Goal: Communication & Community: Share content

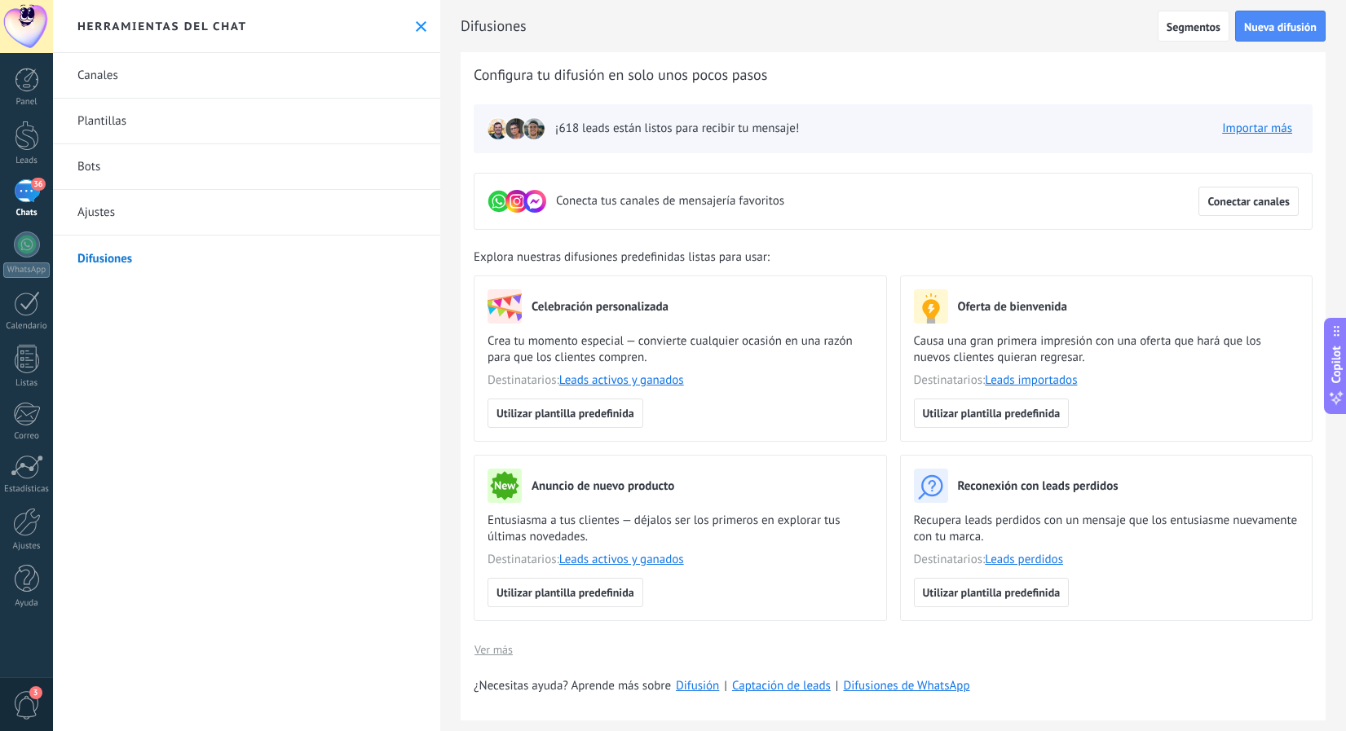
click at [18, 187] on div "36" at bounding box center [27, 191] width 26 height 24
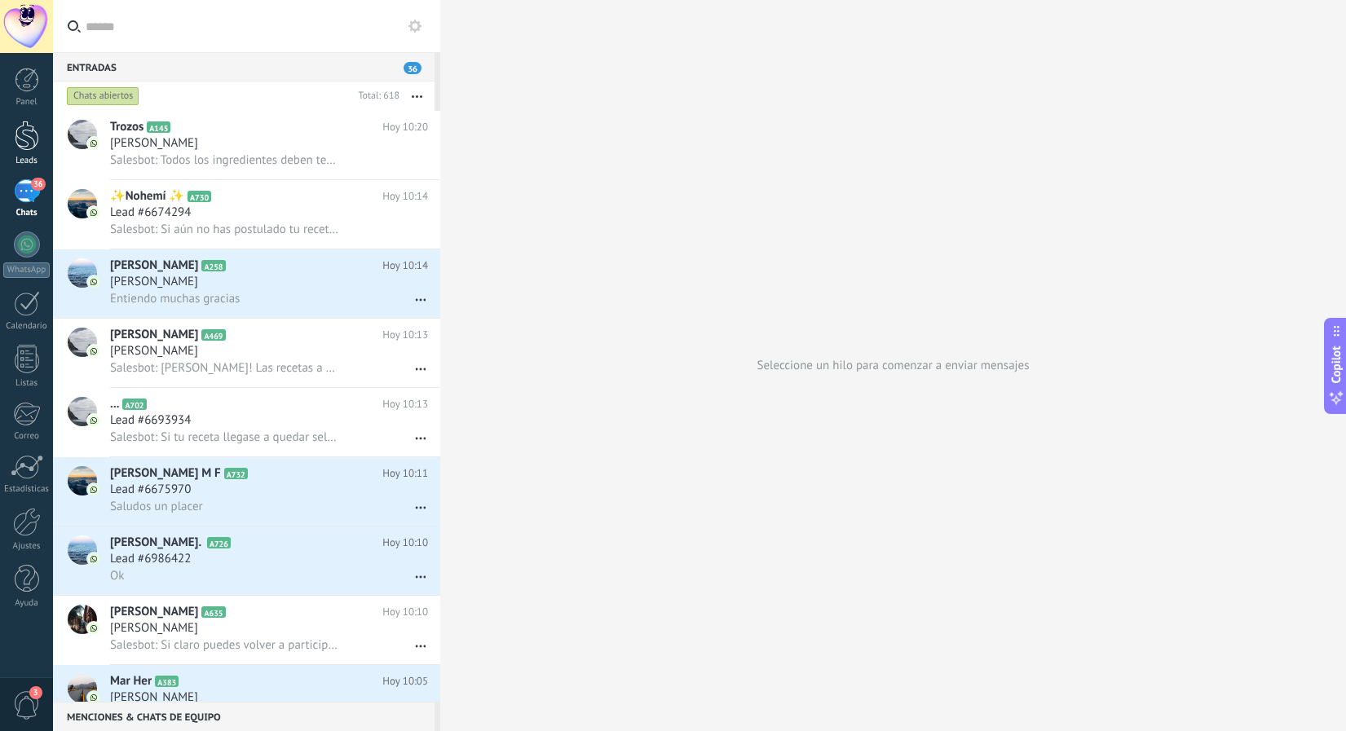
click at [22, 135] on div at bounding box center [27, 136] width 24 height 30
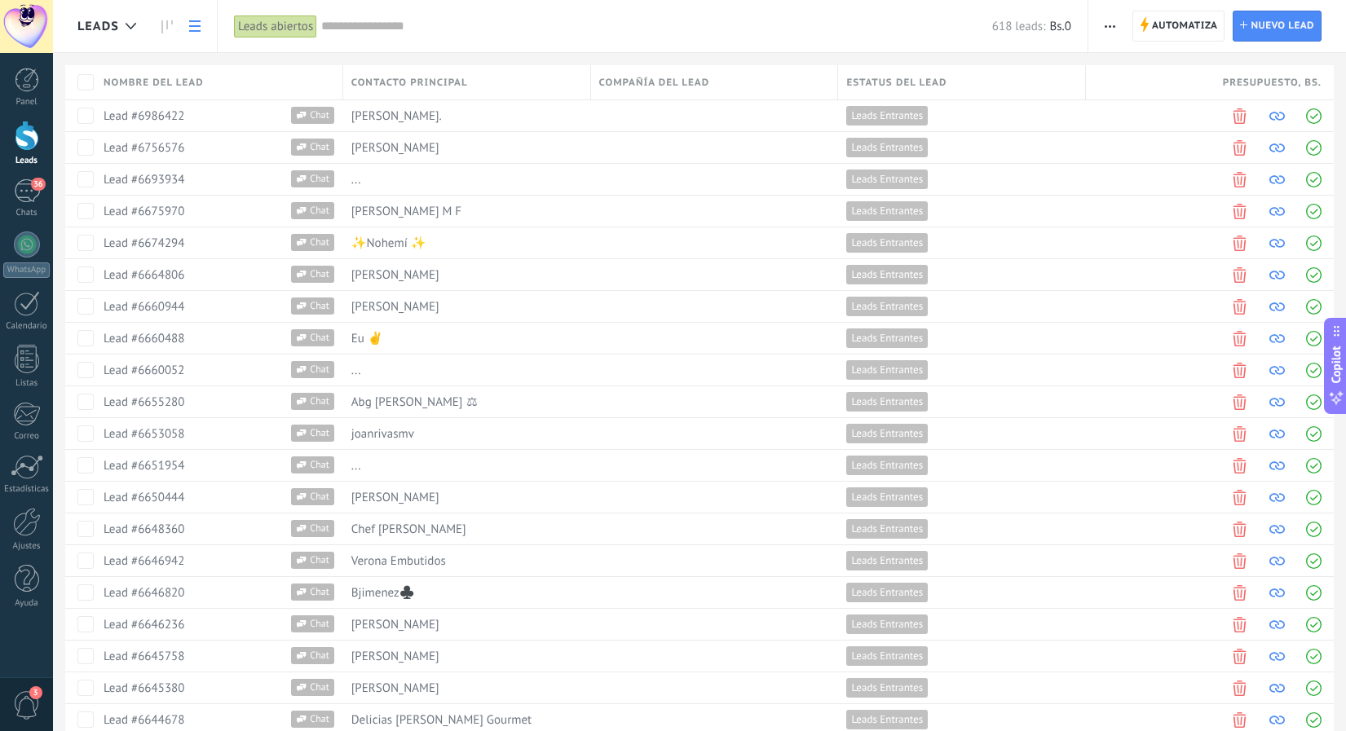
click at [648, 29] on input "text" at bounding box center [656, 26] width 671 height 17
click at [1114, 20] on span "button" at bounding box center [1109, 26] width 11 height 31
click at [820, 33] on input "text" at bounding box center [656, 26] width 671 height 17
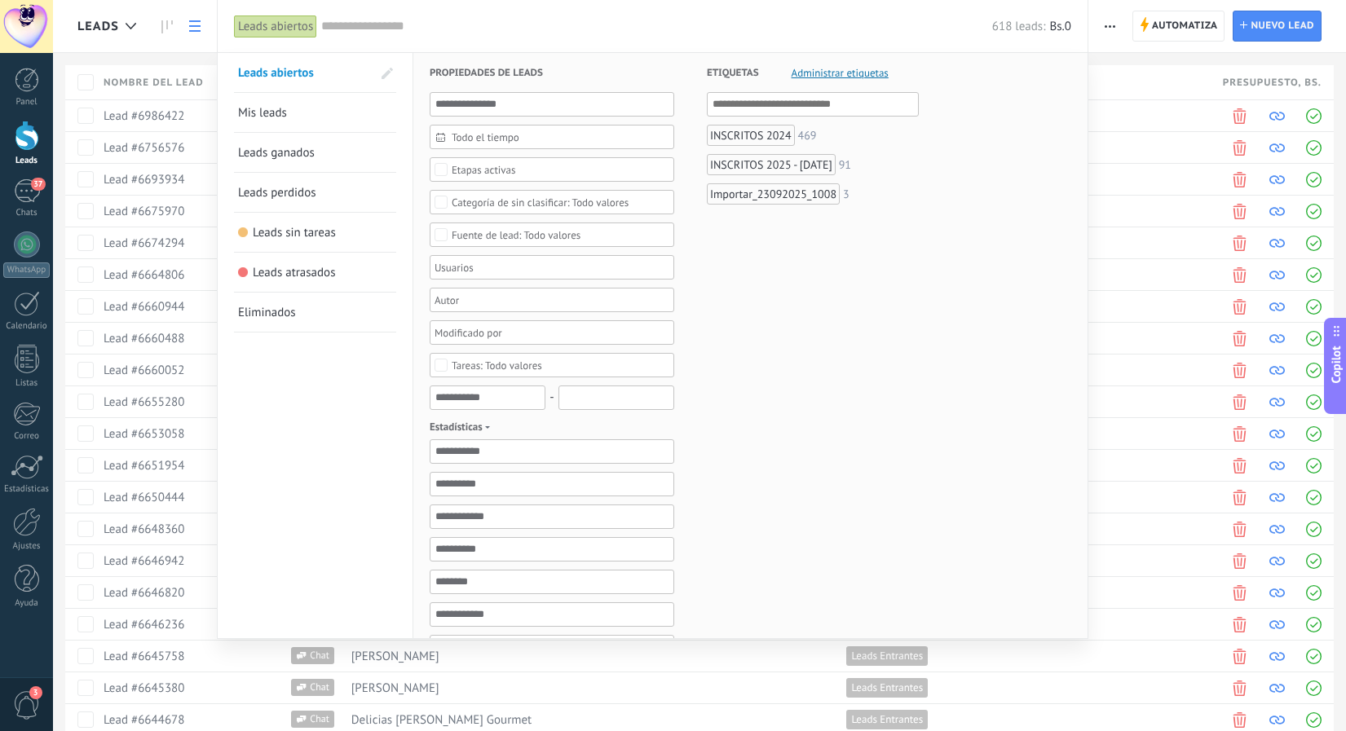
click at [752, 194] on div "Importar_23092025_1008" at bounding box center [773, 193] width 133 height 21
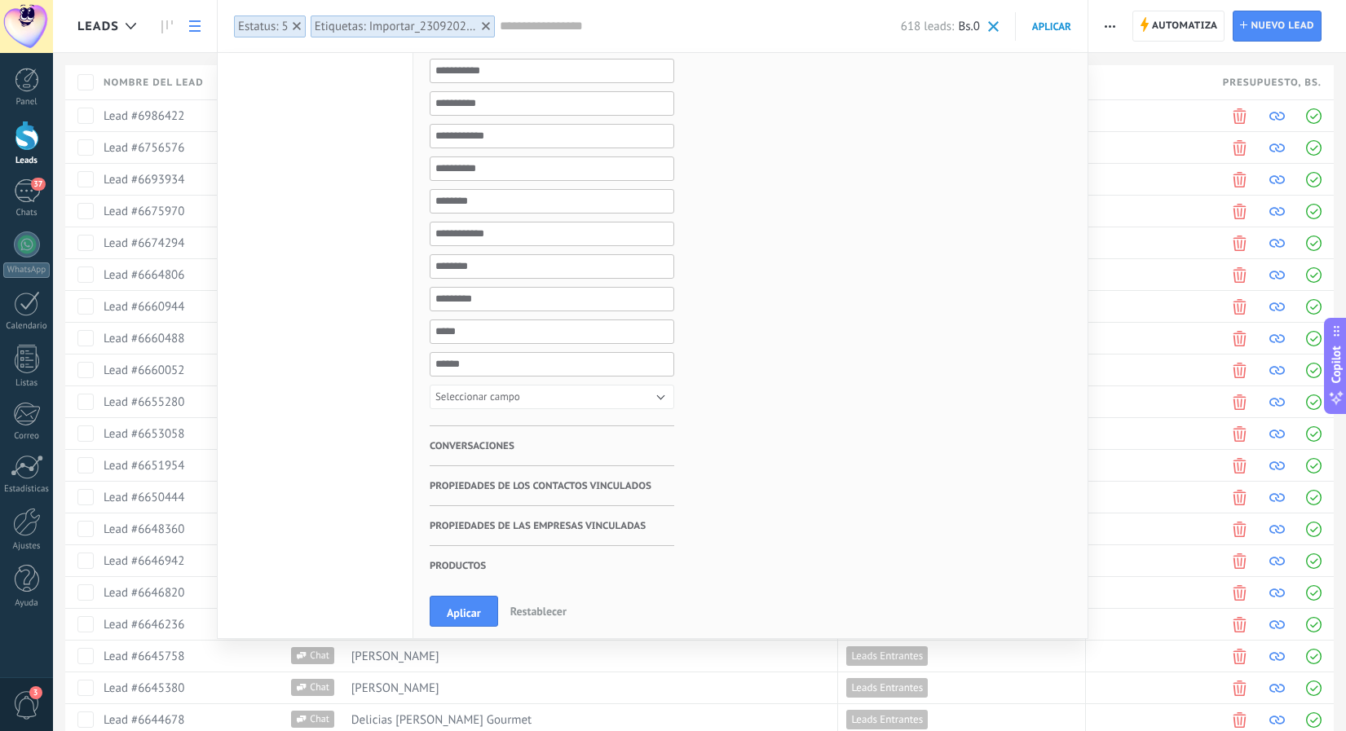
scroll to position [381, 0]
click at [486, 29] on icon at bounding box center [486, 26] width 8 height 8
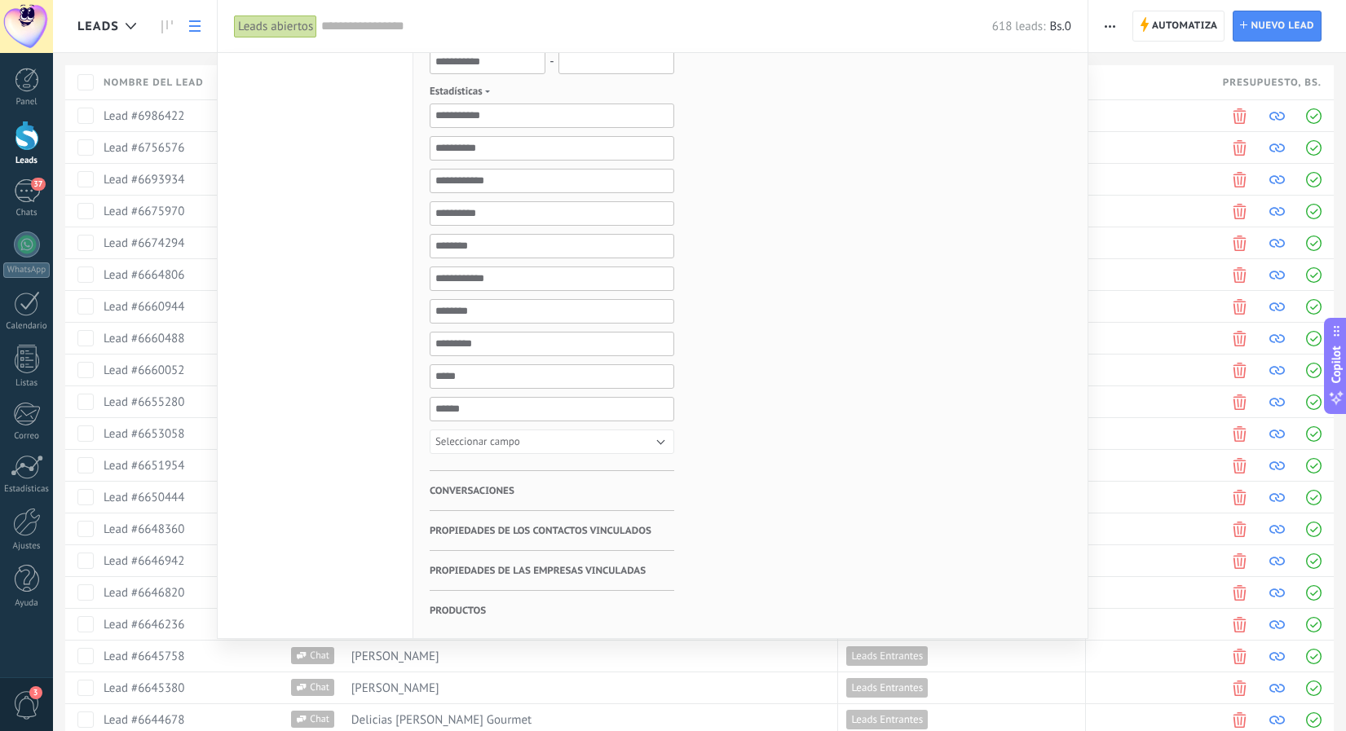
scroll to position [336, 0]
click at [1104, 22] on div at bounding box center [673, 365] width 1346 height 731
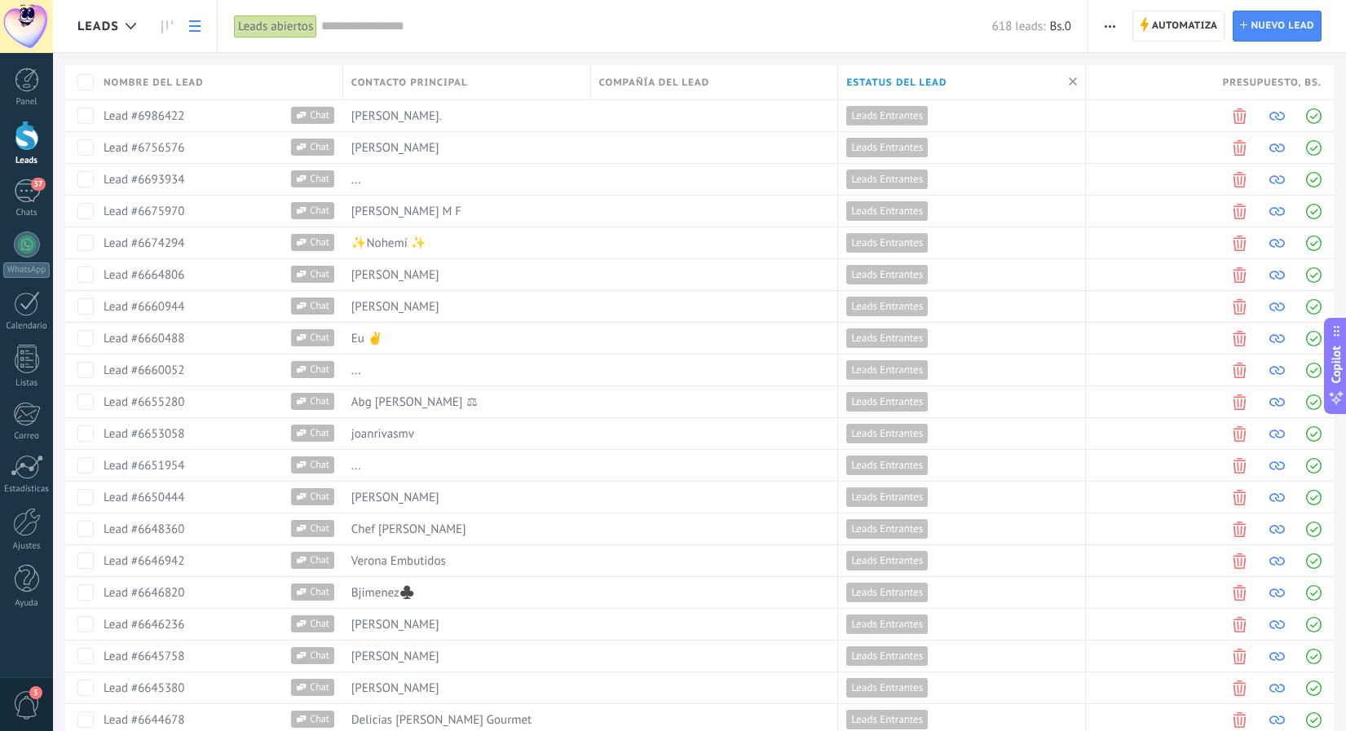
click at [1109, 32] on span "button" at bounding box center [1109, 26] width 11 height 31
click at [1112, 204] on span at bounding box center [1106, 201] width 13 height 10
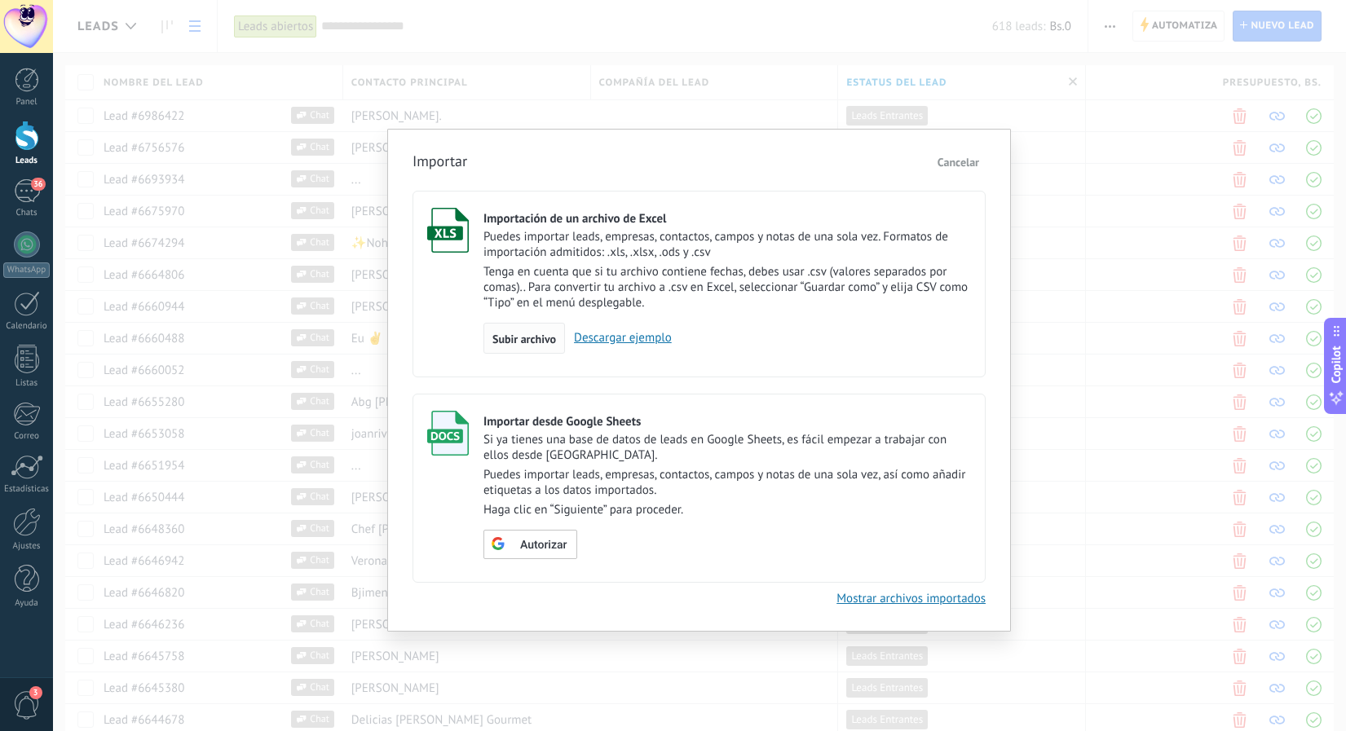
click at [509, 338] on span "Subir archivo" at bounding box center [524, 338] width 64 height 11
click at [0, 0] on input "Importación de un archivo de Excel Puedes importar leads, empresas, contactos, …" at bounding box center [0, 0] width 0 height 0
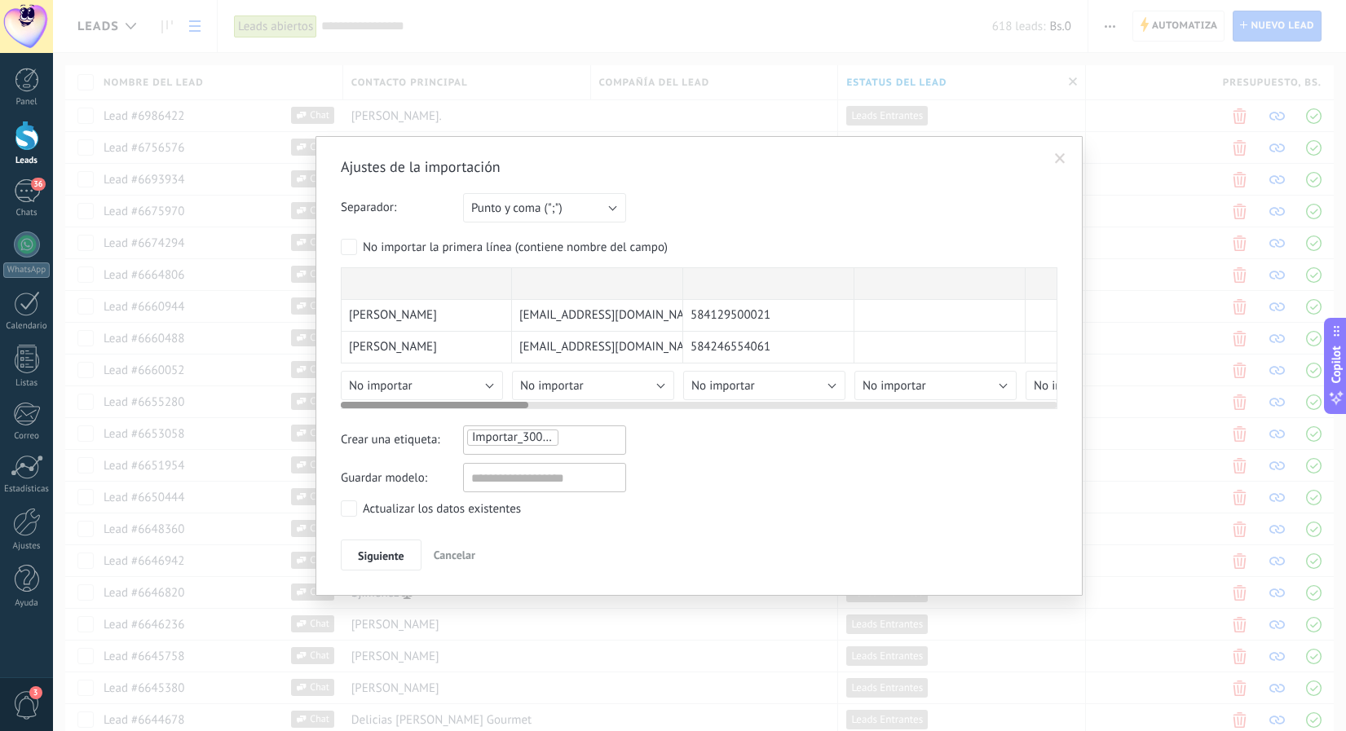
click at [433, 381] on div "[PERSON_NAME] [EMAIL_ADDRESS][DOMAIN_NAME] 584129500021 [PERSON_NAME] [EMAIL_AD…" at bounding box center [699, 338] width 716 height 142
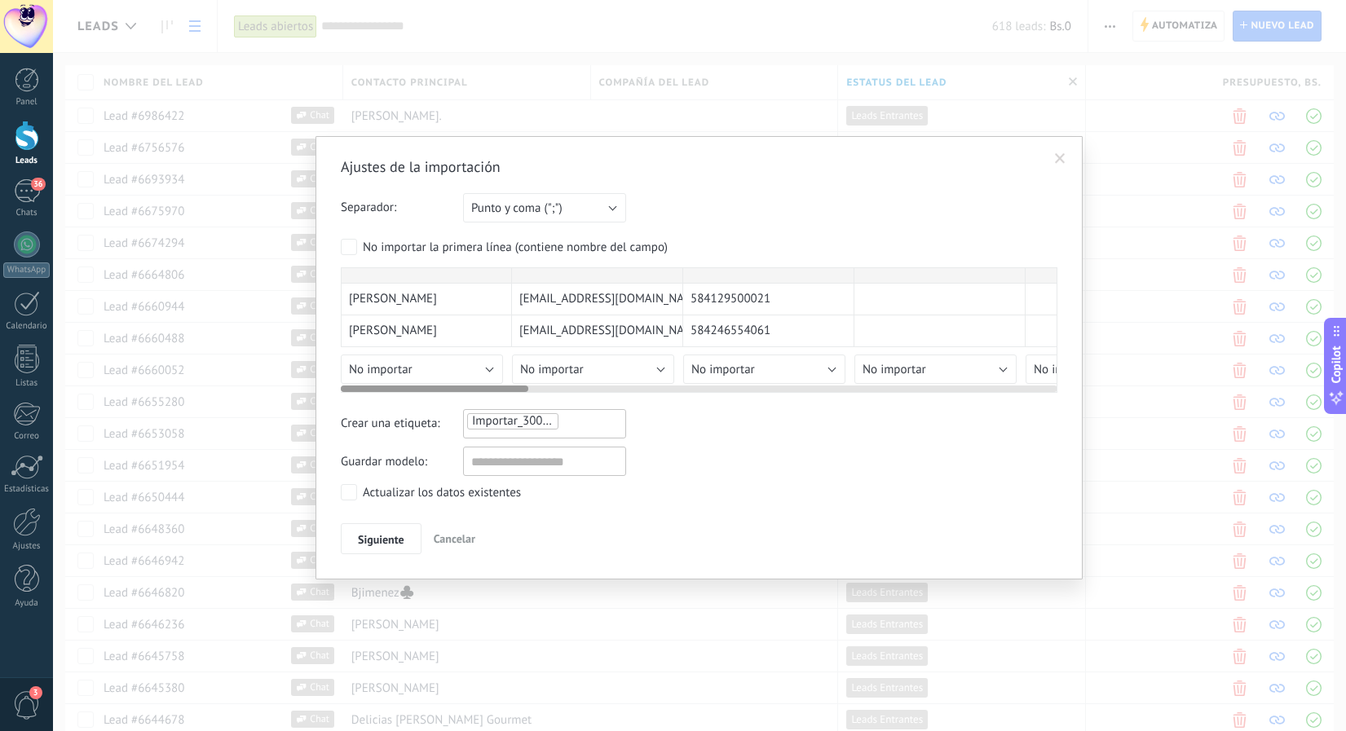
click at [488, 390] on div "[PERSON_NAME] [EMAIL_ADDRESS][DOMAIN_NAME] 584129500021 [PERSON_NAME] [EMAIL_AD…" at bounding box center [699, 330] width 716 height 126
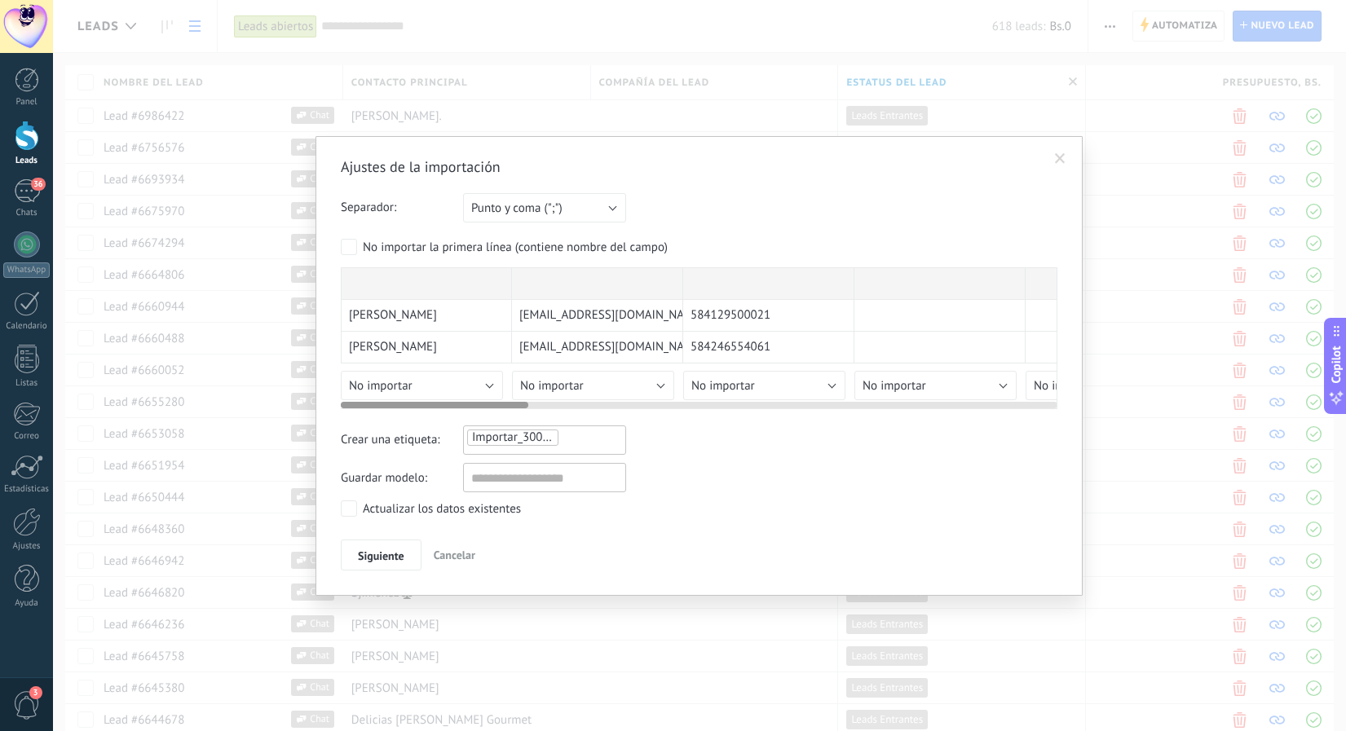
click at [488, 390] on div "[PERSON_NAME] [EMAIL_ADDRESS][DOMAIN_NAME] 584129500021 [PERSON_NAME] [EMAIL_AD…" at bounding box center [699, 338] width 716 height 142
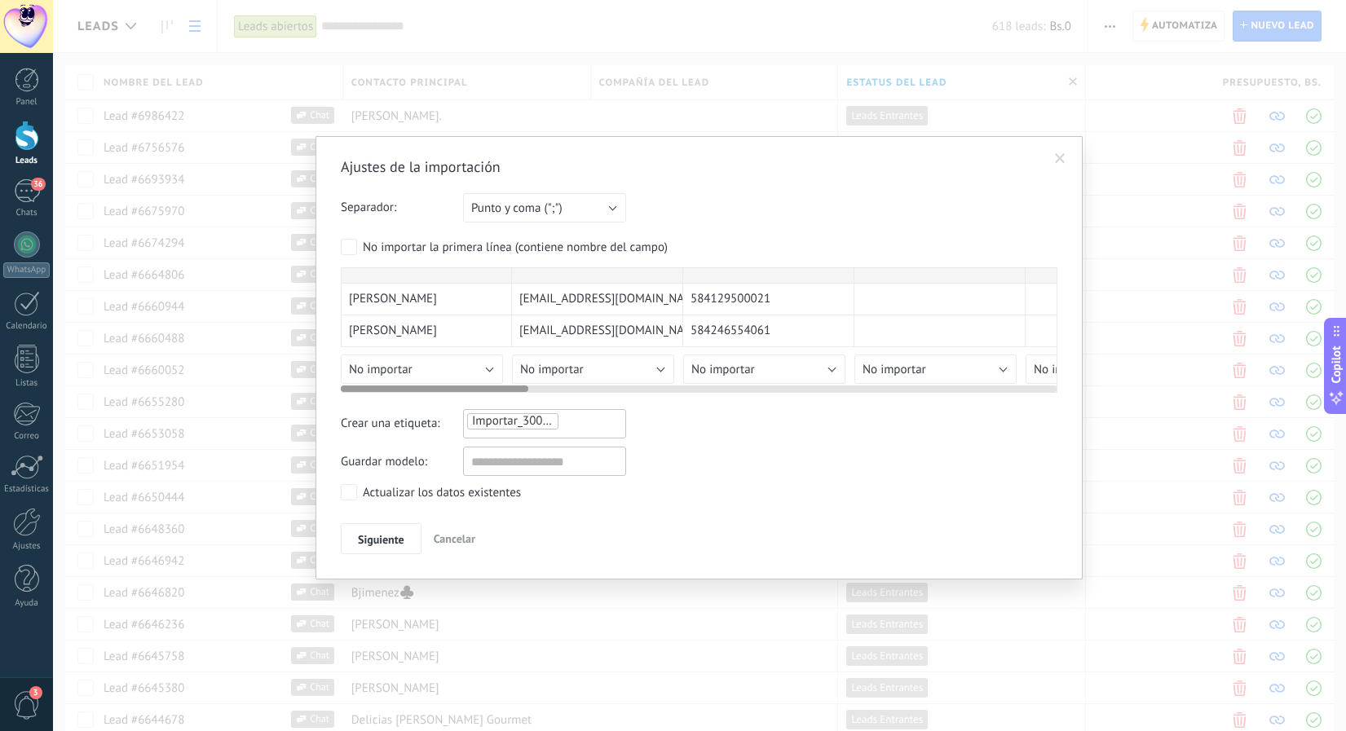
click at [488, 381] on div "[PERSON_NAME] [EMAIL_ADDRESS][DOMAIN_NAME] 584129500021 [PERSON_NAME] [EMAIL_AD…" at bounding box center [699, 330] width 716 height 126
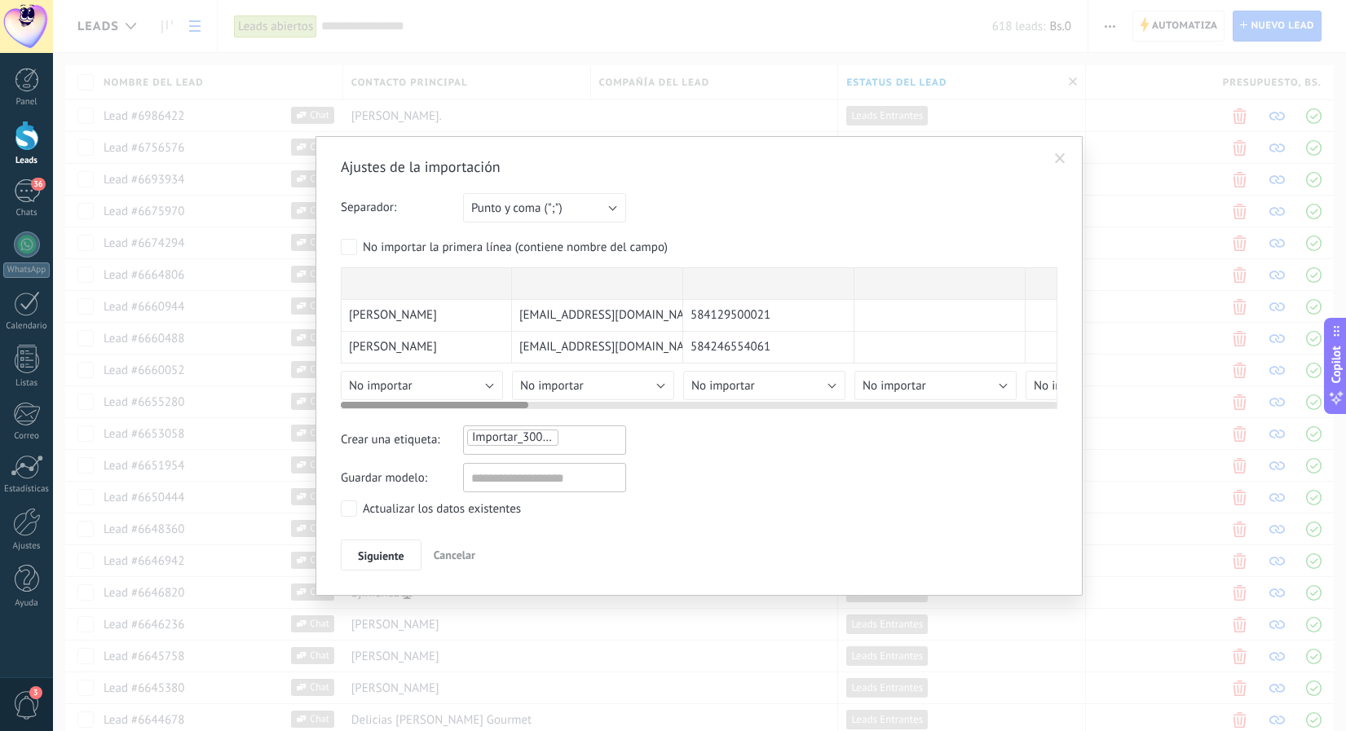
click at [733, 398] on div at bounding box center [699, 401] width 716 height 13
click at [740, 384] on span "No importar" at bounding box center [723, 385] width 64 height 15
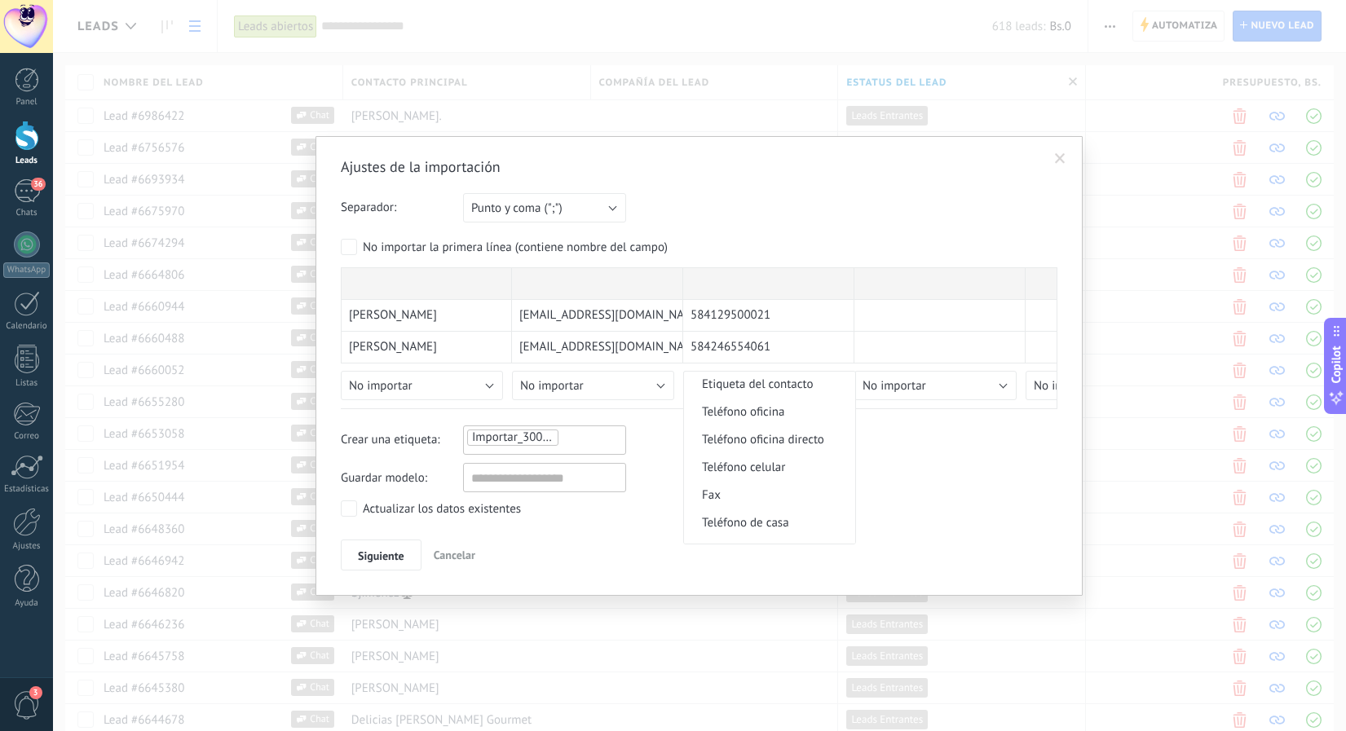
scroll to position [344, 0]
click at [764, 453] on span "Teléfono celular" at bounding box center [767, 453] width 166 height 15
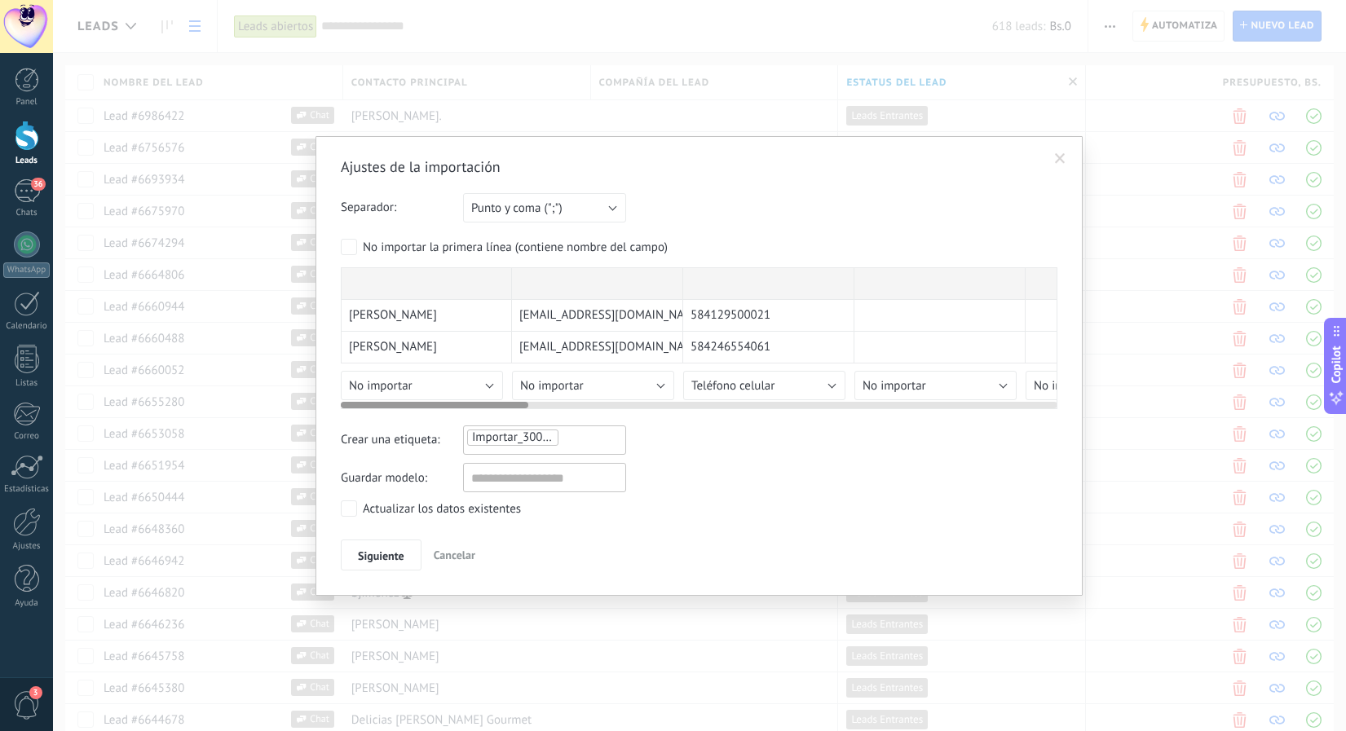
click at [468, 383] on div "[PERSON_NAME] [EMAIL_ADDRESS][DOMAIN_NAME] 584129500021 [PERSON_NAME] [EMAIL_AD…" at bounding box center [699, 338] width 716 height 142
click at [490, 385] on div "[PERSON_NAME] [EMAIL_ADDRESS][DOMAIN_NAME] 584129500021 [PERSON_NAME] [EMAIL_AD…" at bounding box center [699, 338] width 716 height 142
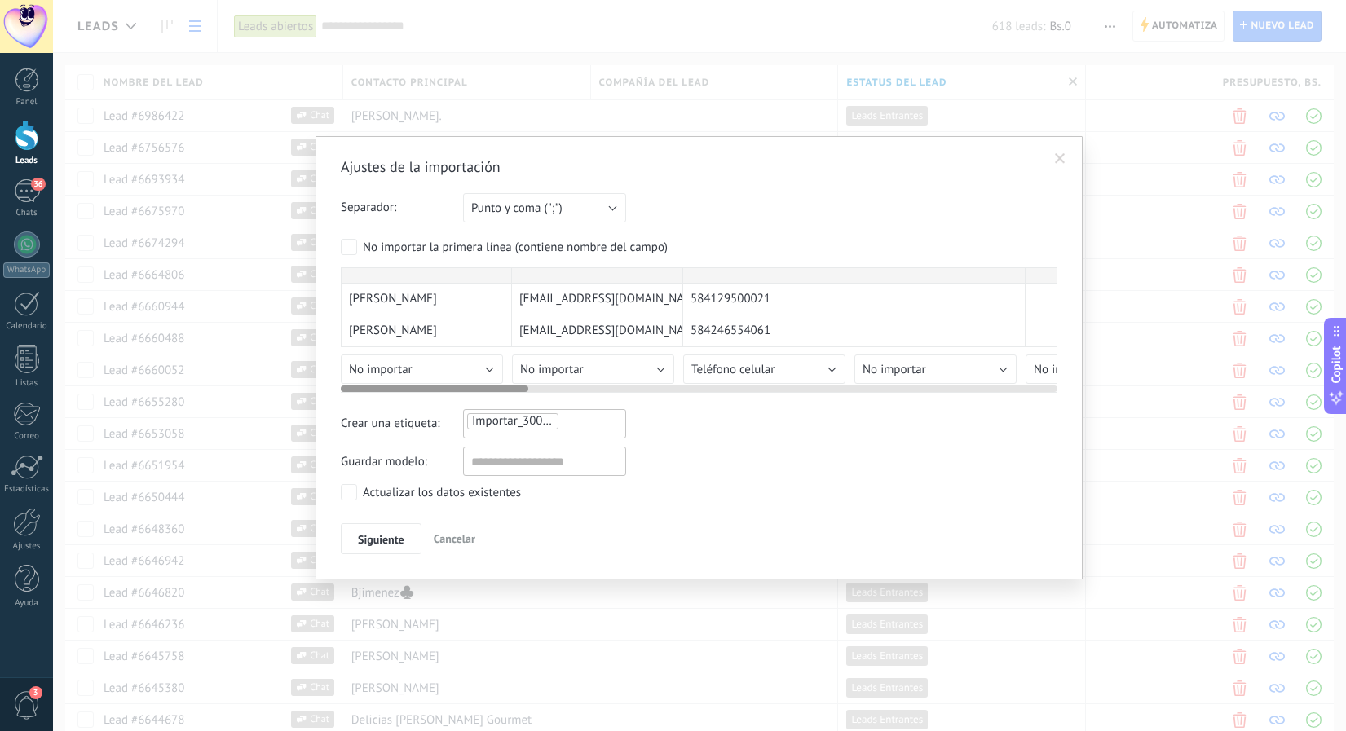
click at [397, 377] on button "No importar" at bounding box center [422, 369] width 162 height 29
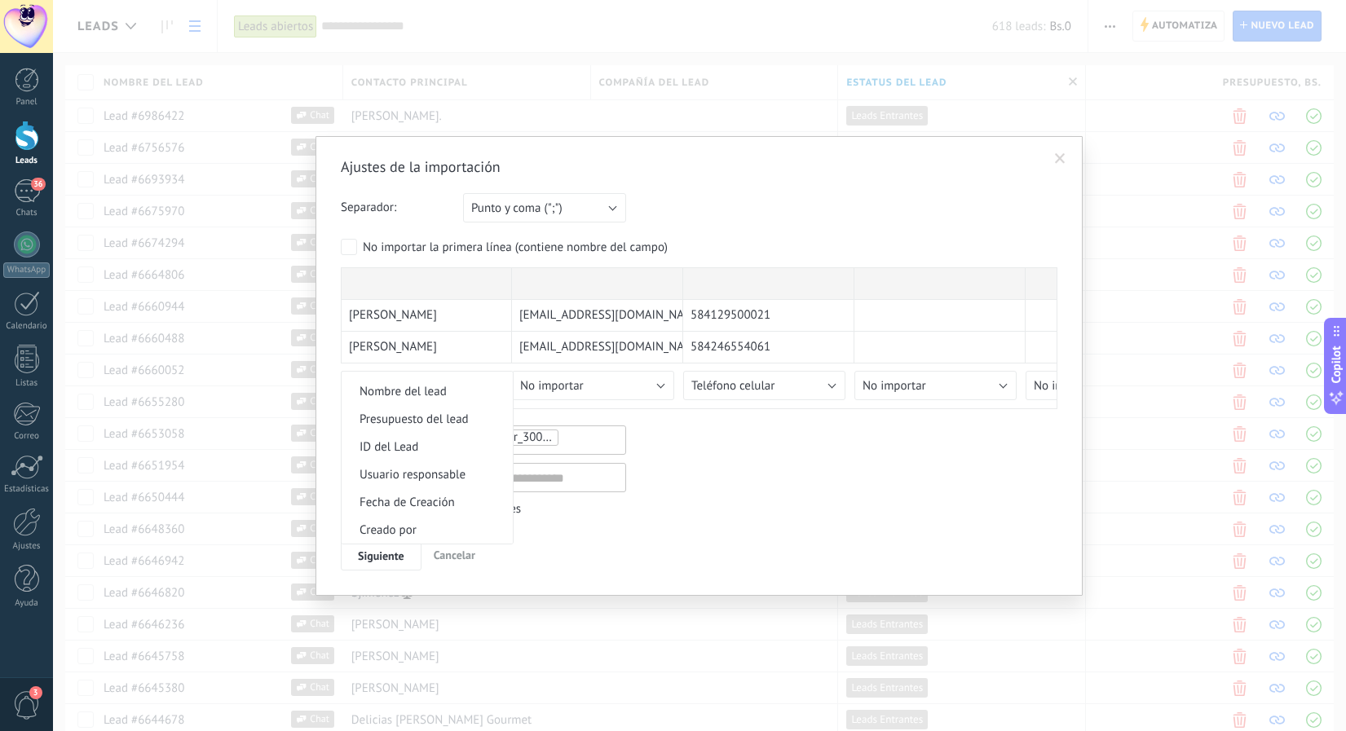
scroll to position [659, 0]
click at [410, 384] on span "Nombre del lead" at bounding box center [424, 383] width 166 height 15
click at [575, 429] on ul "Importar_30092025_1029" at bounding box center [521, 438] width 113 height 20
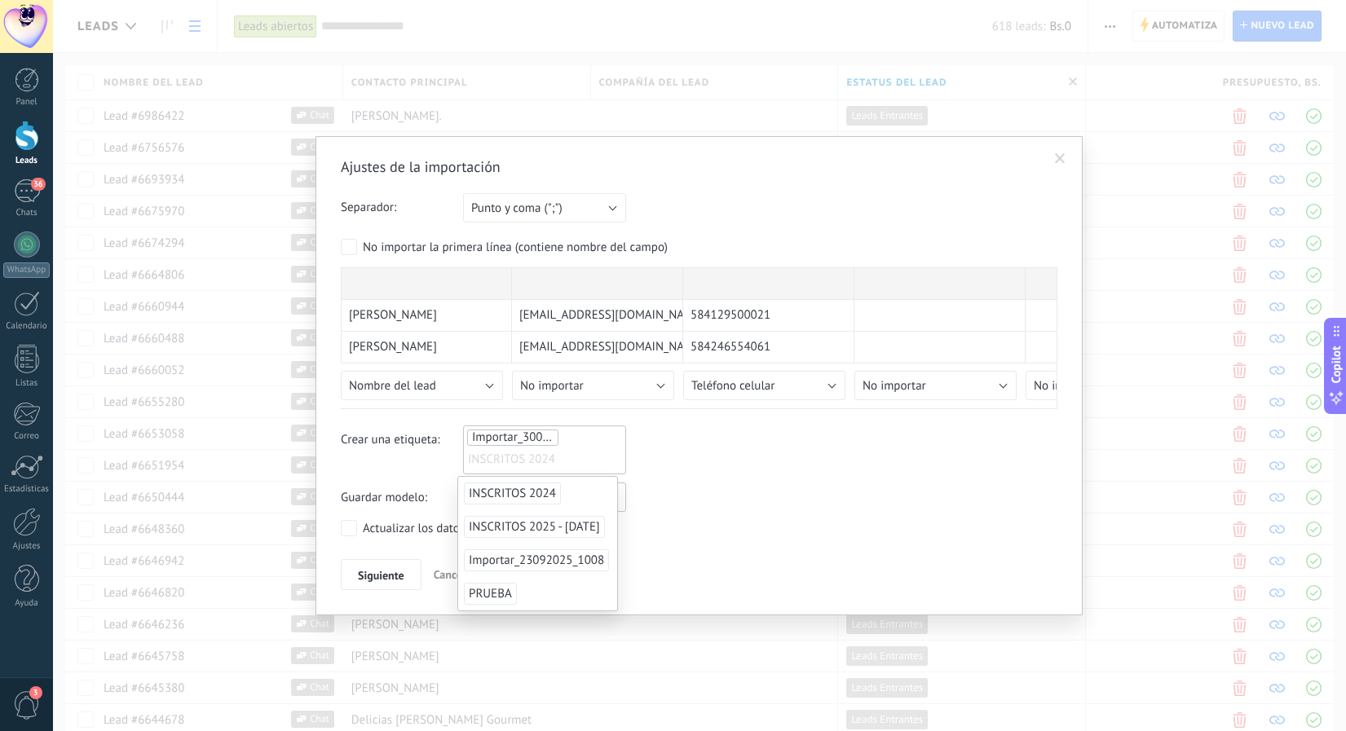
click at [560, 453] on li "INSCRITOS 2024" at bounding box center [535, 459] width 134 height 24
click at [565, 446] on ul "Importar_30092025_1029 INSCRITOS 2024" at bounding box center [544, 450] width 158 height 44
click at [549, 429] on ul "Importar_30092025_1029 INSCRITOS 2024" at bounding box center [544, 450] width 158 height 44
click at [540, 437] on span "Importar_30092025_1029" at bounding box center [539, 437] width 135 height 15
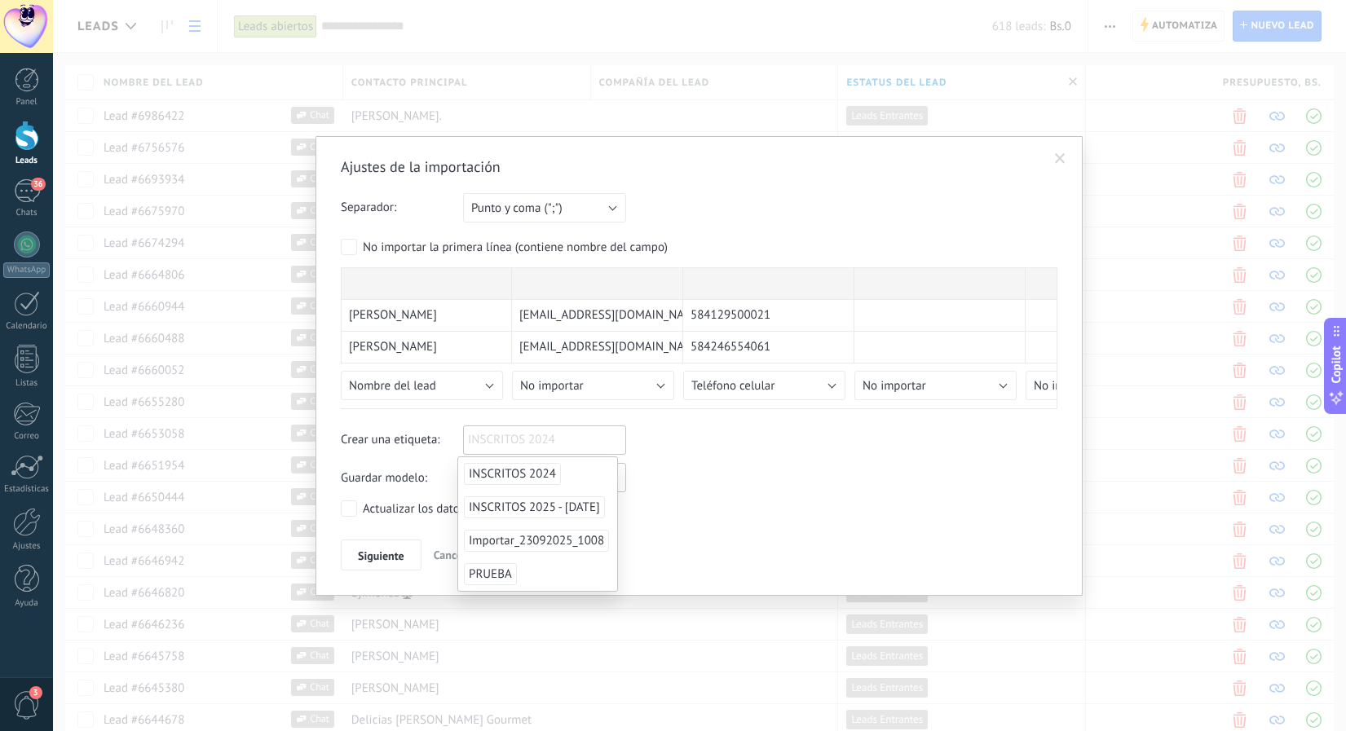
click at [570, 436] on li "INSCRITOS 2024" at bounding box center [535, 440] width 134 height 24
click at [817, 478] on div "Guardar modelo:" at bounding box center [699, 477] width 716 height 29
click at [520, 445] on div at bounding box center [544, 438] width 158 height 20
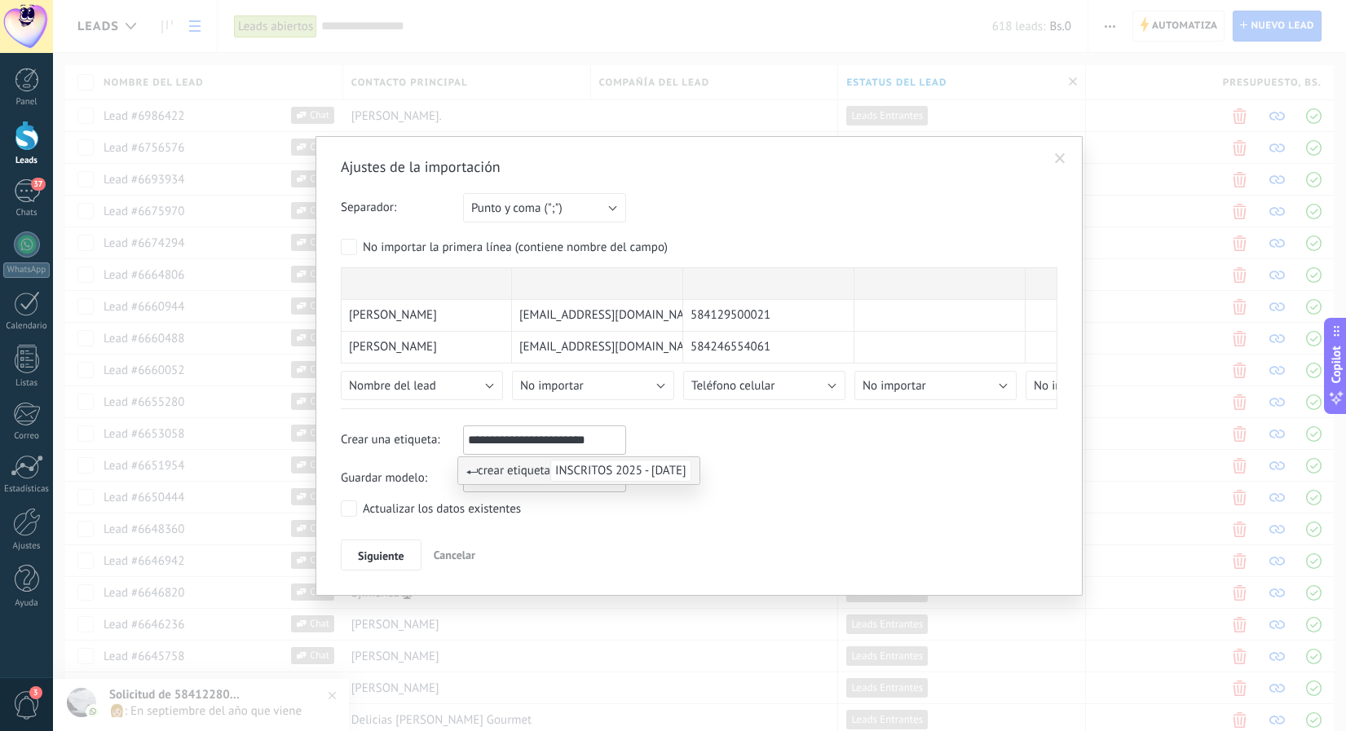
type input "**********"
click at [631, 471] on span "INSCRITOS 2025 - [DATE]" at bounding box center [620, 471] width 141 height 22
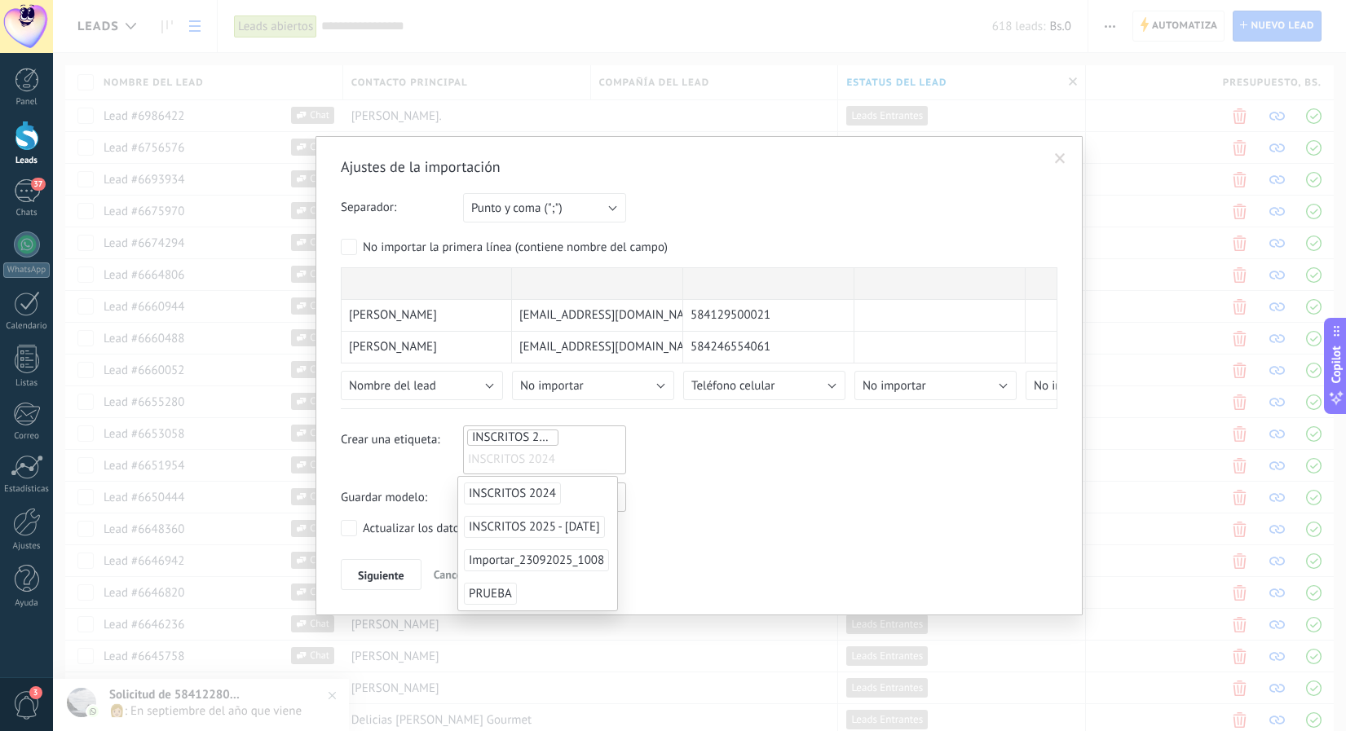
click at [701, 469] on div "Crear una etiqueta: INSCRITOS 2025 - [DATE] INSCRITOS 2024 INSCRITOS 2025 - [DA…" at bounding box center [699, 449] width 716 height 49
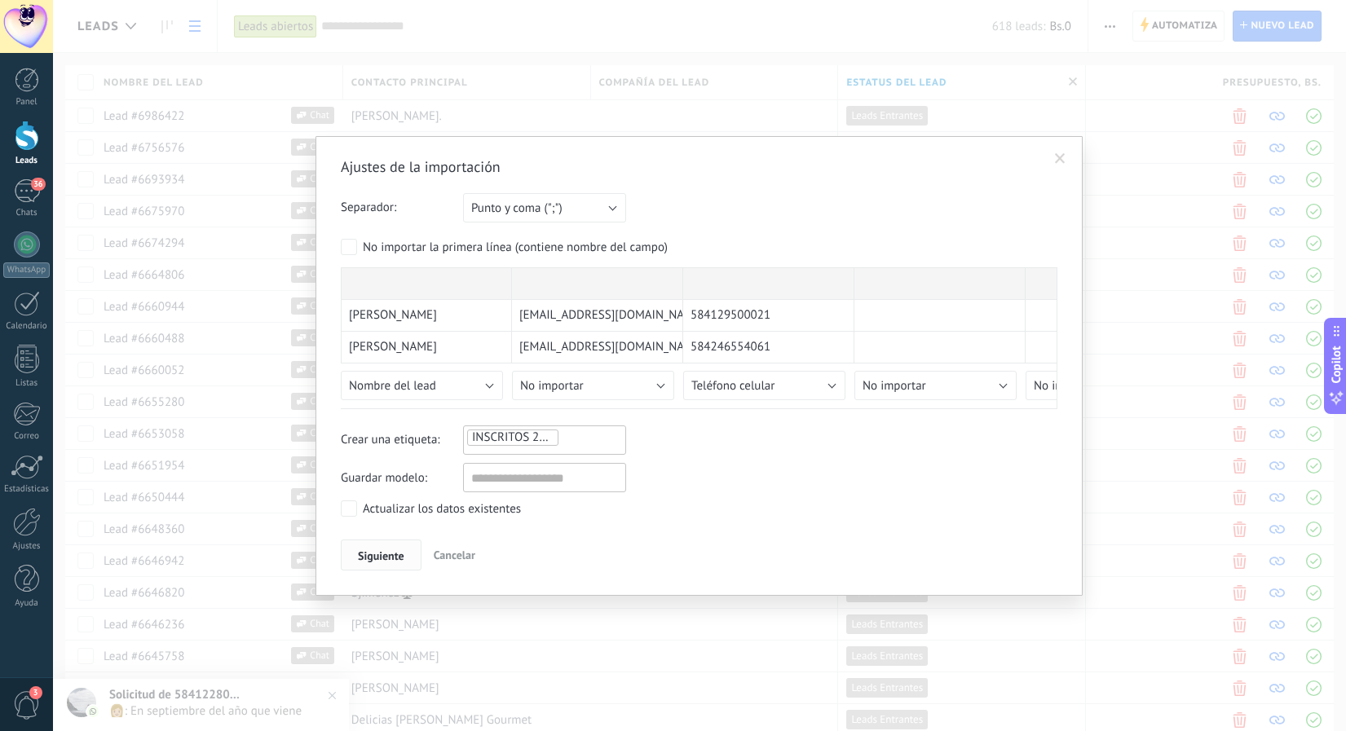
click at [373, 557] on span "Siguiente" at bounding box center [381, 555] width 46 height 11
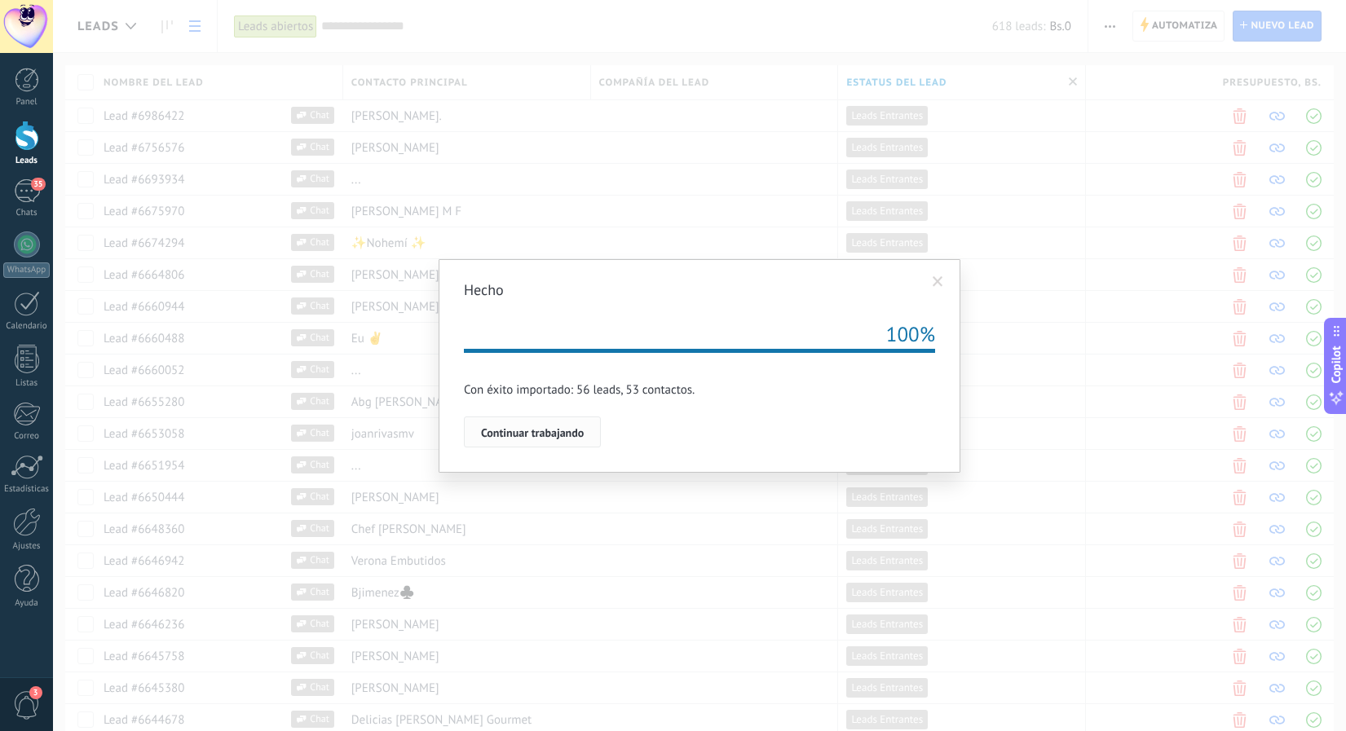
click at [521, 437] on span "Continuar trabajando" at bounding box center [532, 432] width 103 height 11
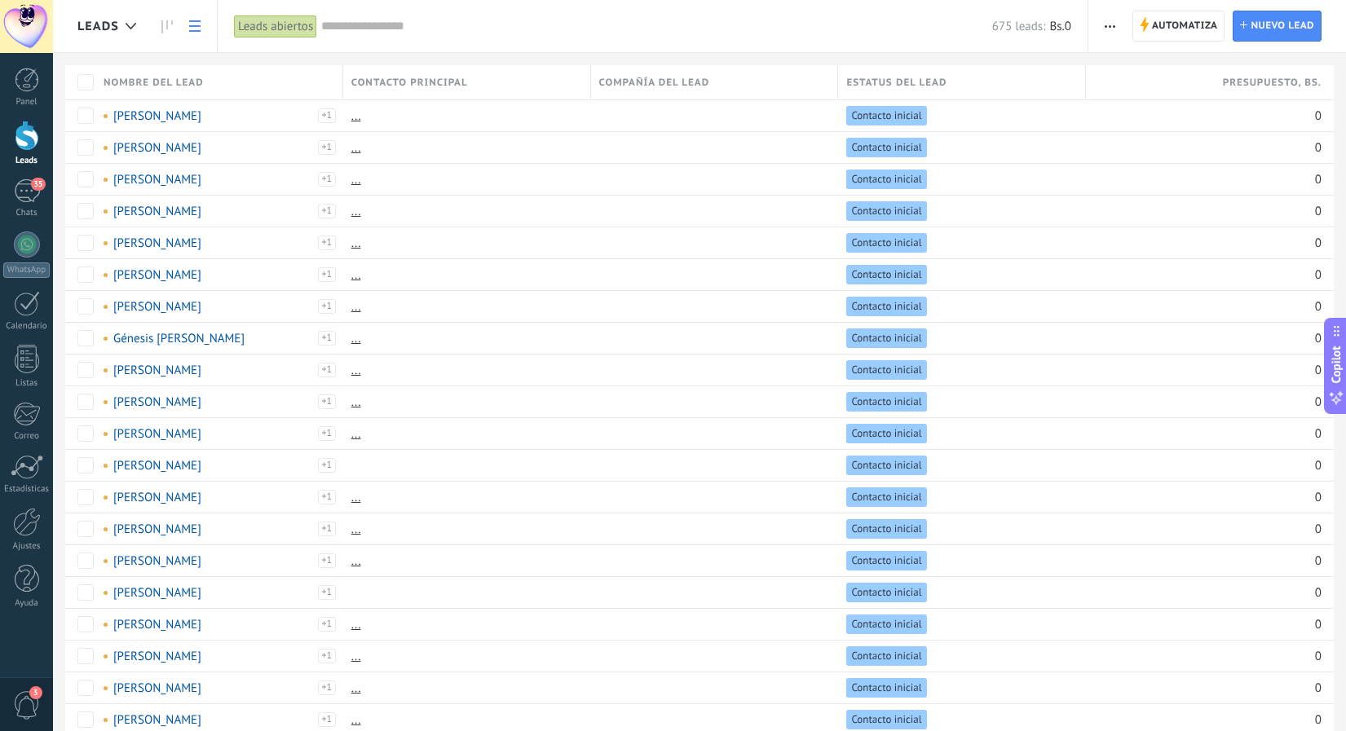
click at [386, 26] on input "text" at bounding box center [656, 26] width 671 height 17
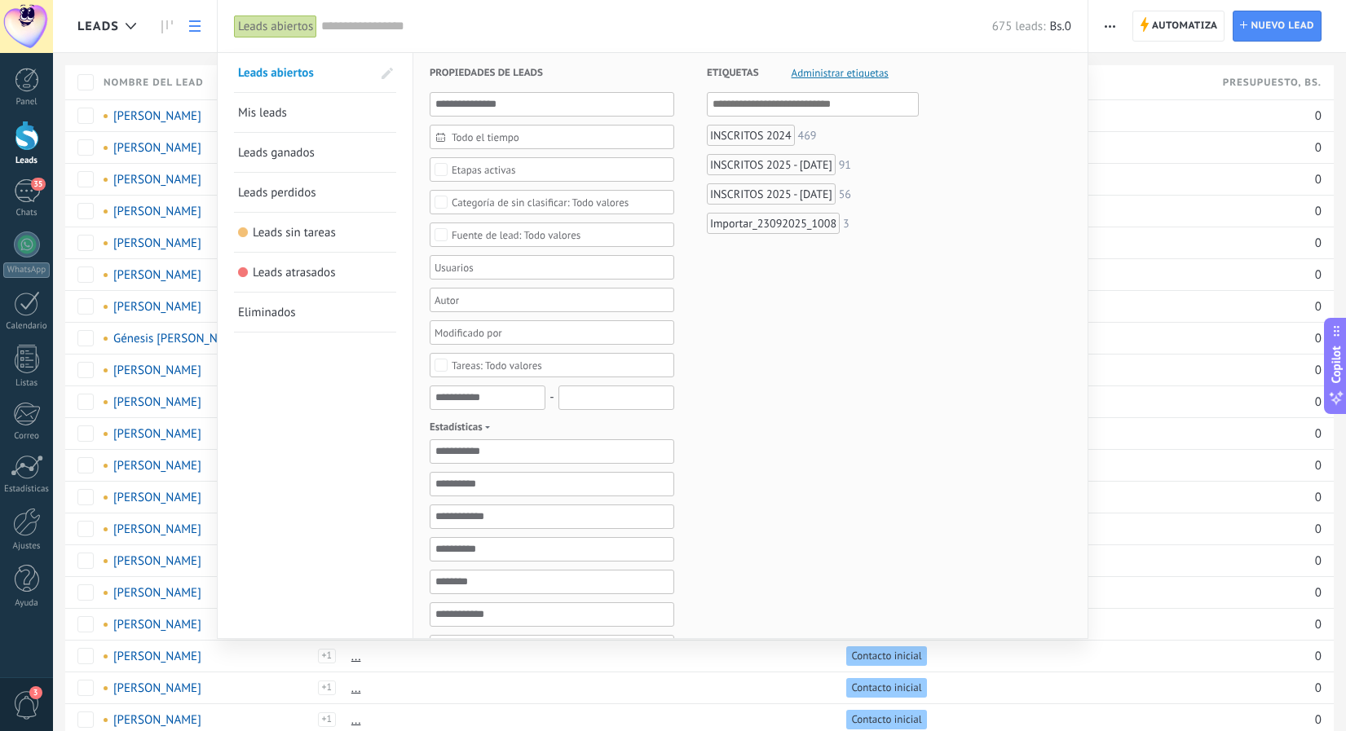
click at [755, 222] on div "Importar_23092025_1008" at bounding box center [773, 223] width 133 height 21
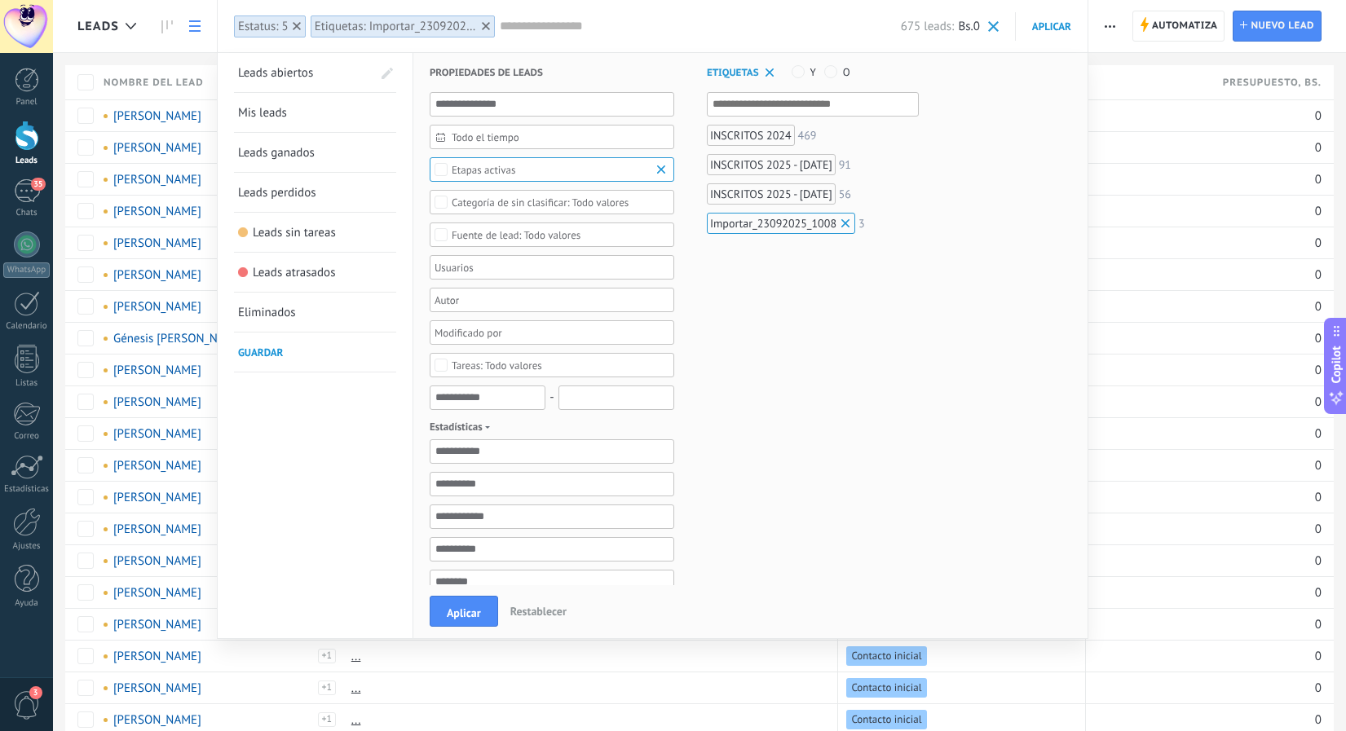
click at [755, 192] on div "INSCRITOS 2025 - [DATE]" at bounding box center [771, 193] width 129 height 21
click at [472, 615] on span "Aplicar" at bounding box center [464, 612] width 34 height 11
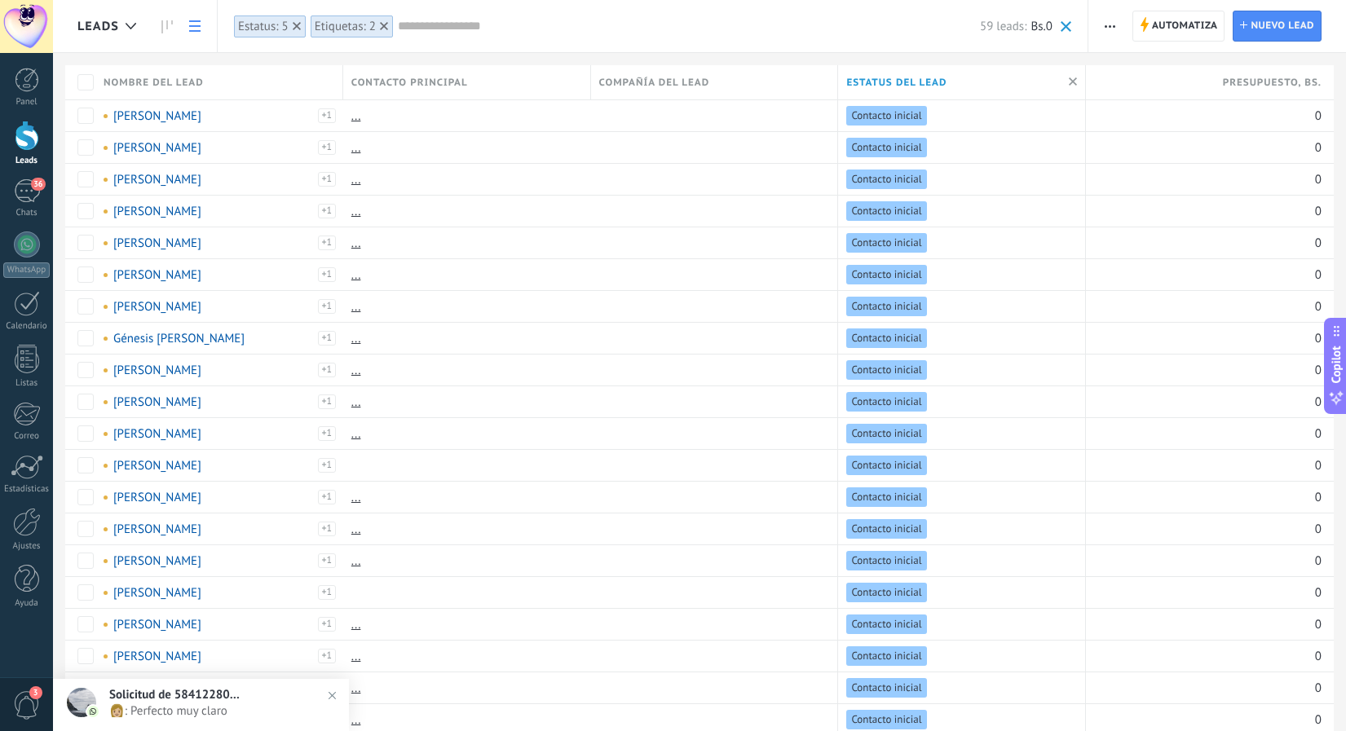
click at [1111, 23] on span "button" at bounding box center [1109, 26] width 11 height 31
click at [1116, 64] on div "Nueva difusión" at bounding box center [1157, 69] width 138 height 33
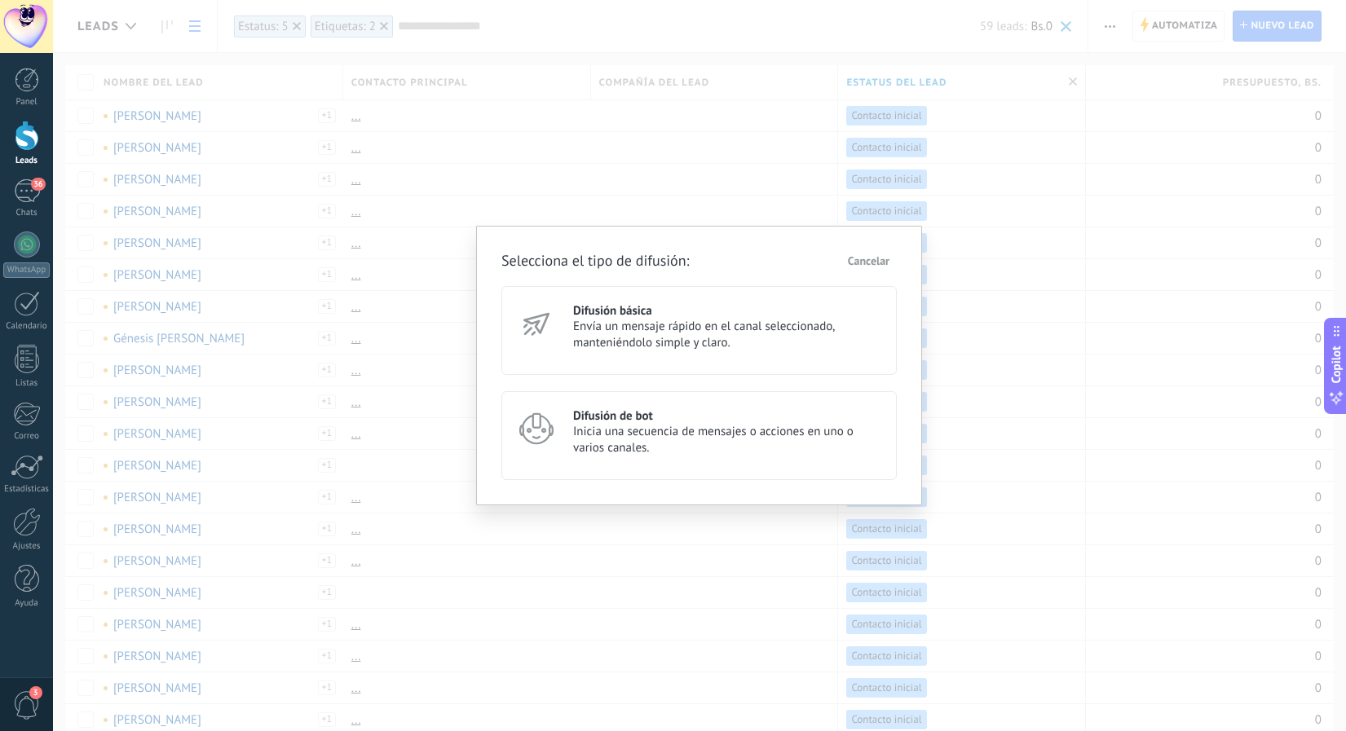
click at [598, 432] on span "Inicia una secuencia de mensajes o acciones en uno o varios canales." at bounding box center [727, 440] width 309 height 33
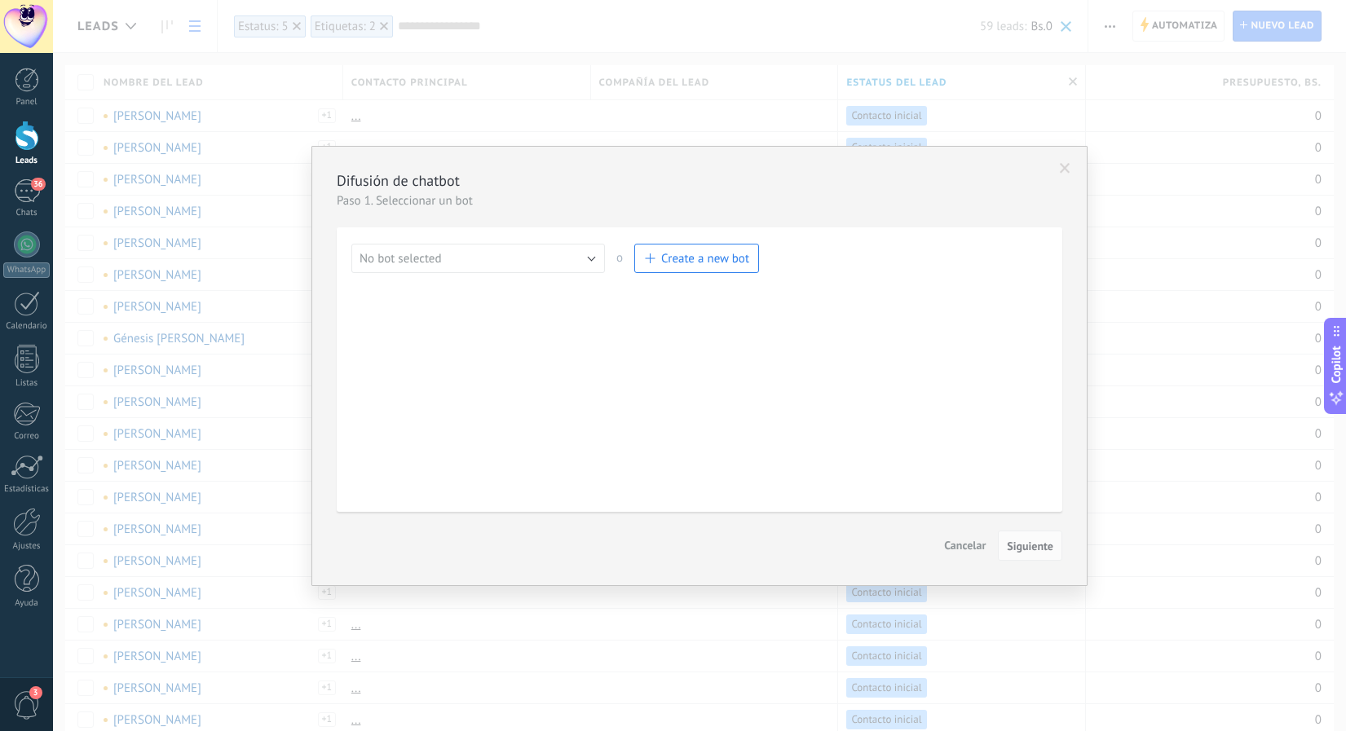
click at [501, 258] on button "No bot selected" at bounding box center [477, 258] width 253 height 29
click at [594, 260] on button "No bot selected" at bounding box center [477, 258] width 253 height 29
click at [452, 394] on span "[PERSON_NAME]" at bounding box center [470, 397] width 258 height 15
click at [1025, 534] on button "Siguiente" at bounding box center [1030, 546] width 64 height 31
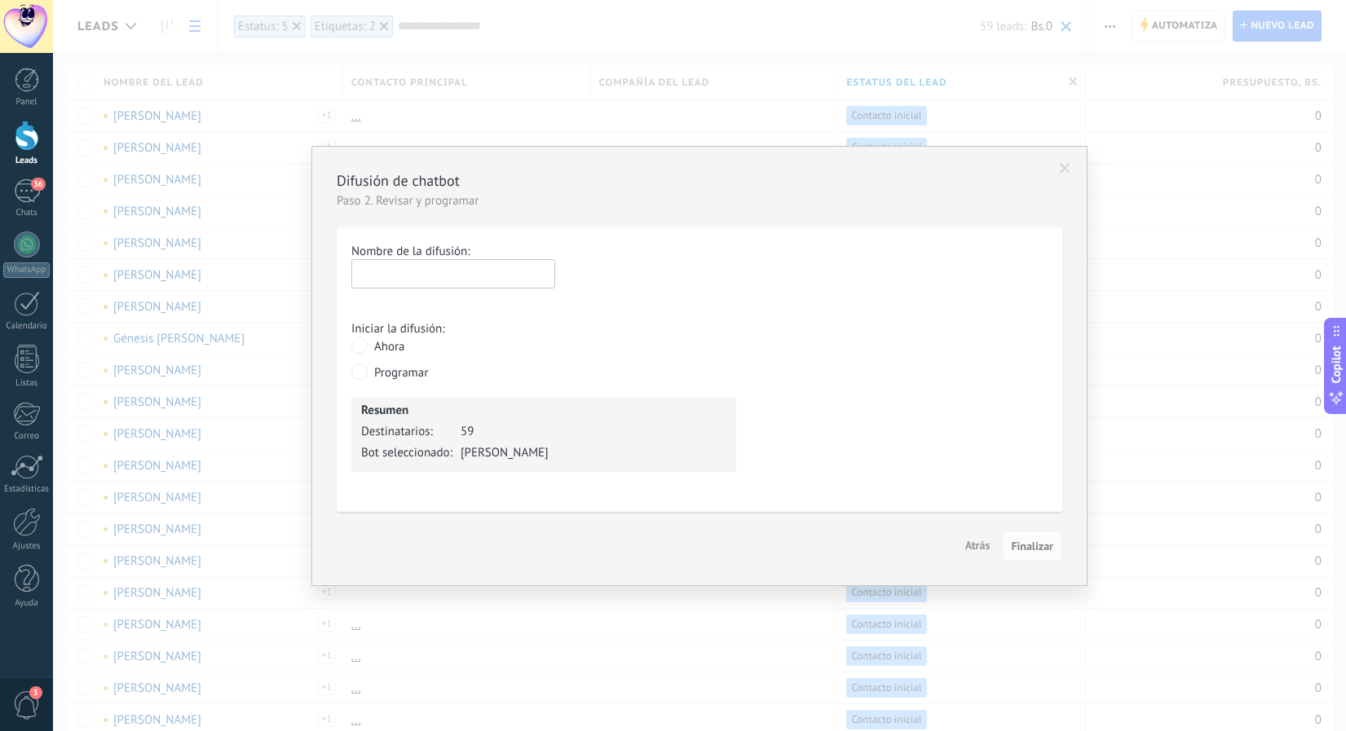
click at [412, 275] on input "text" at bounding box center [453, 273] width 204 height 29
type input "**********"
click at [1050, 552] on span "Finalizar" at bounding box center [1032, 545] width 42 height 11
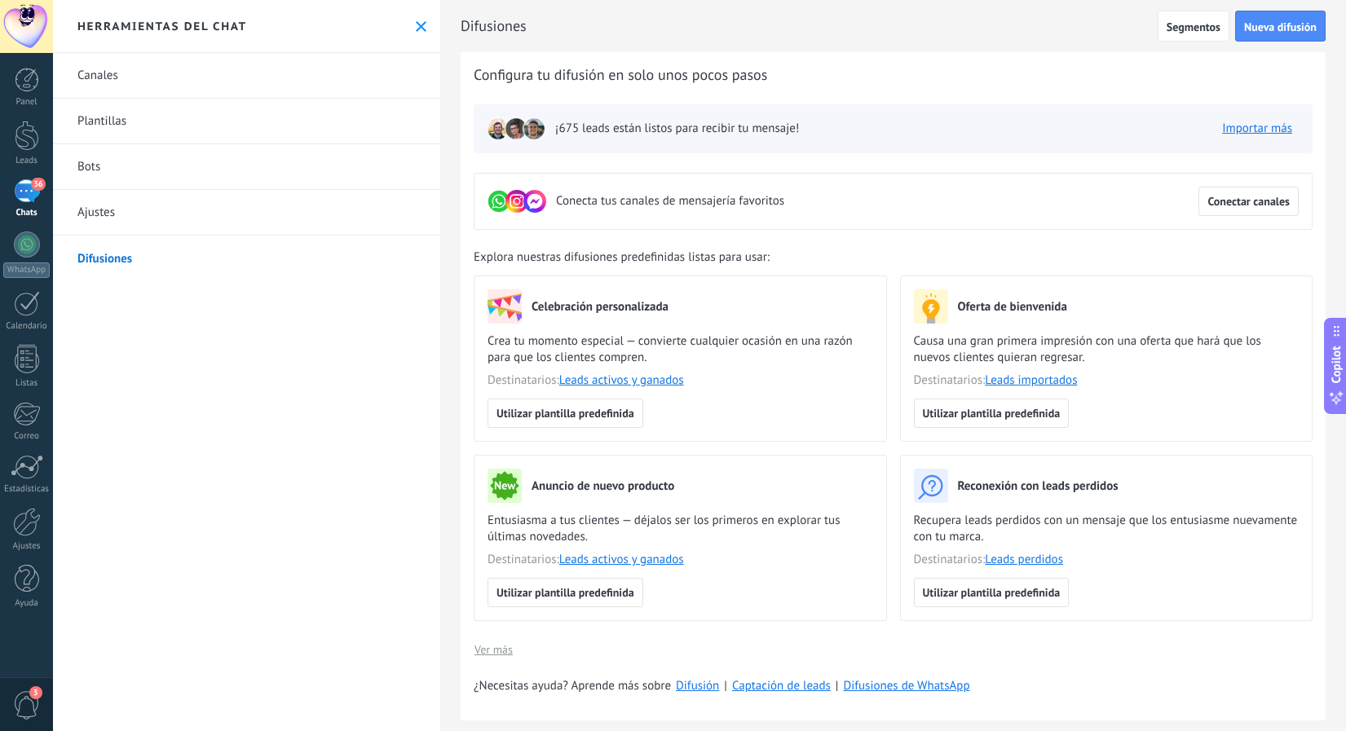
click at [25, 192] on div "36" at bounding box center [27, 191] width 26 height 24
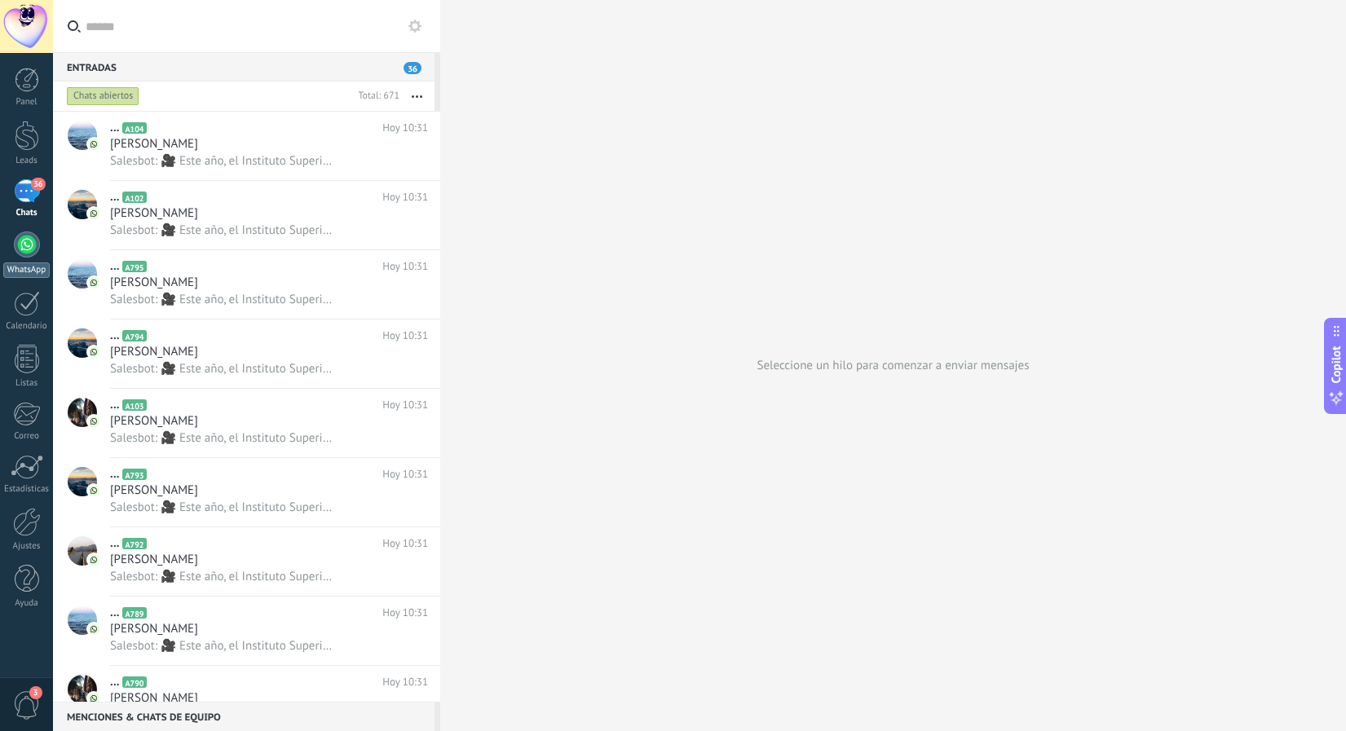
click at [29, 246] on div at bounding box center [27, 244] width 26 height 26
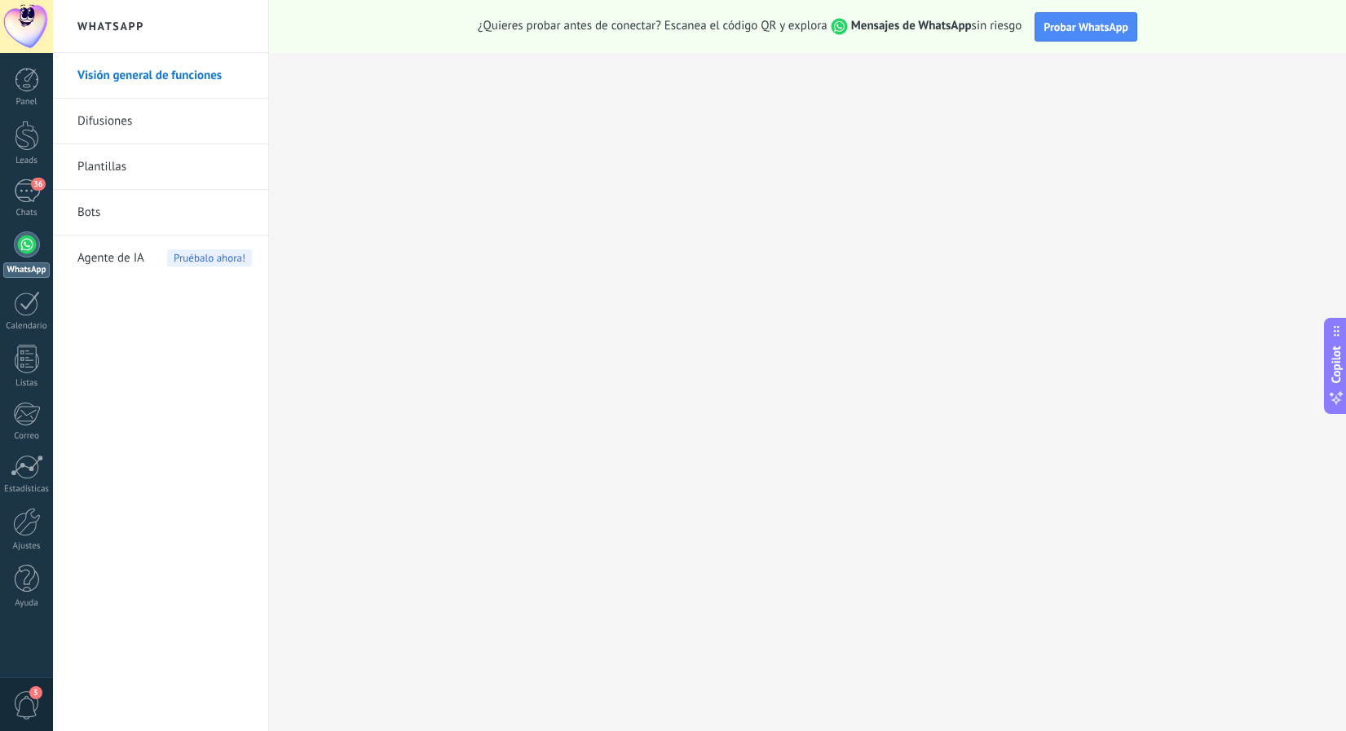
click at [99, 216] on link "Bots" at bounding box center [164, 213] width 174 height 46
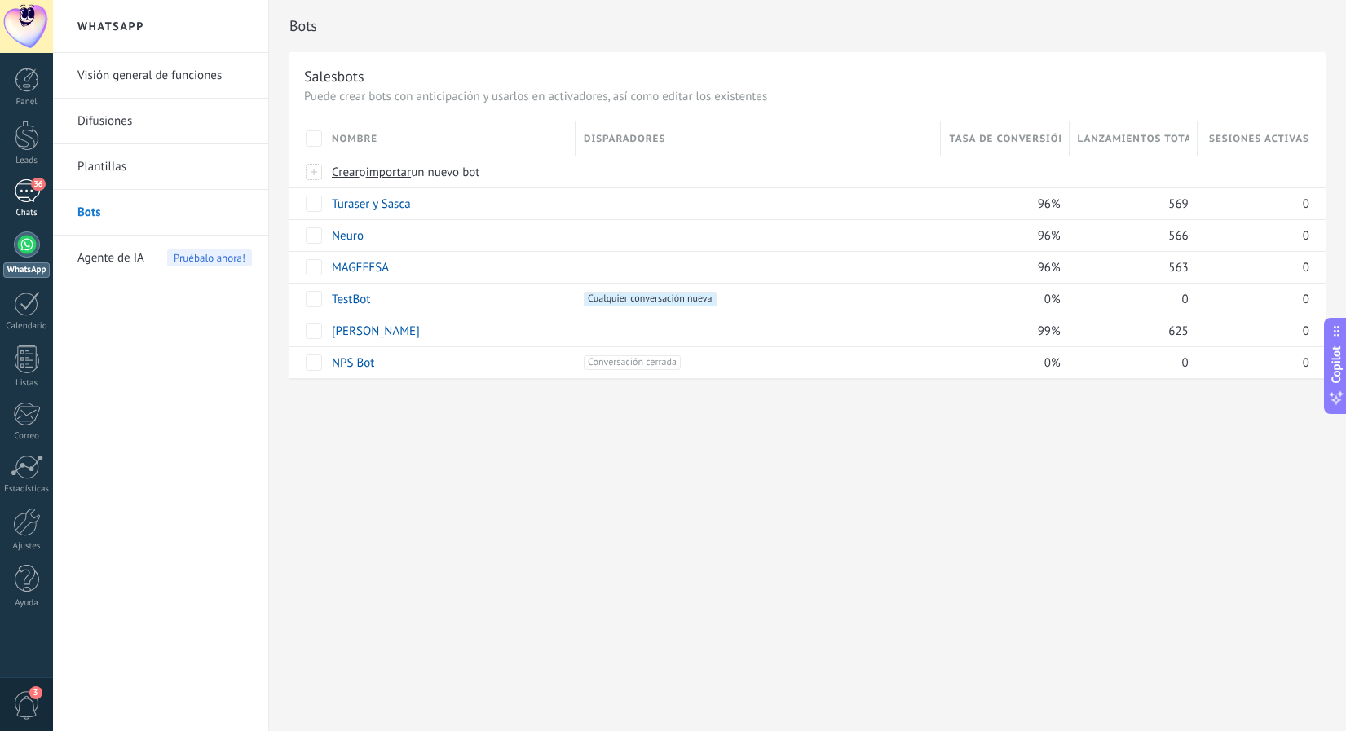
click at [29, 195] on div "36" at bounding box center [27, 191] width 26 height 24
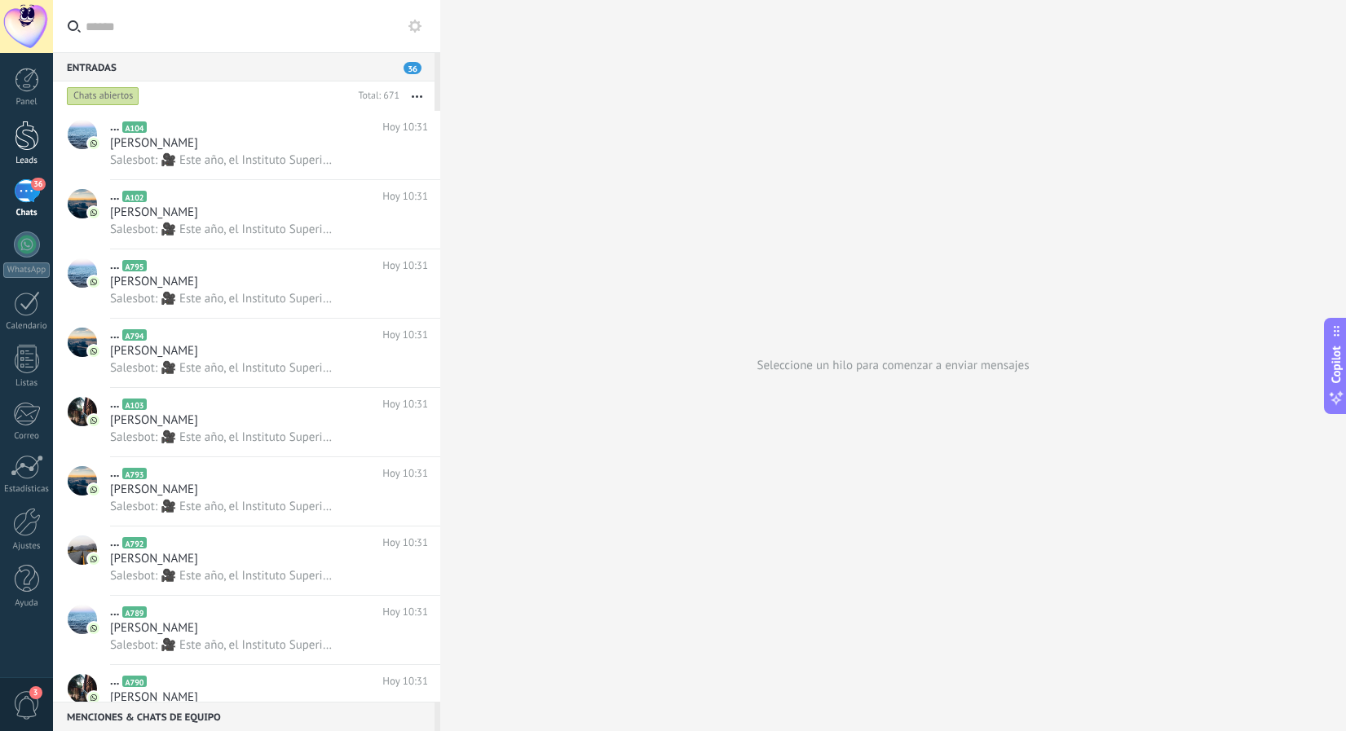
click at [26, 136] on div at bounding box center [27, 136] width 24 height 30
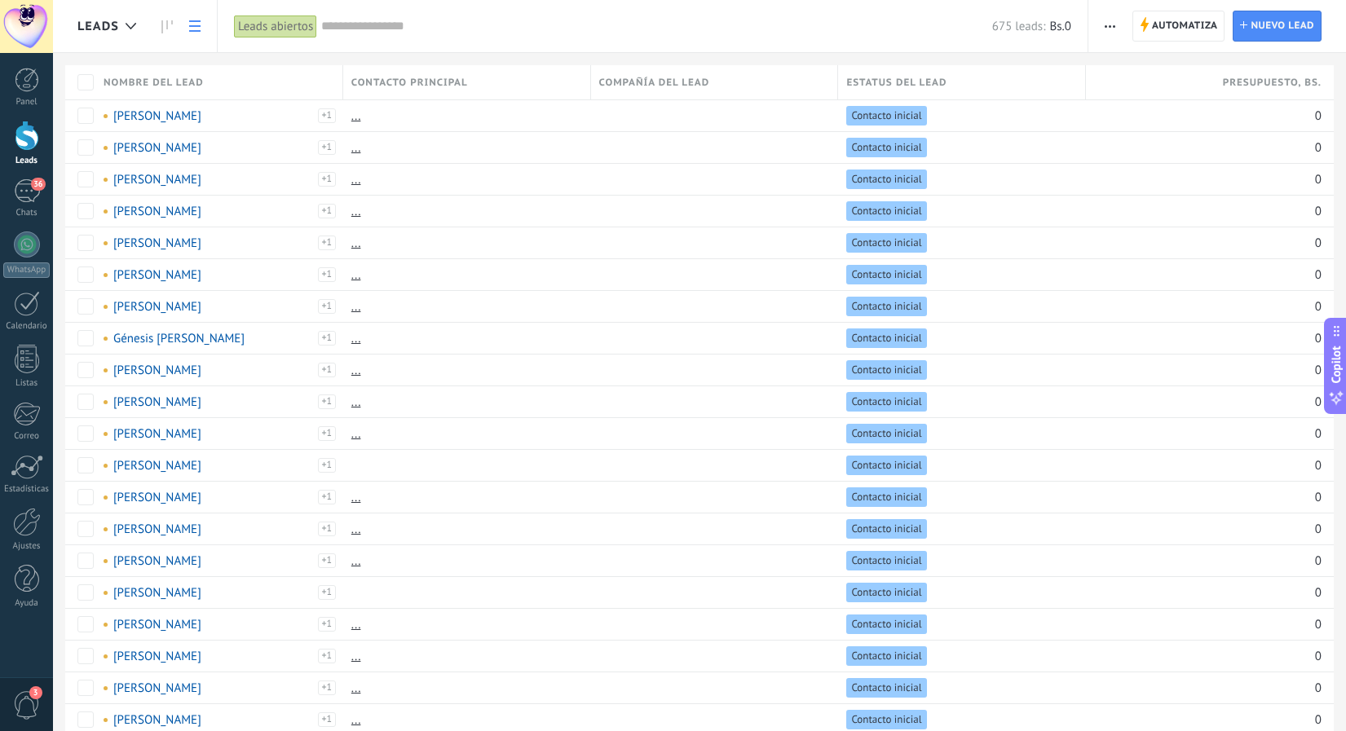
click at [641, 3] on div "675 leads: Bs.0" at bounding box center [696, 26] width 750 height 52
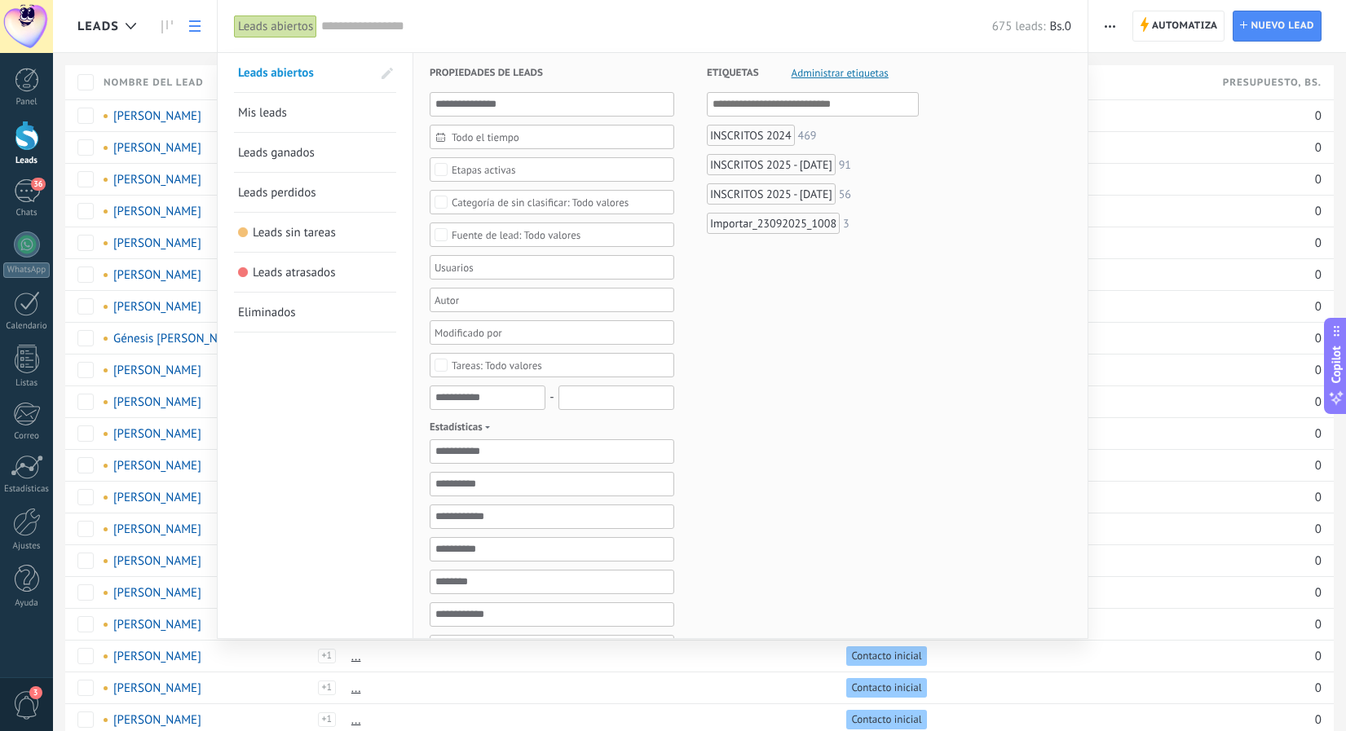
click at [643, 16] on div "675 leads: Bs.0" at bounding box center [696, 26] width 750 height 52
click at [797, 190] on div "INSCRITOS 2025 - [DATE]" at bounding box center [771, 193] width 129 height 21
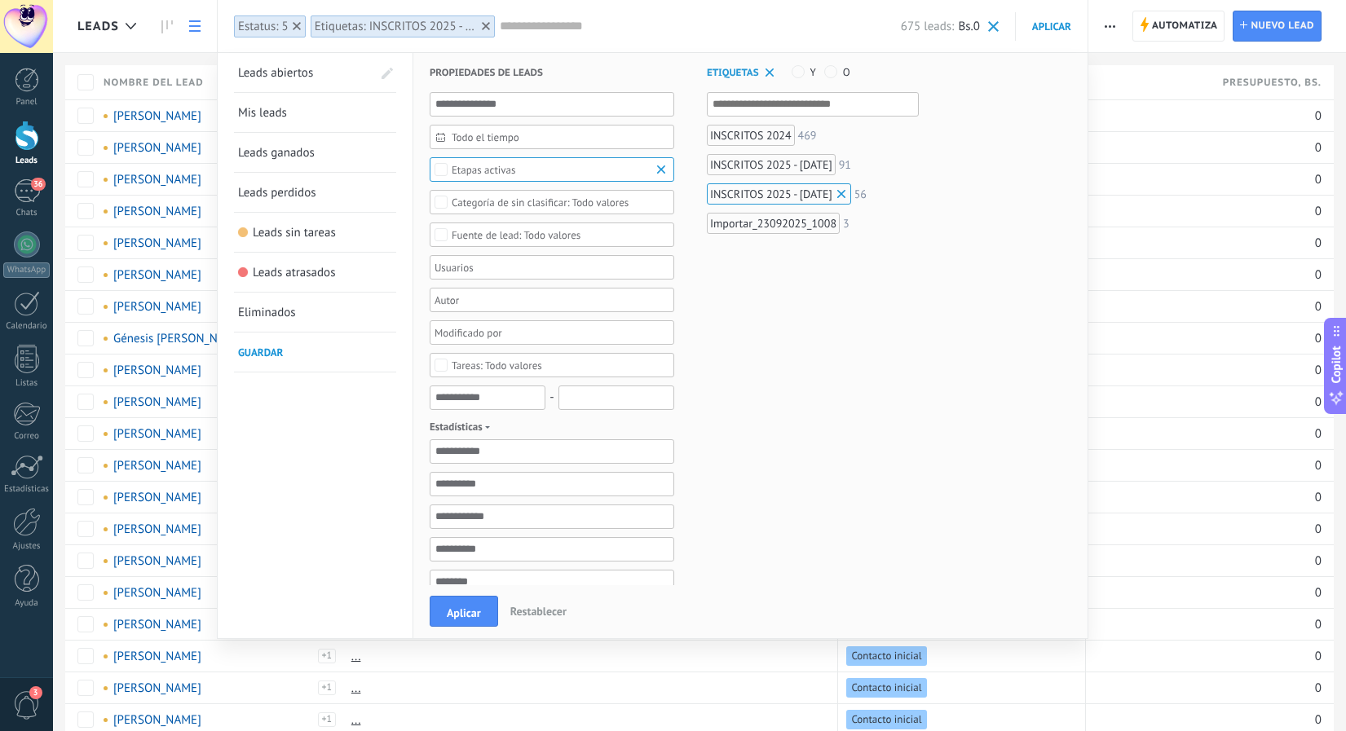
click at [774, 222] on div "Importar_23092025_1008" at bounding box center [773, 223] width 133 height 21
click at [487, 606] on button "Aplicar" at bounding box center [464, 611] width 68 height 31
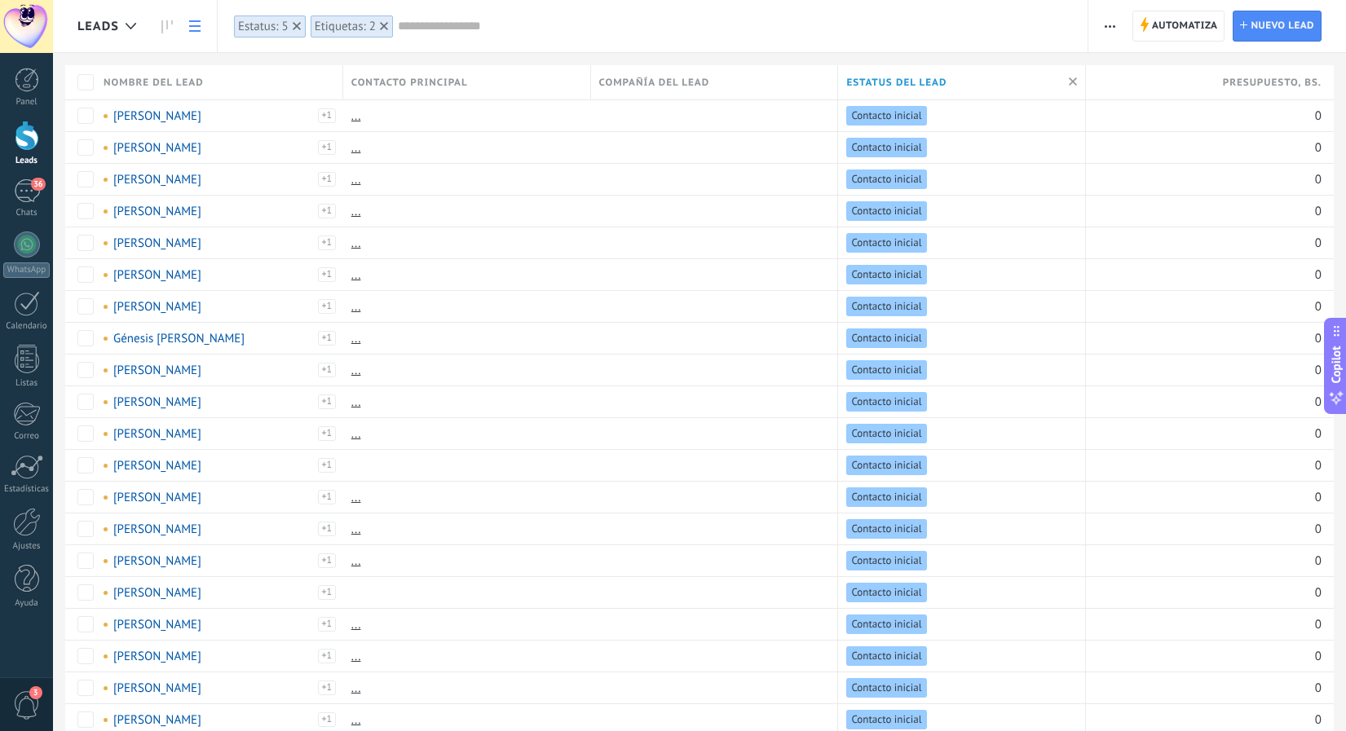
click at [1113, 28] on span "button" at bounding box center [1109, 26] width 11 height 31
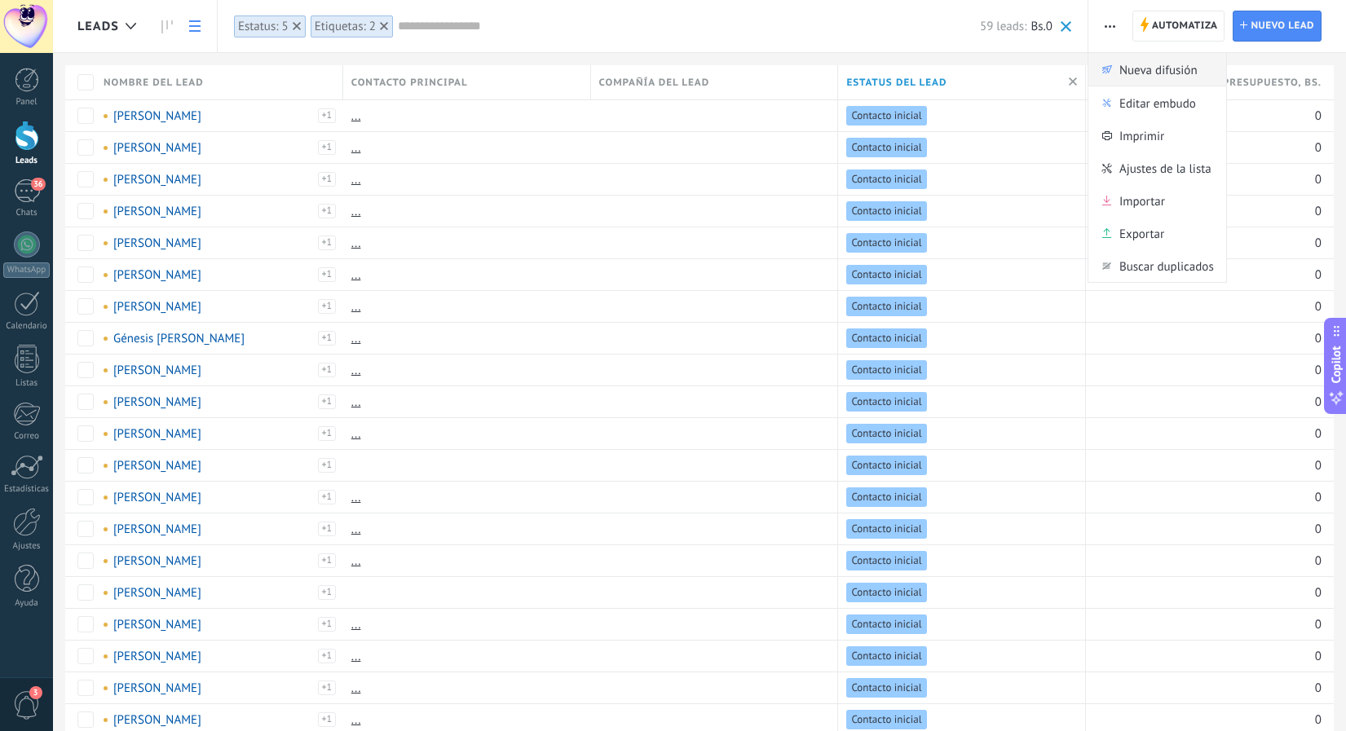
click at [1119, 64] on span "Nueva difusión" at bounding box center [1158, 69] width 78 height 33
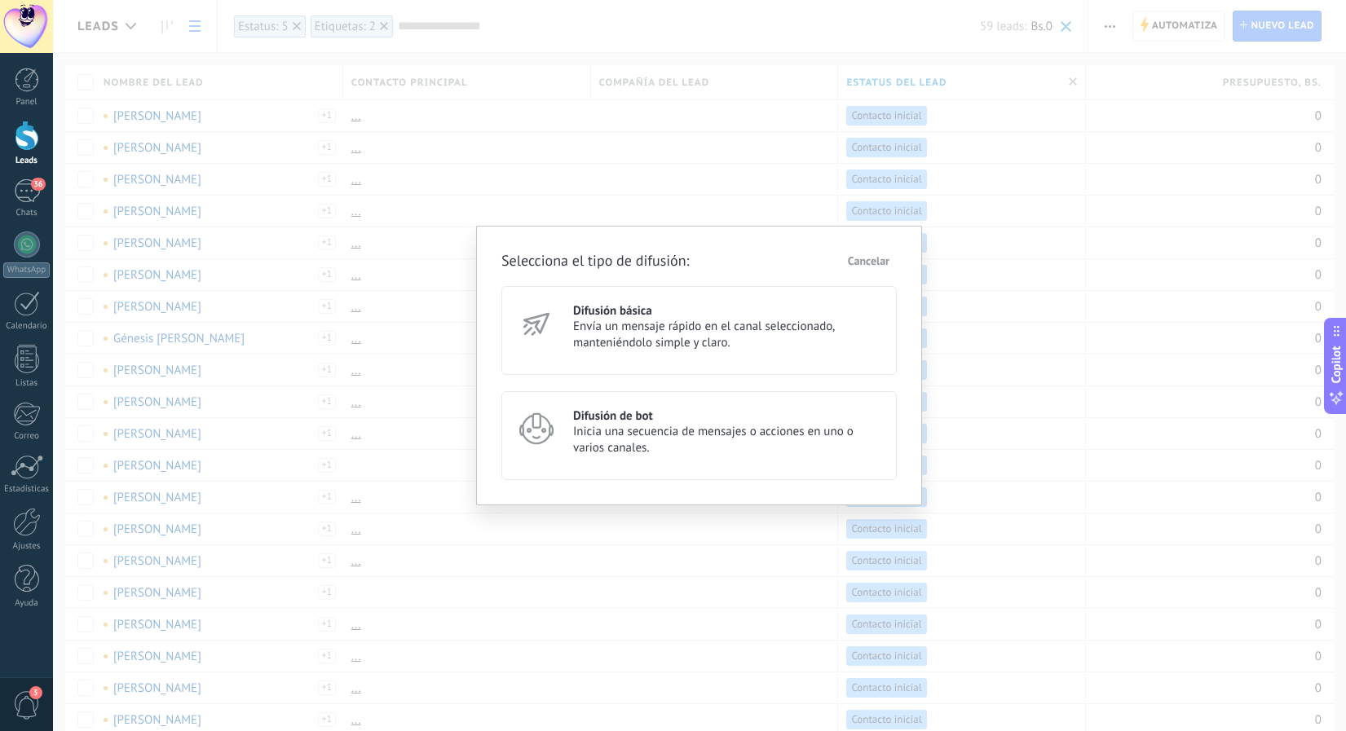
click at [556, 435] on icon at bounding box center [536, 428] width 41 height 41
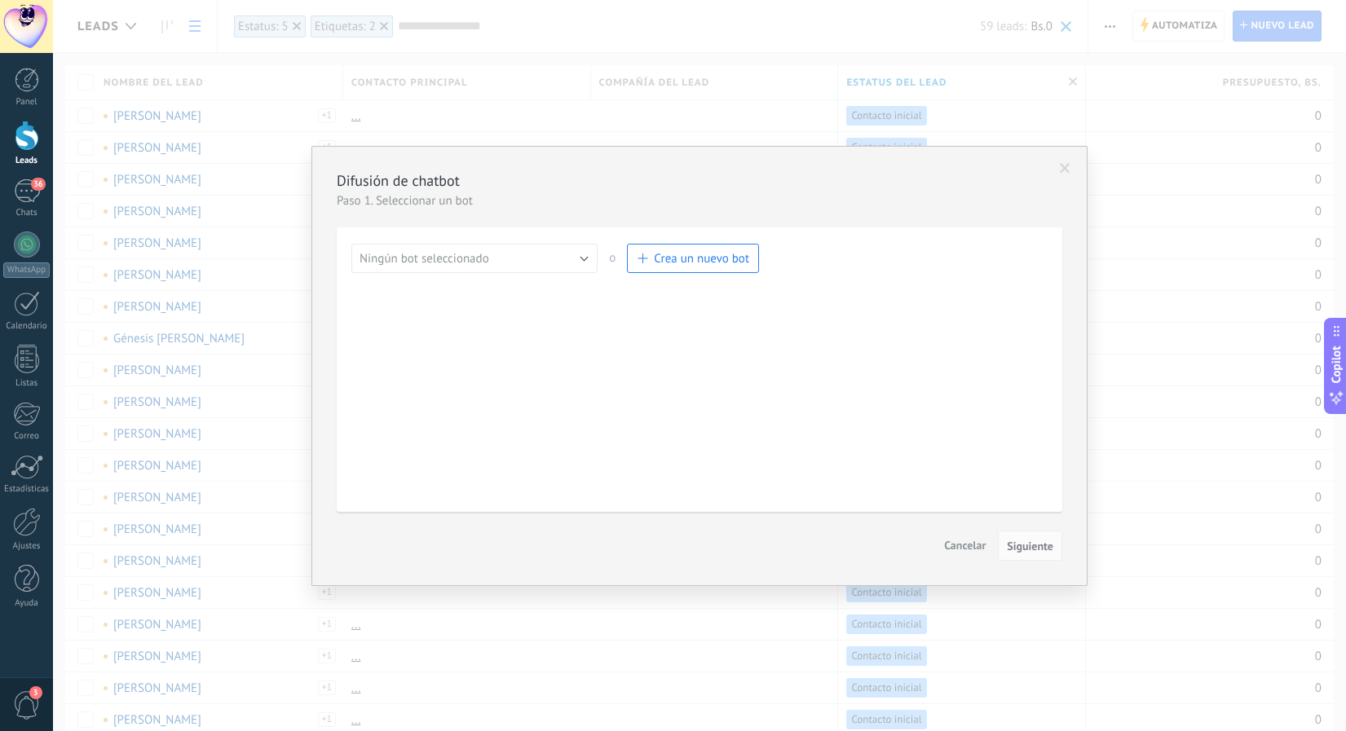
click at [528, 266] on button "Ningún bot seleccionado" at bounding box center [474, 258] width 246 height 29
click at [478, 343] on span "MAGEFESA" at bounding box center [466, 341] width 250 height 15
click at [1032, 540] on span "Siguiente" at bounding box center [1030, 545] width 46 height 11
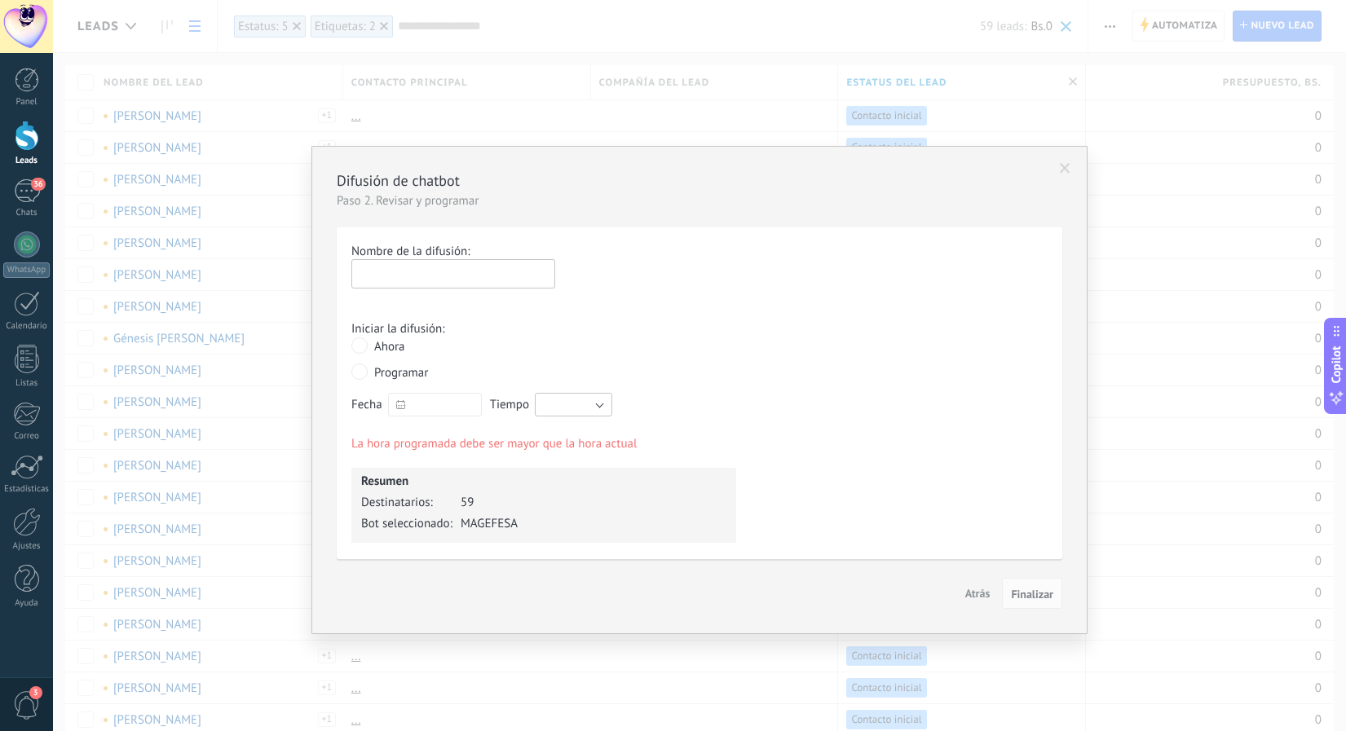
click at [385, 275] on input "text" at bounding box center [453, 273] width 204 height 29
type input "*"
type input "**********"
click at [603, 327] on div "Iniciar la difusión:" at bounding box center [699, 328] width 696 height 15
click at [396, 405] on icon at bounding box center [400, 404] width 9 height 9
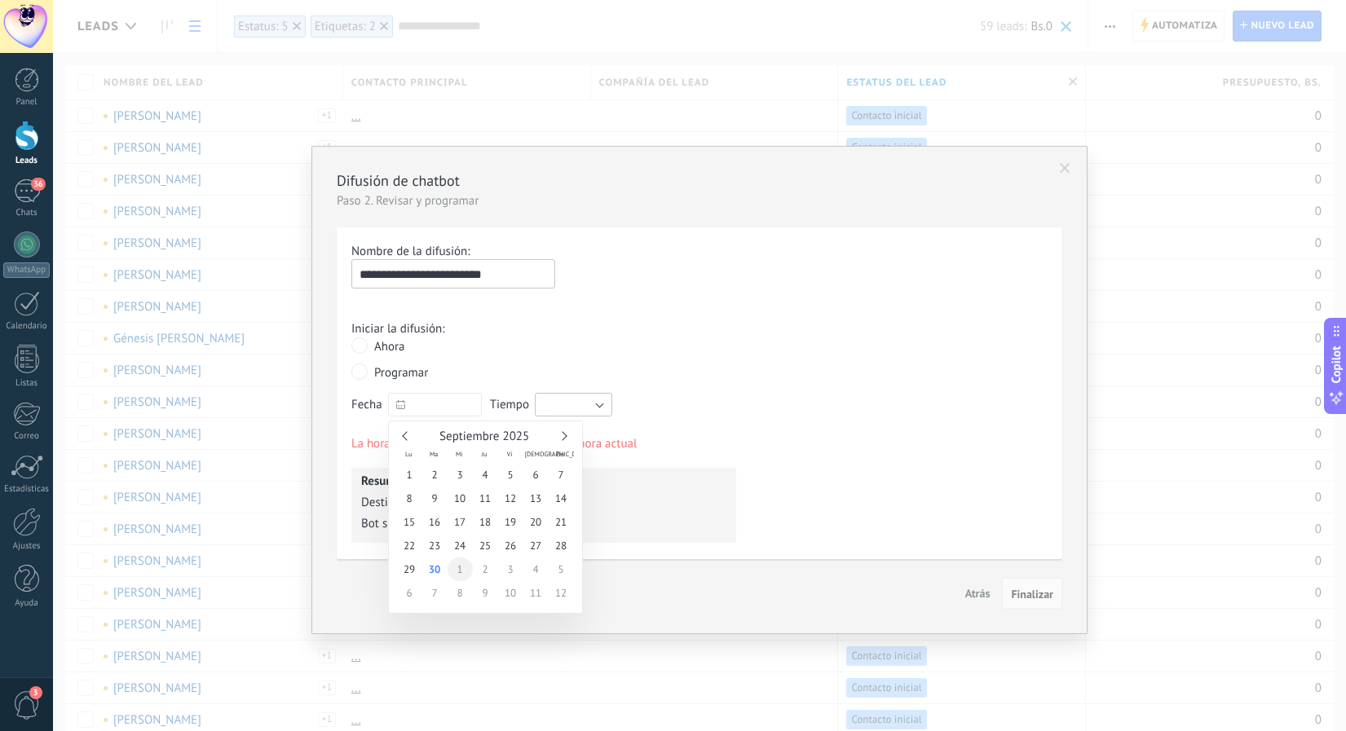
type input "**********"
click at [456, 569] on span "1" at bounding box center [459, 569] width 25 height 24
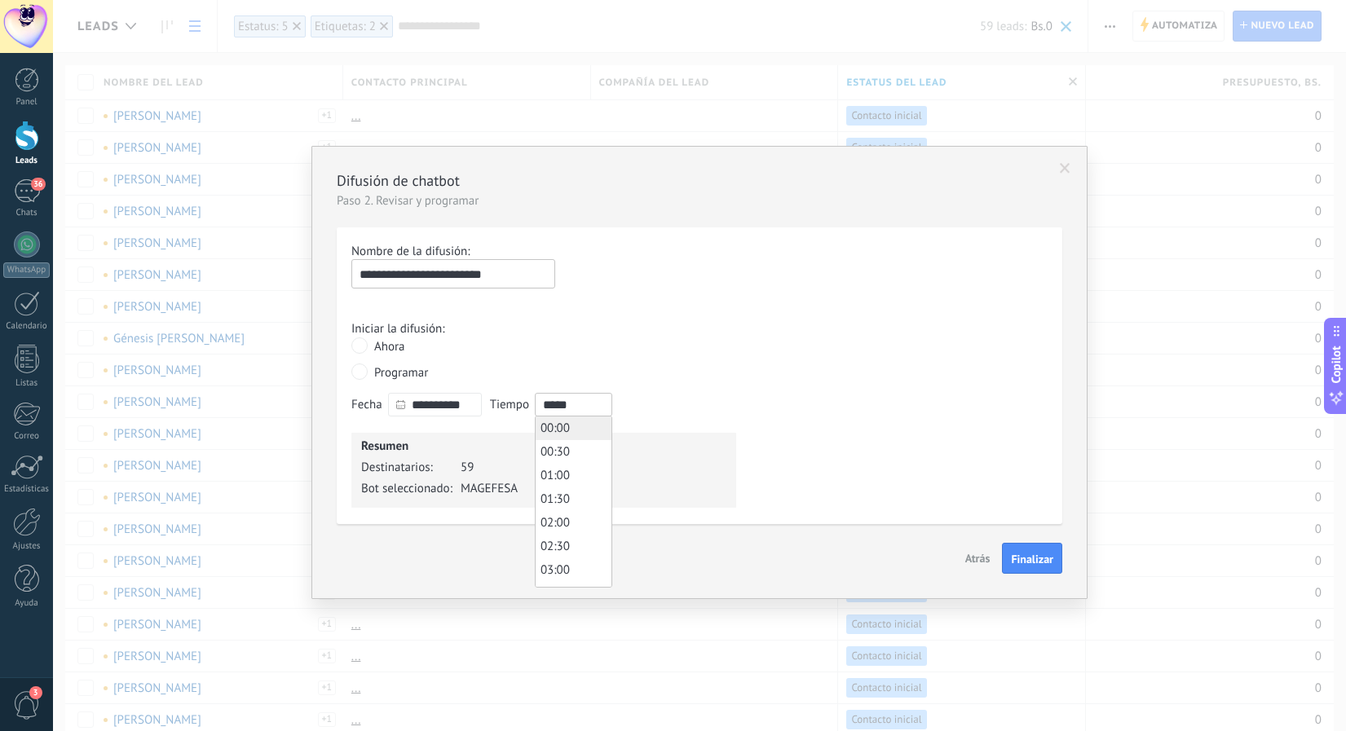
click at [590, 402] on input "*****" at bounding box center [573, 405] width 77 height 24
click at [577, 445] on li "10:00" at bounding box center [573, 447] width 76 height 24
type input "*****"
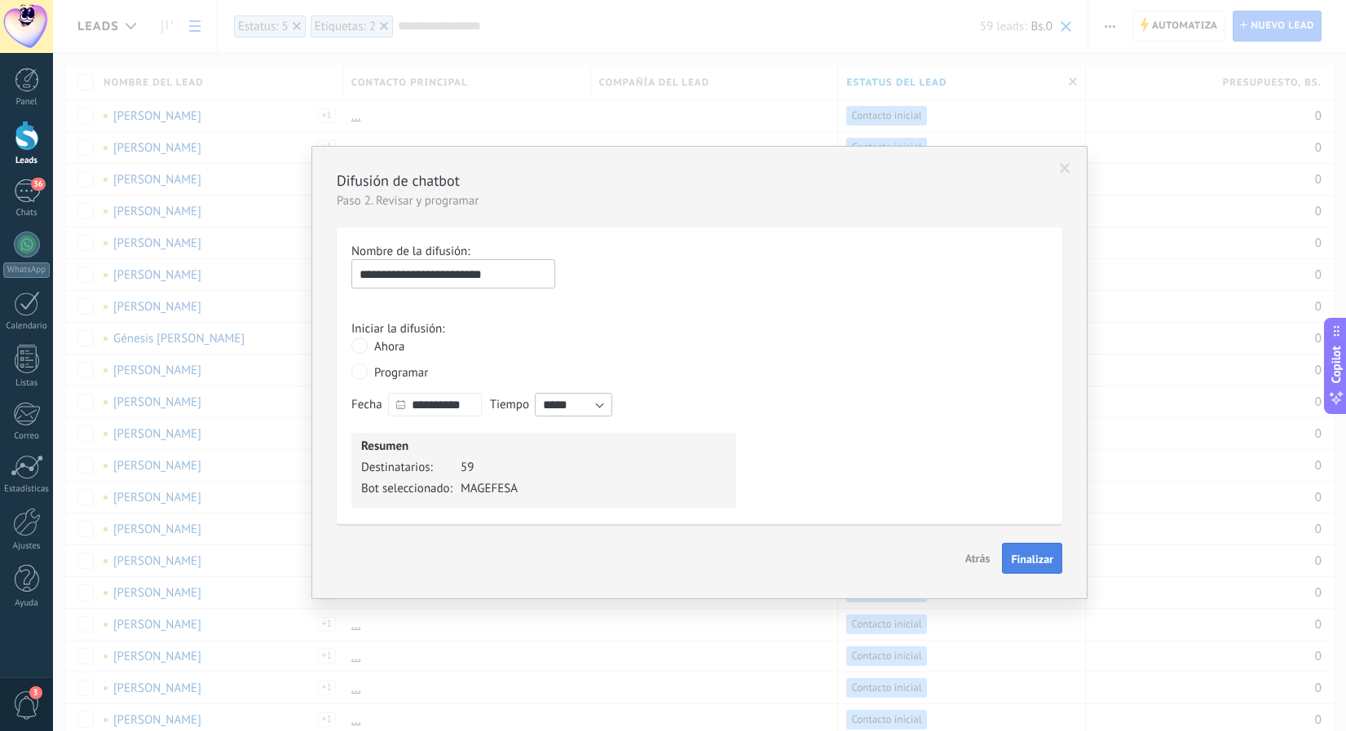
click at [1022, 554] on span "Finalizar" at bounding box center [1032, 558] width 42 height 11
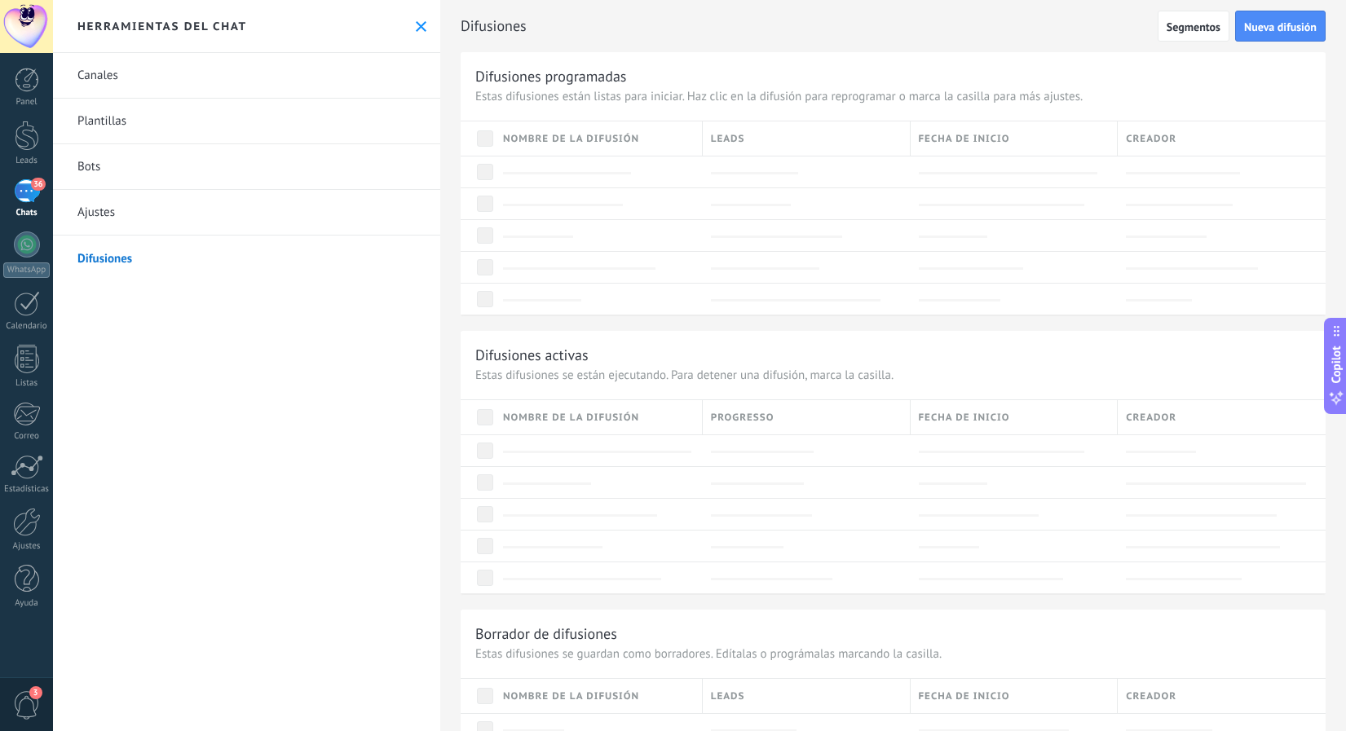
click at [905, 309] on div at bounding box center [699, 365] width 1293 height 731
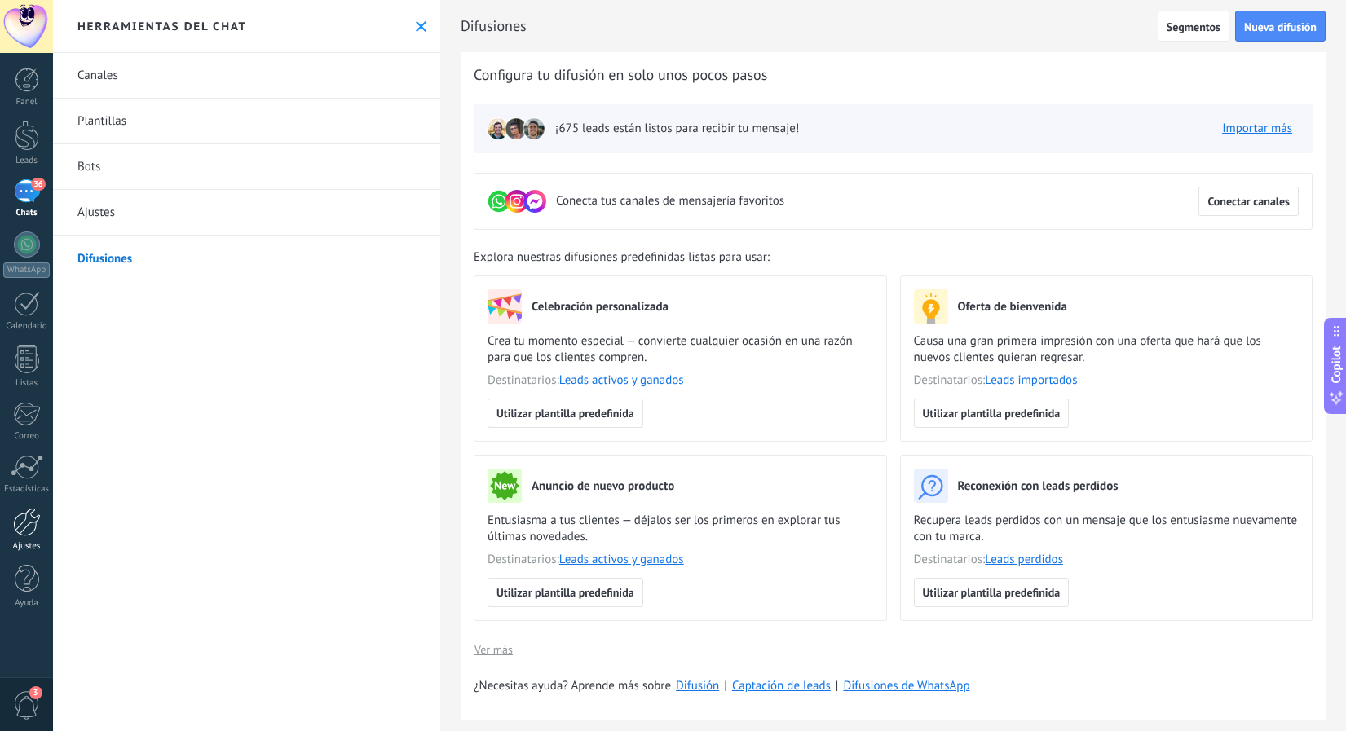
click at [26, 523] on div at bounding box center [27, 522] width 28 height 29
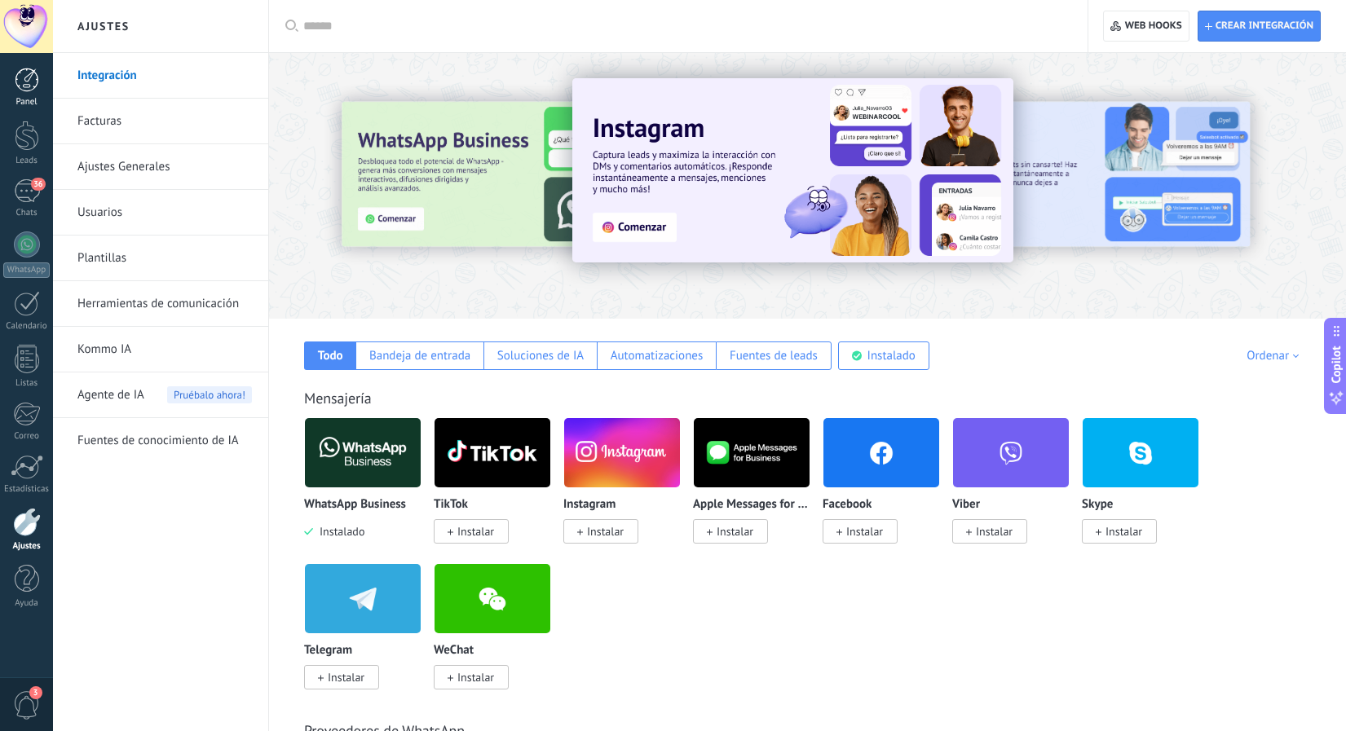
click at [26, 83] on div at bounding box center [27, 80] width 24 height 24
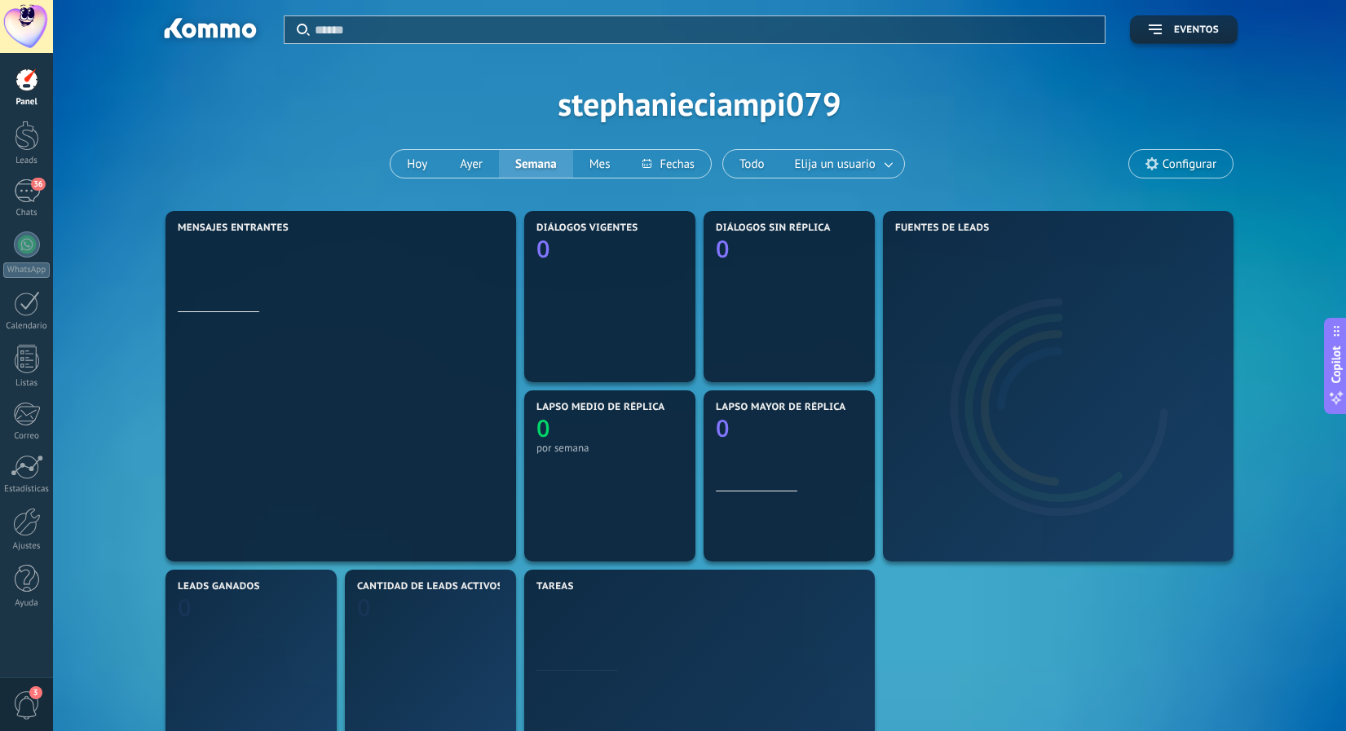
click at [29, 20] on div at bounding box center [26, 26] width 53 height 53
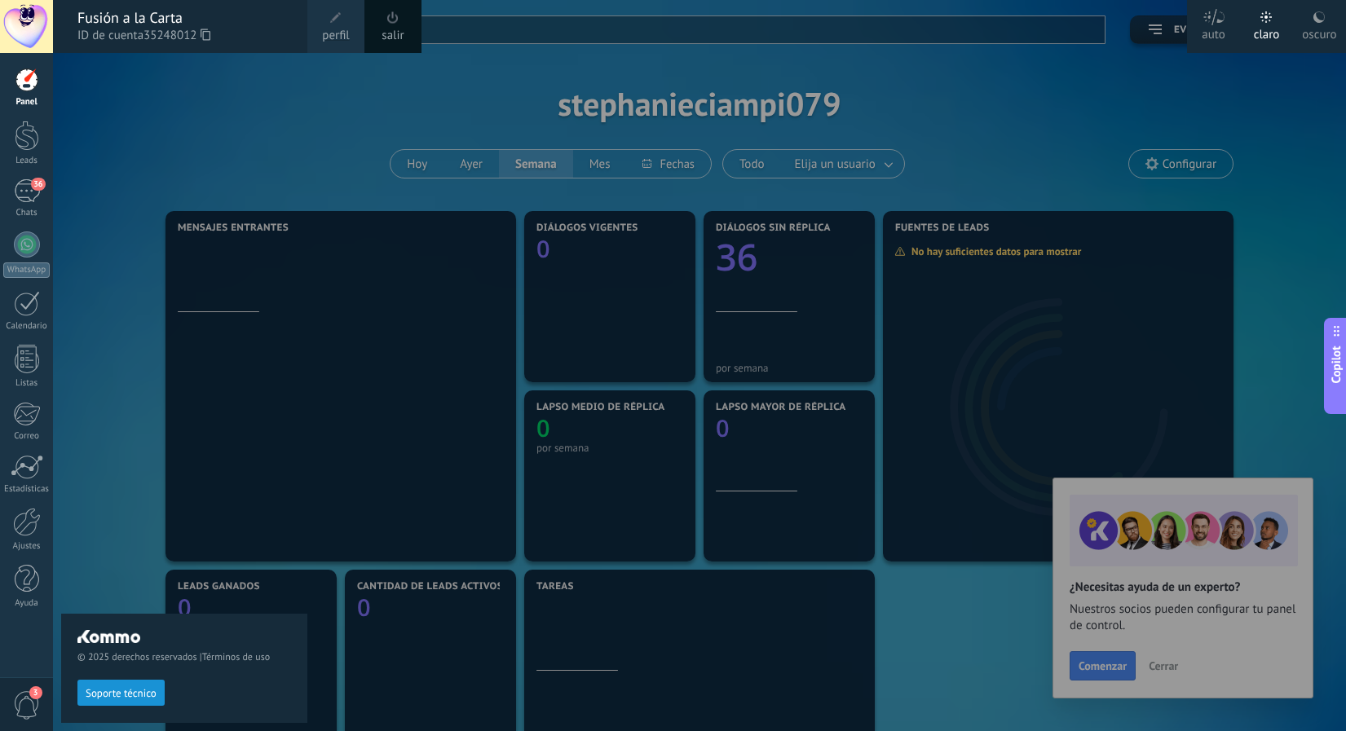
click at [328, 28] on span "perfil" at bounding box center [335, 36] width 27 height 18
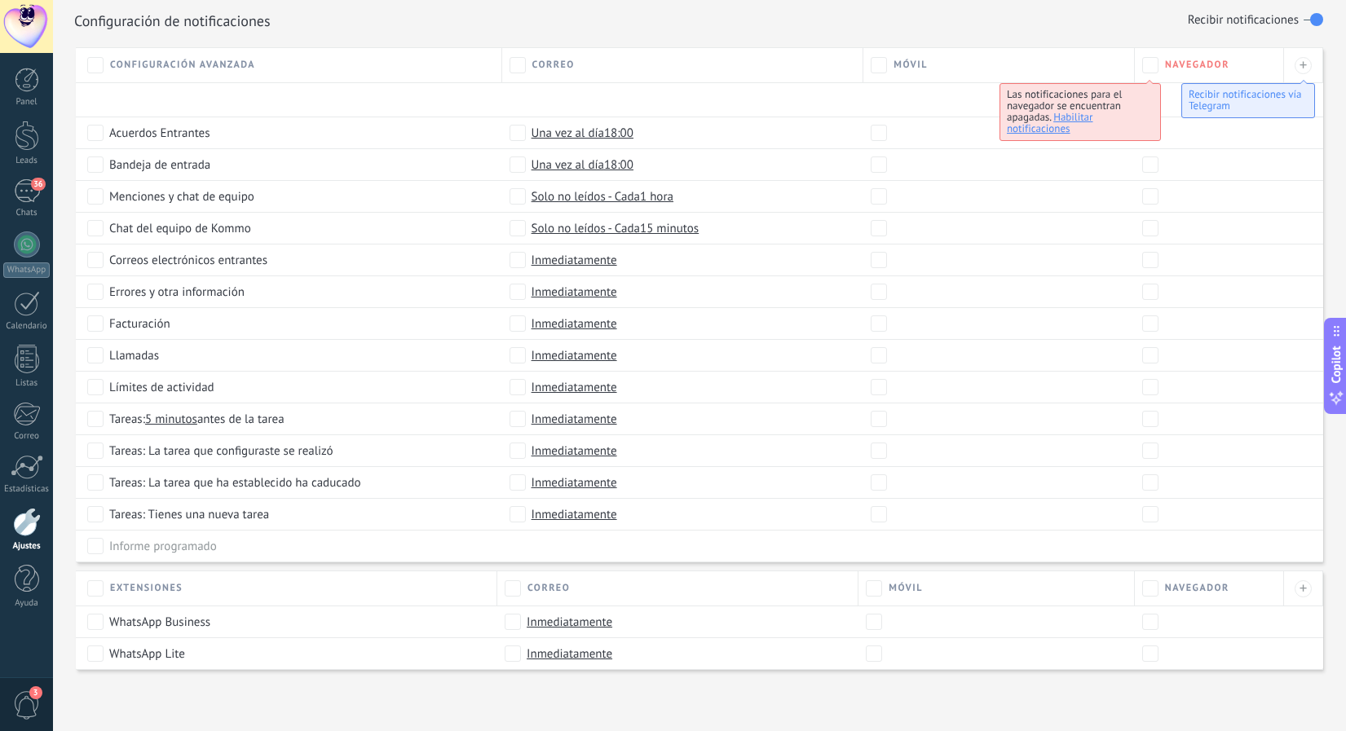
scroll to position [711, 0]
click at [29, 584] on div at bounding box center [27, 579] width 24 height 29
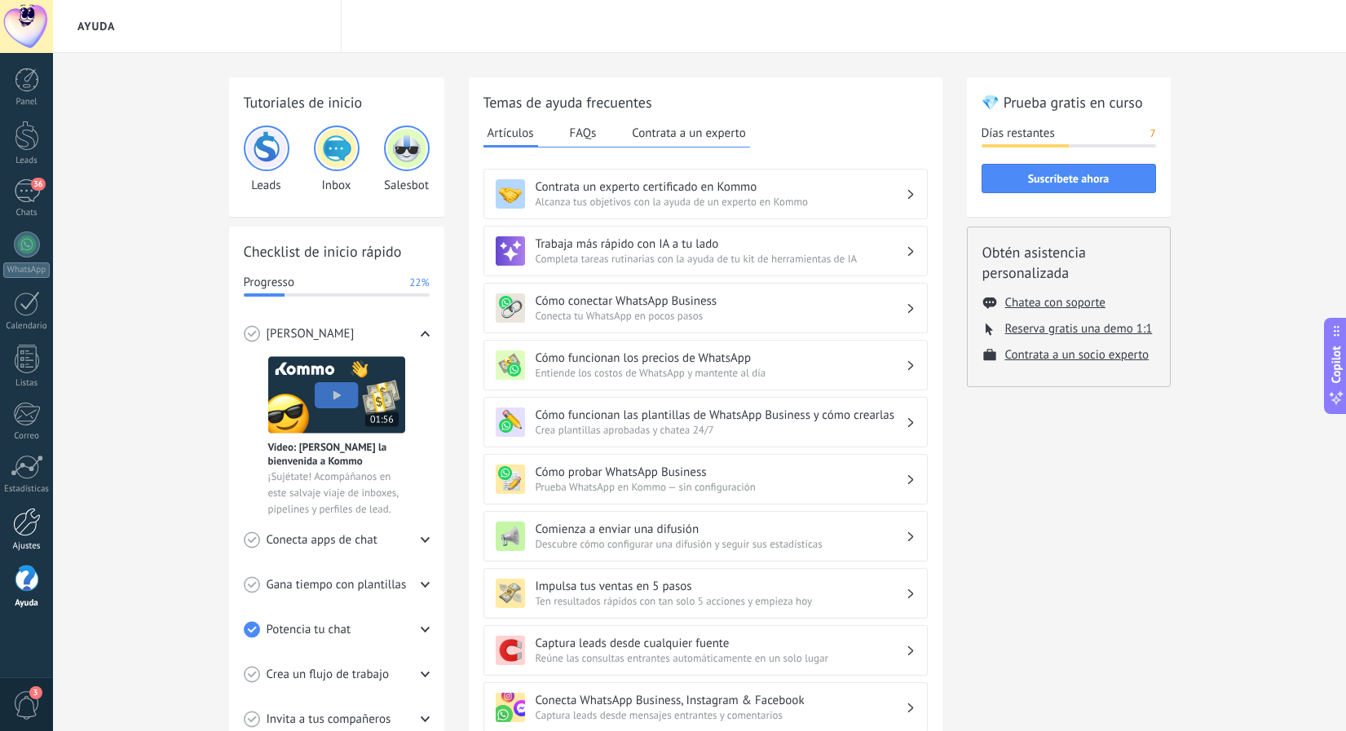
click at [29, 526] on div at bounding box center [27, 522] width 28 height 29
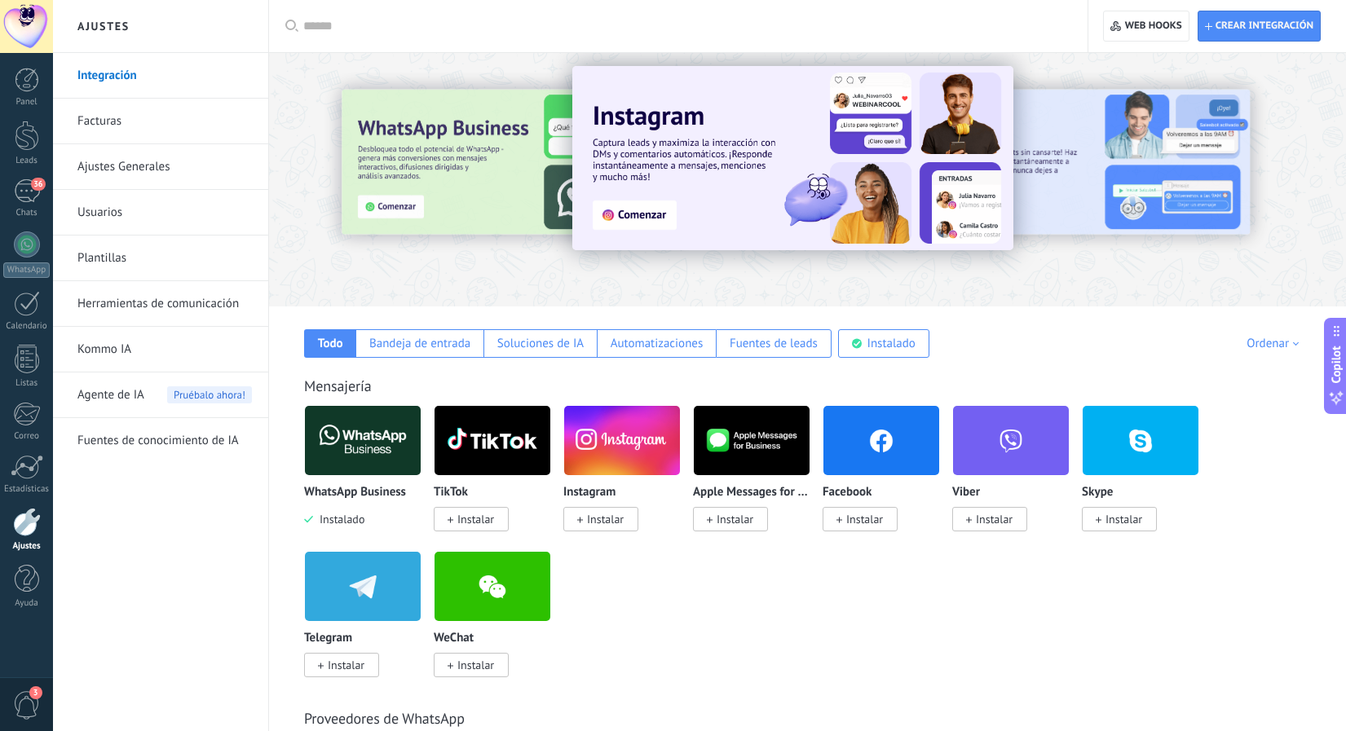
scroll to position [13, 0]
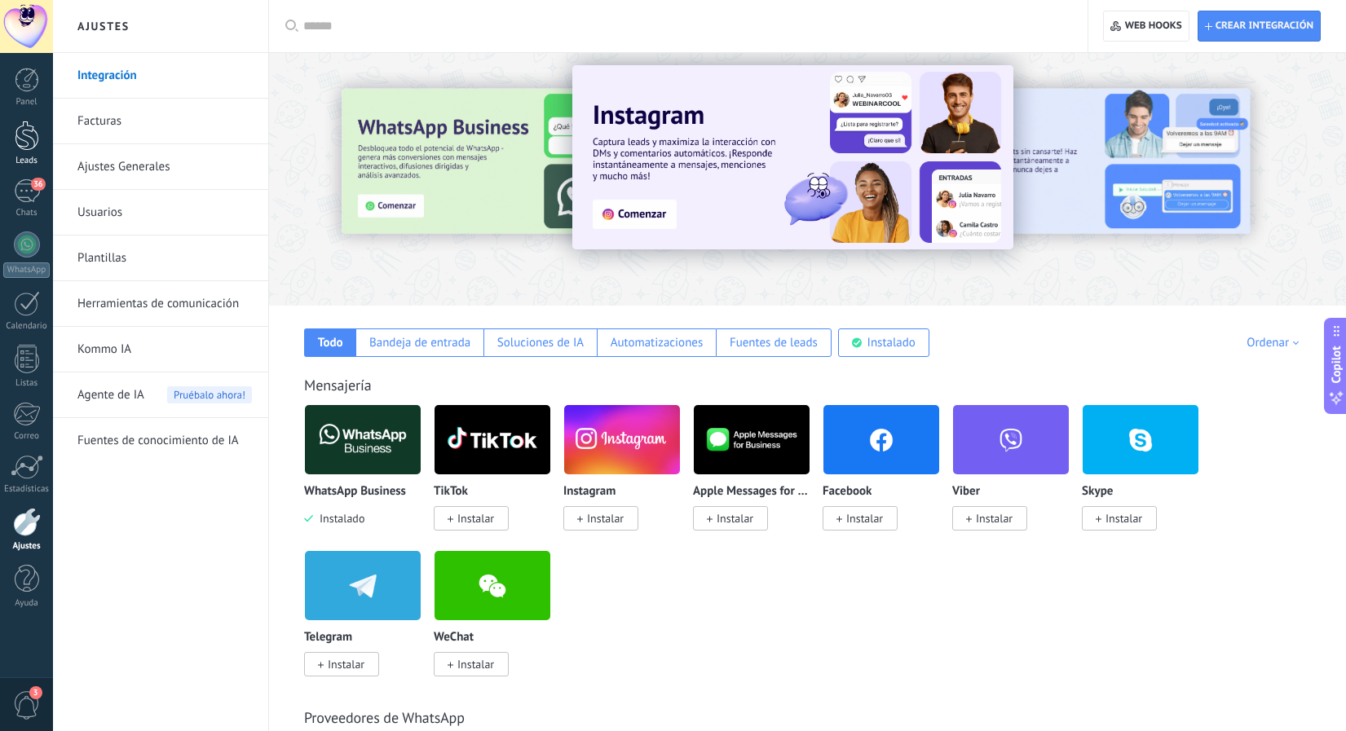
click at [24, 124] on div at bounding box center [27, 136] width 24 height 30
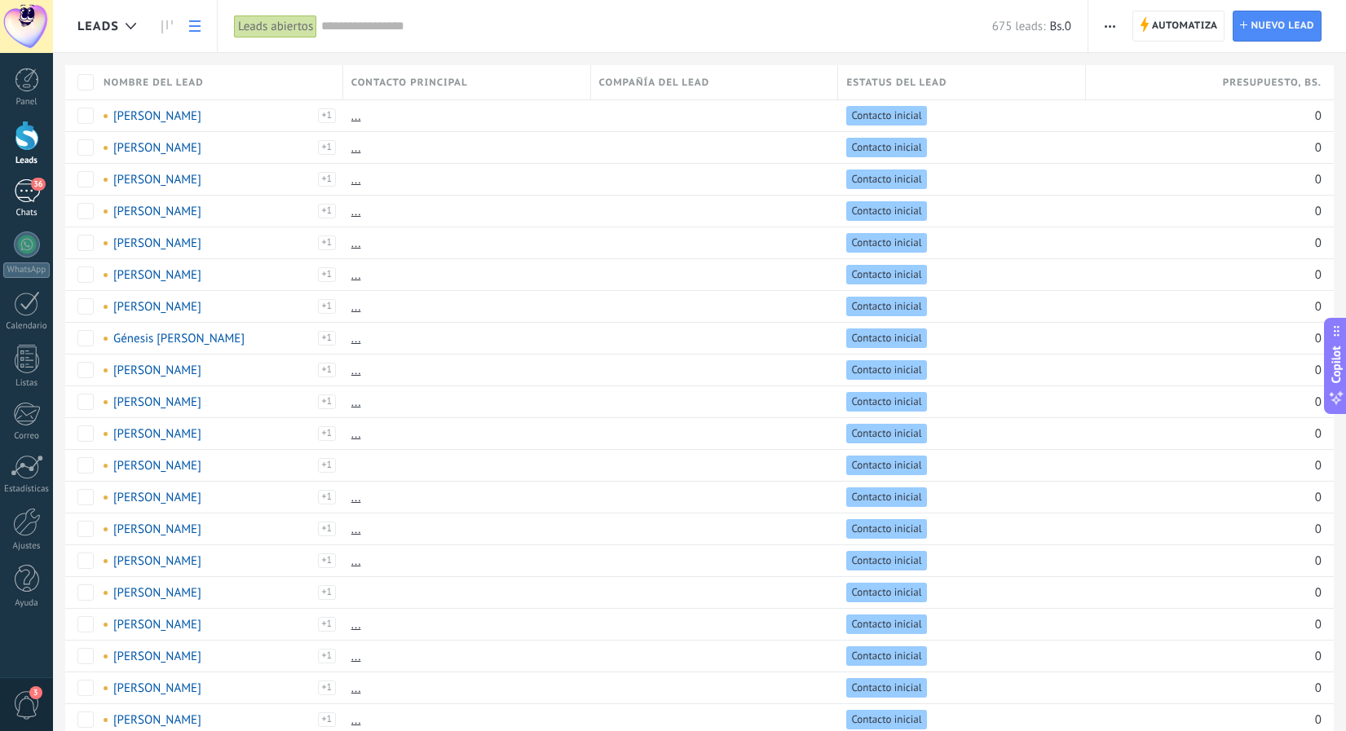
click at [19, 198] on div "36" at bounding box center [27, 191] width 26 height 24
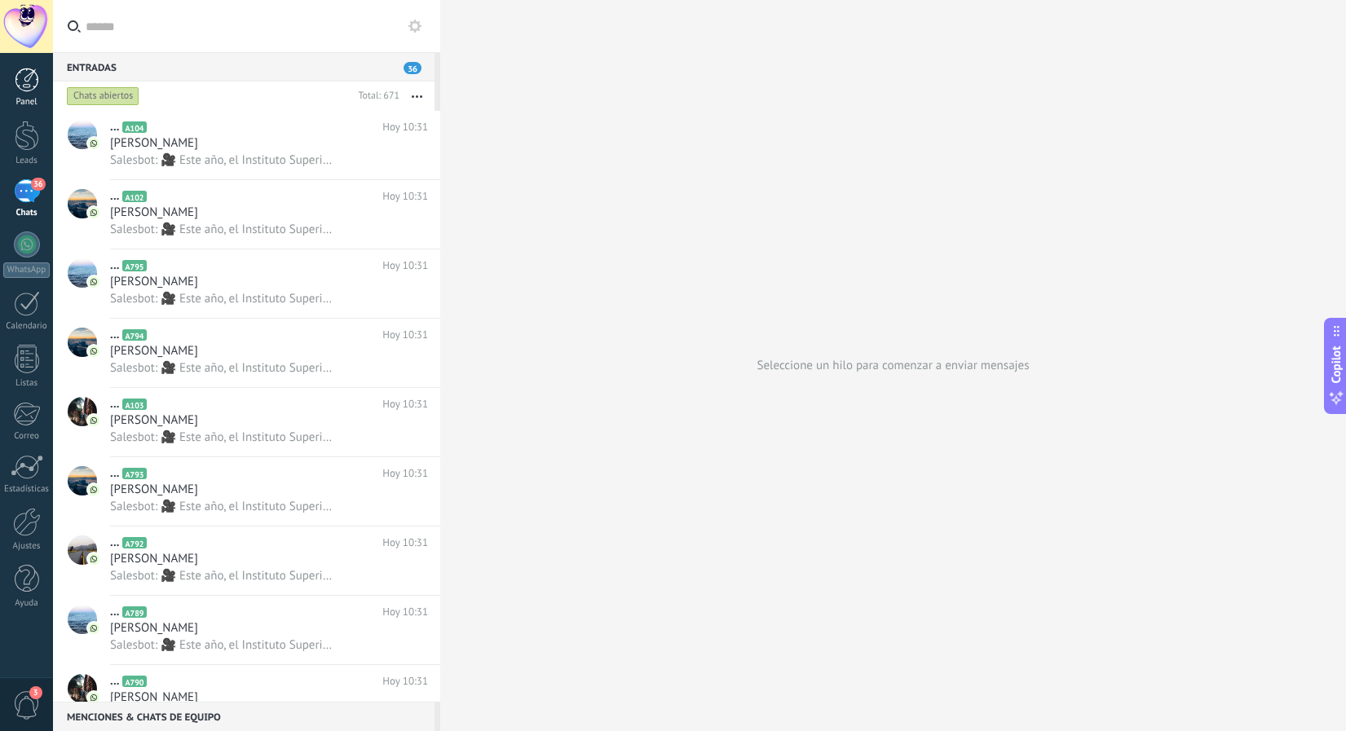
click at [22, 75] on div at bounding box center [27, 80] width 24 height 24
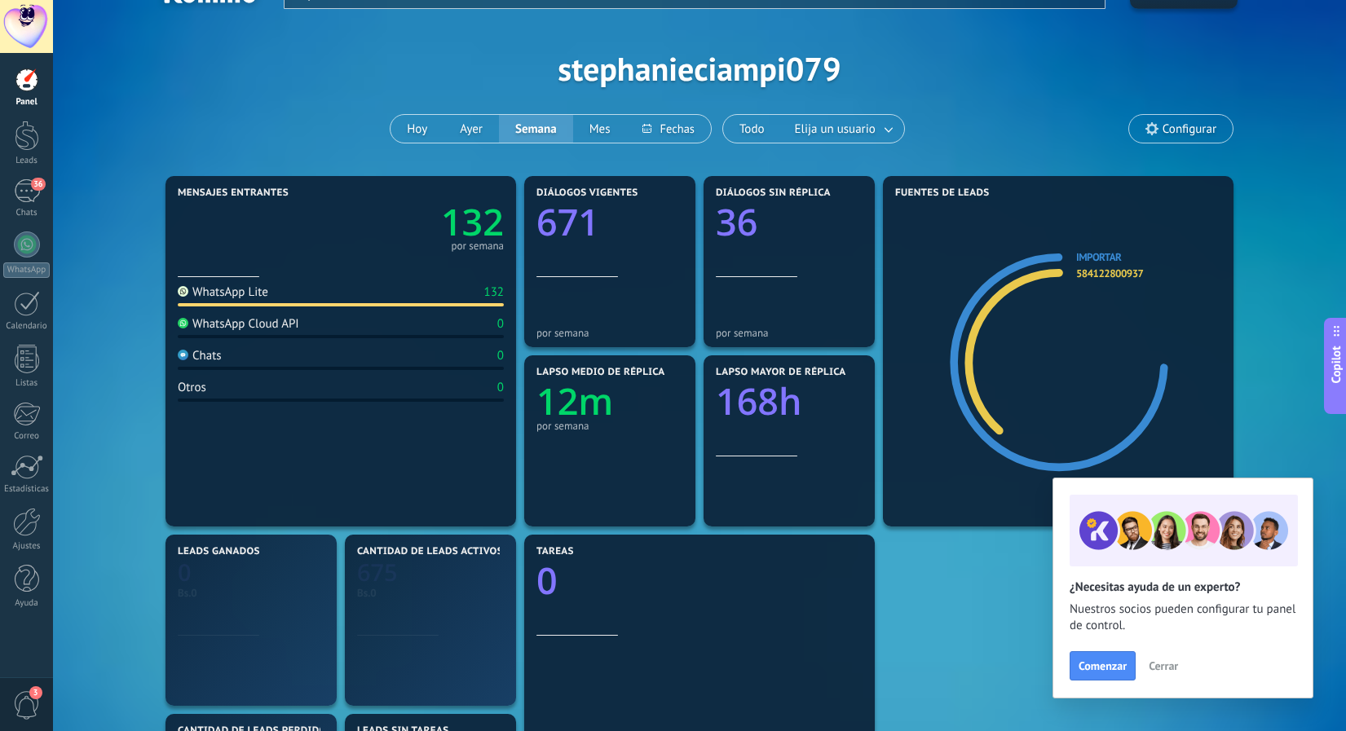
scroll to position [47, 0]
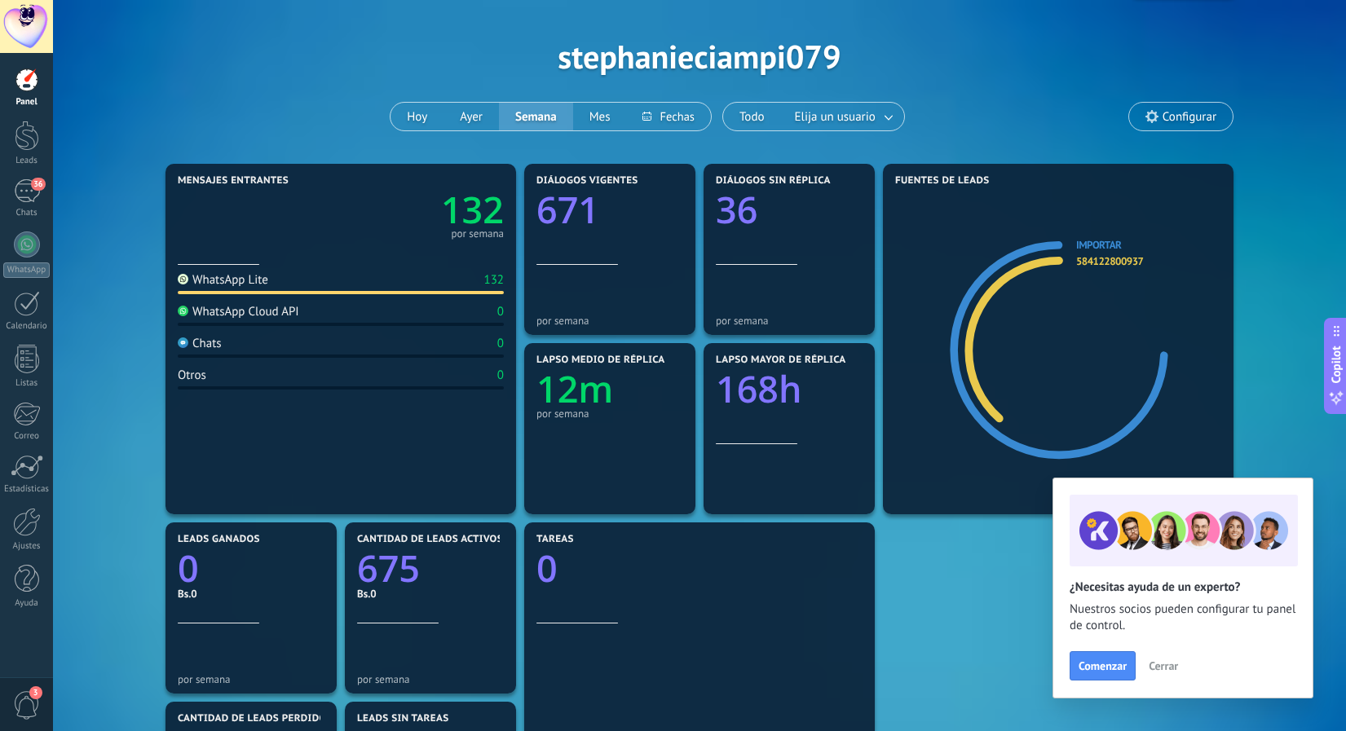
click at [1165, 125] on span "Configurar" at bounding box center [1181, 117] width 104 height 28
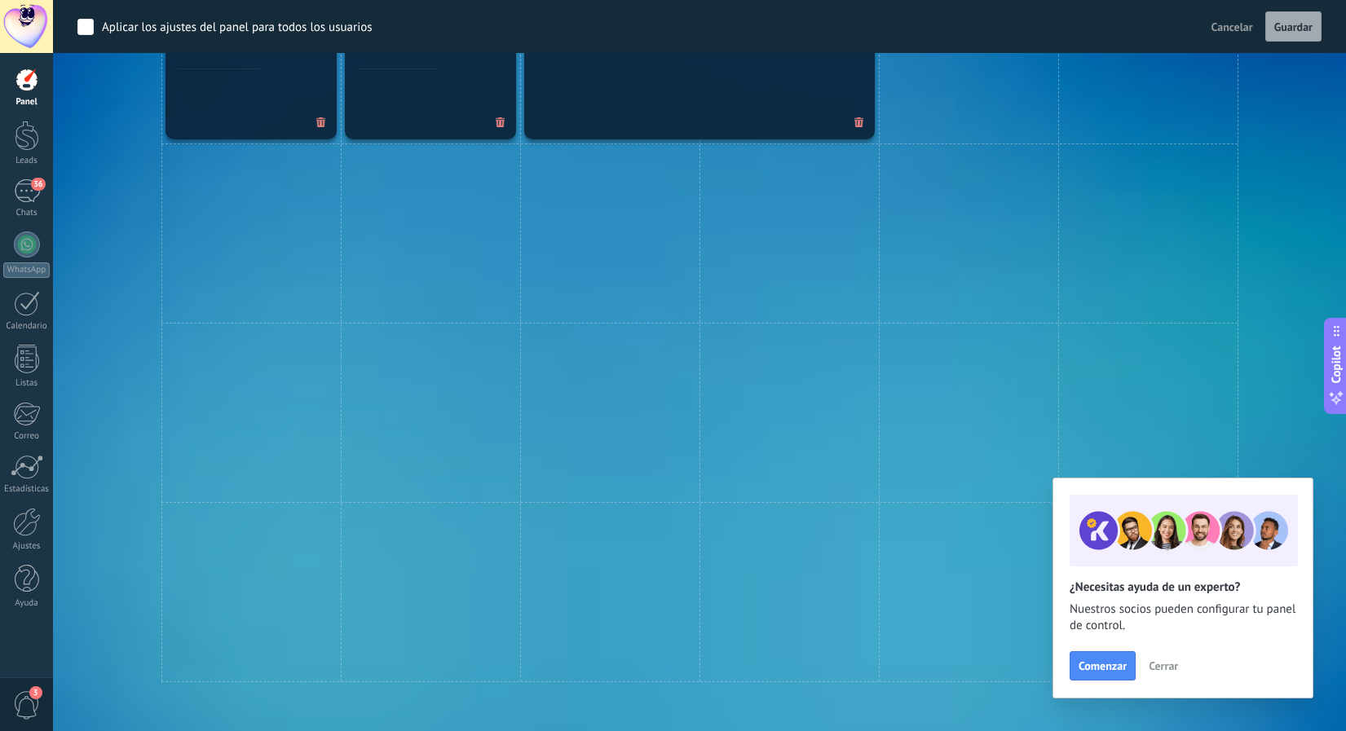
scroll to position [1121, 0]
click at [25, 705] on span "3" at bounding box center [27, 705] width 28 height 29
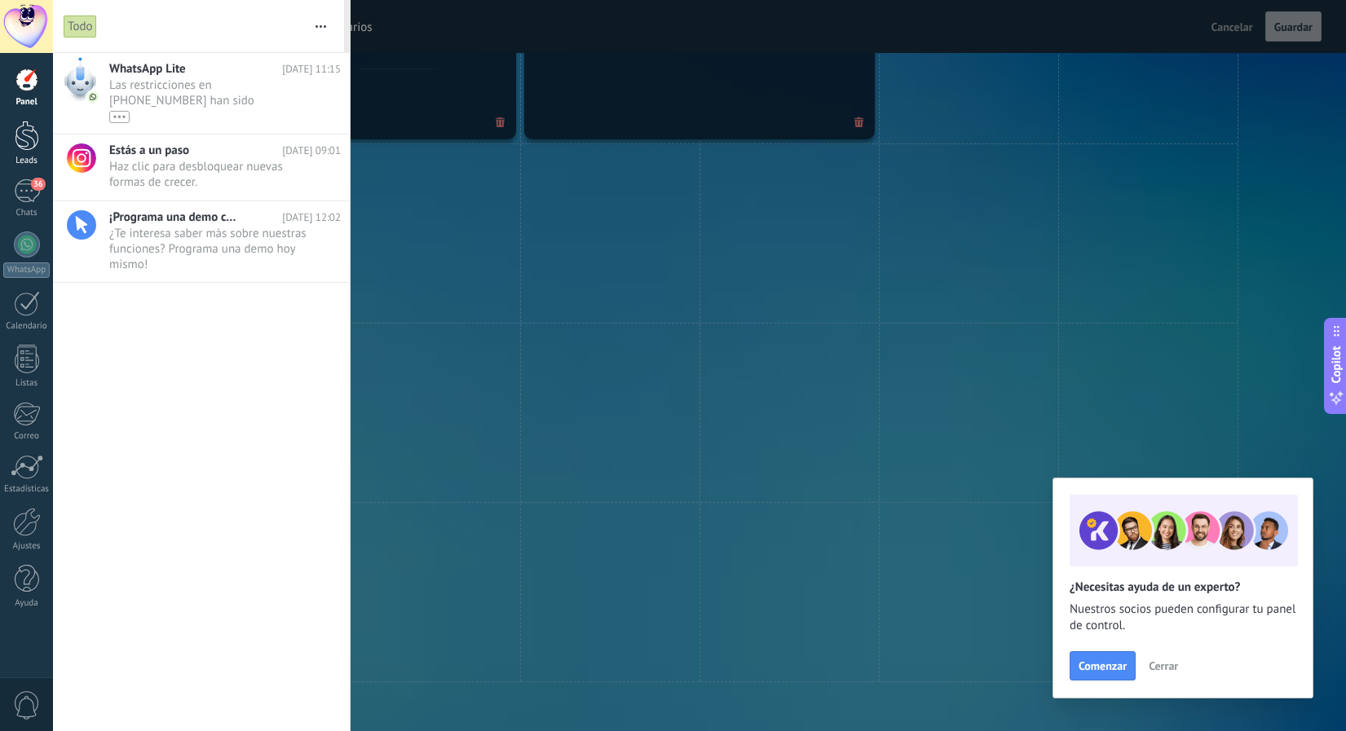
click at [21, 143] on div at bounding box center [27, 136] width 24 height 30
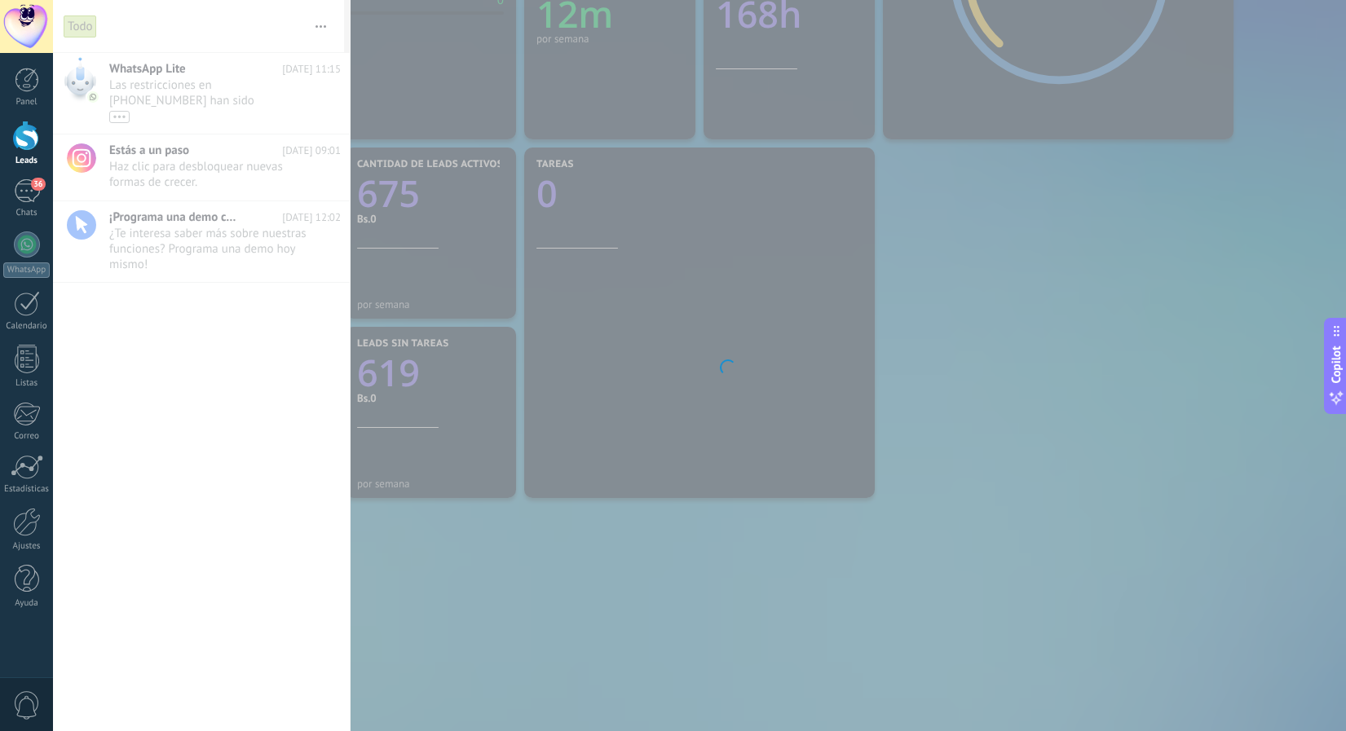
scroll to position [502, 0]
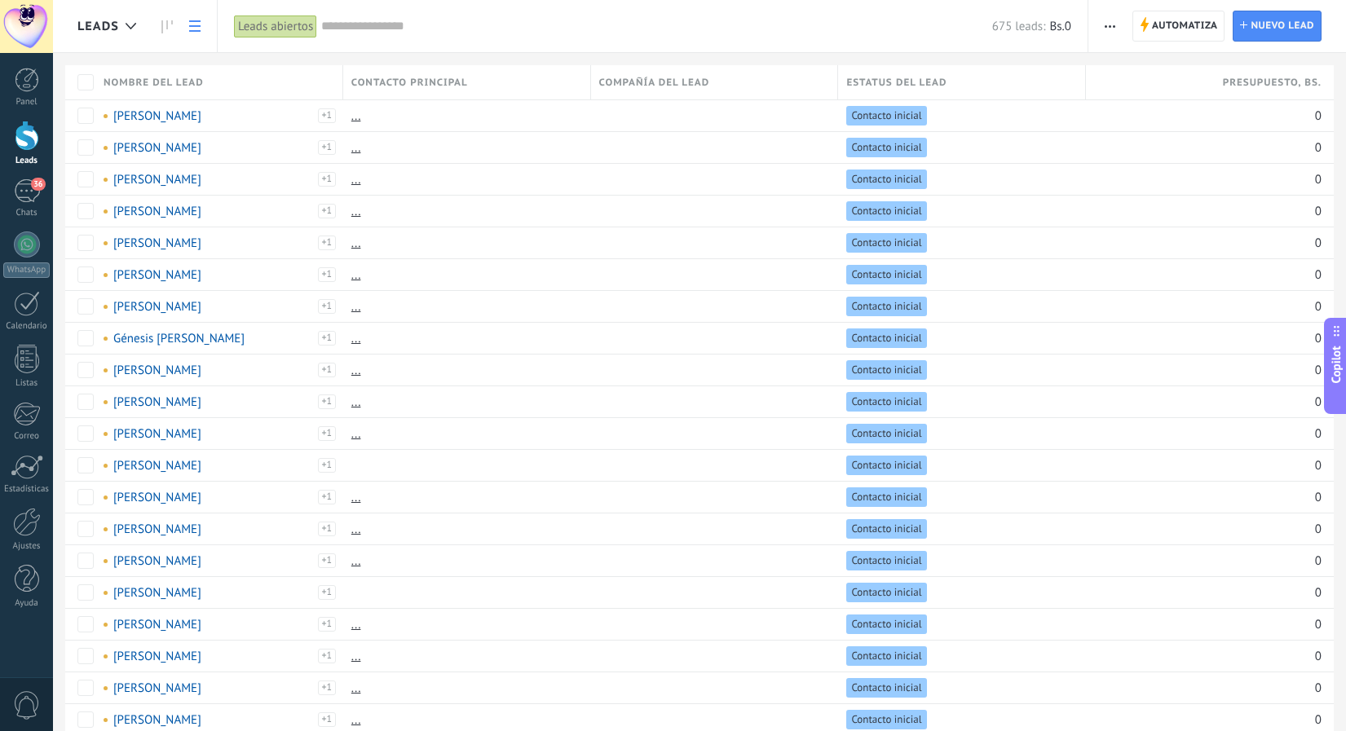
click at [730, 18] on input "text" at bounding box center [656, 26] width 671 height 17
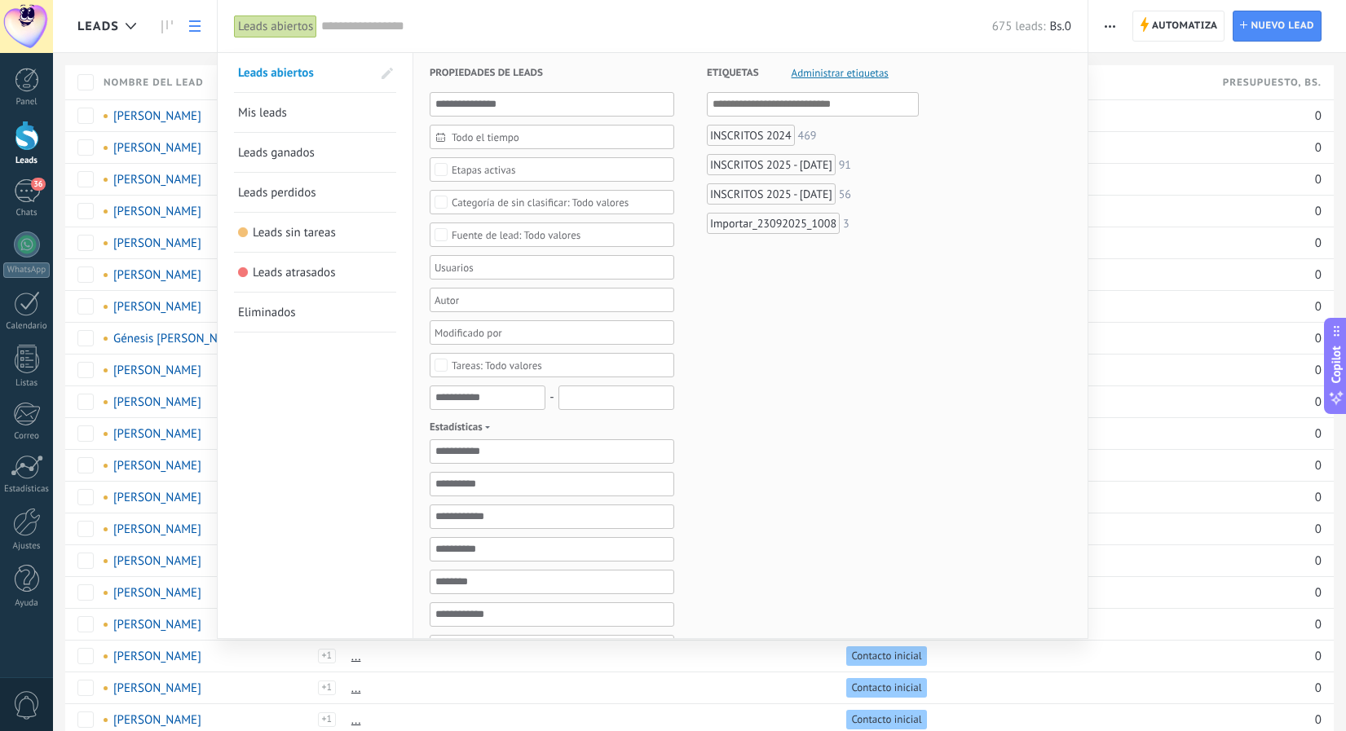
click at [762, 196] on div "INSCRITOS 2025 - [DATE]" at bounding box center [771, 193] width 129 height 21
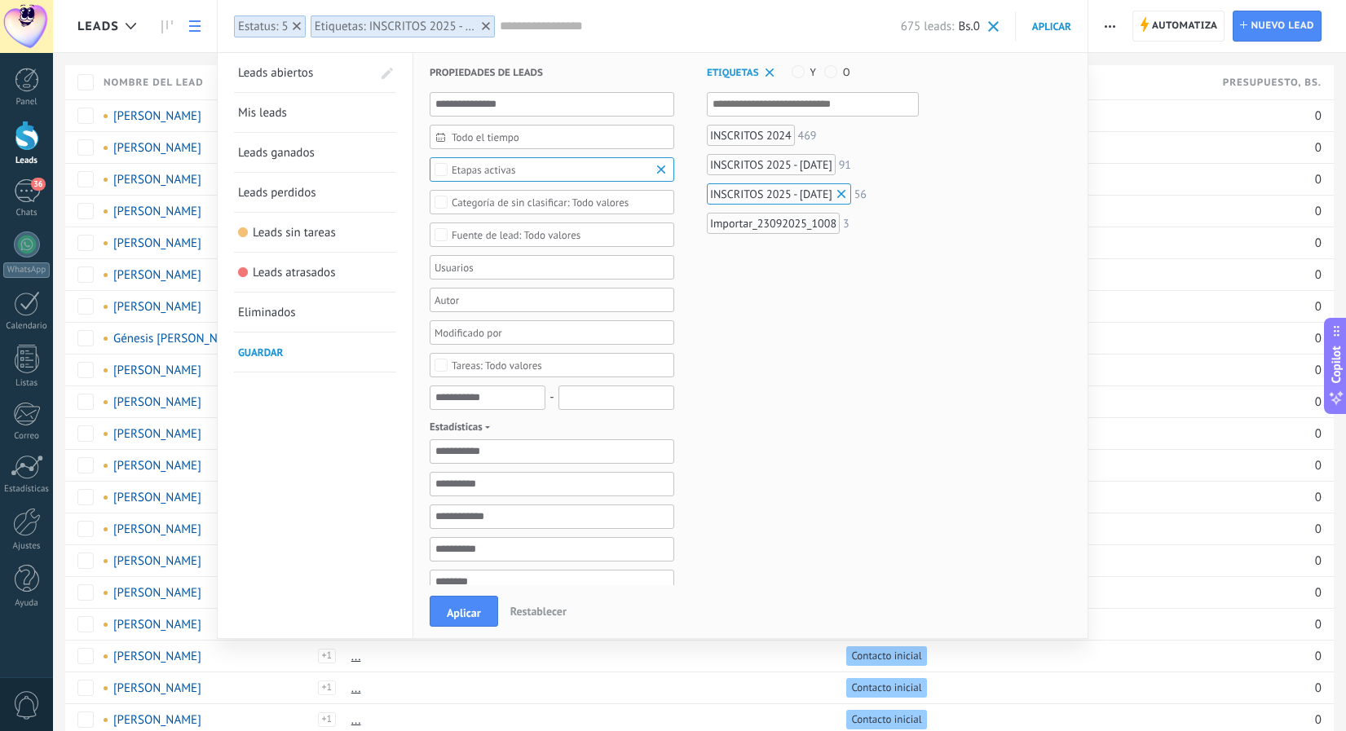
click at [755, 226] on div "Importar_23092025_1008" at bounding box center [773, 223] width 133 height 21
click at [467, 613] on span "Aplicar" at bounding box center [464, 612] width 34 height 11
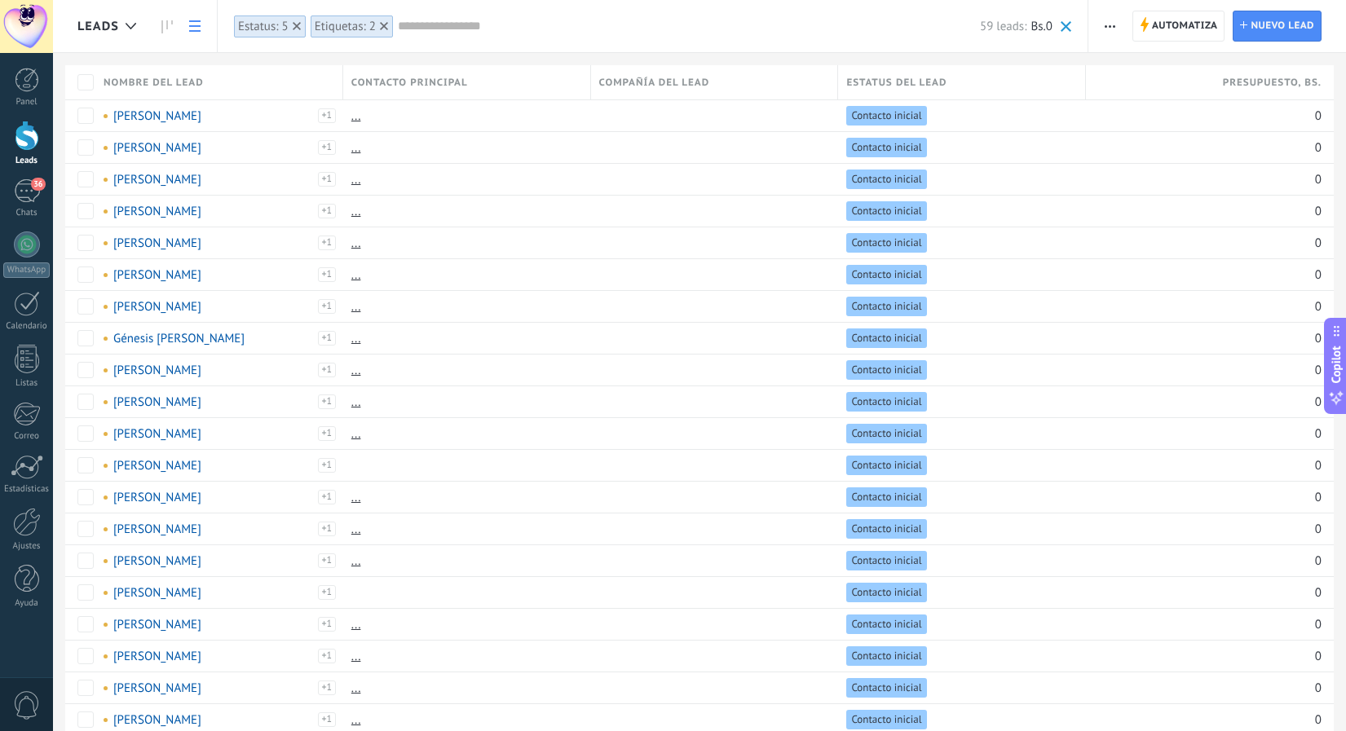
click at [1106, 29] on span "button" at bounding box center [1109, 26] width 11 height 31
click at [1108, 68] on icon at bounding box center [1107, 69] width 10 height 10
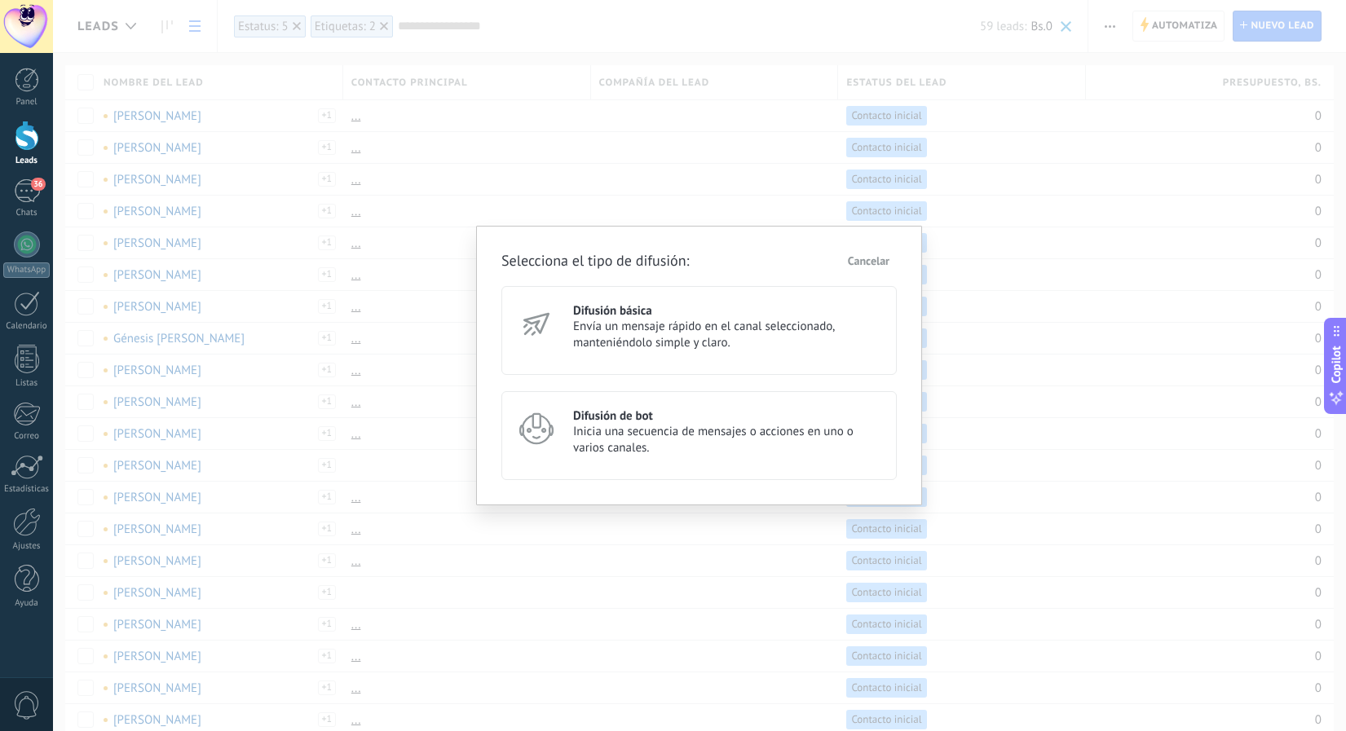
click at [684, 469] on div "Difusión de bot Inicia una secuencia de mensajes o acciones en uno o varios can…" at bounding box center [698, 435] width 395 height 89
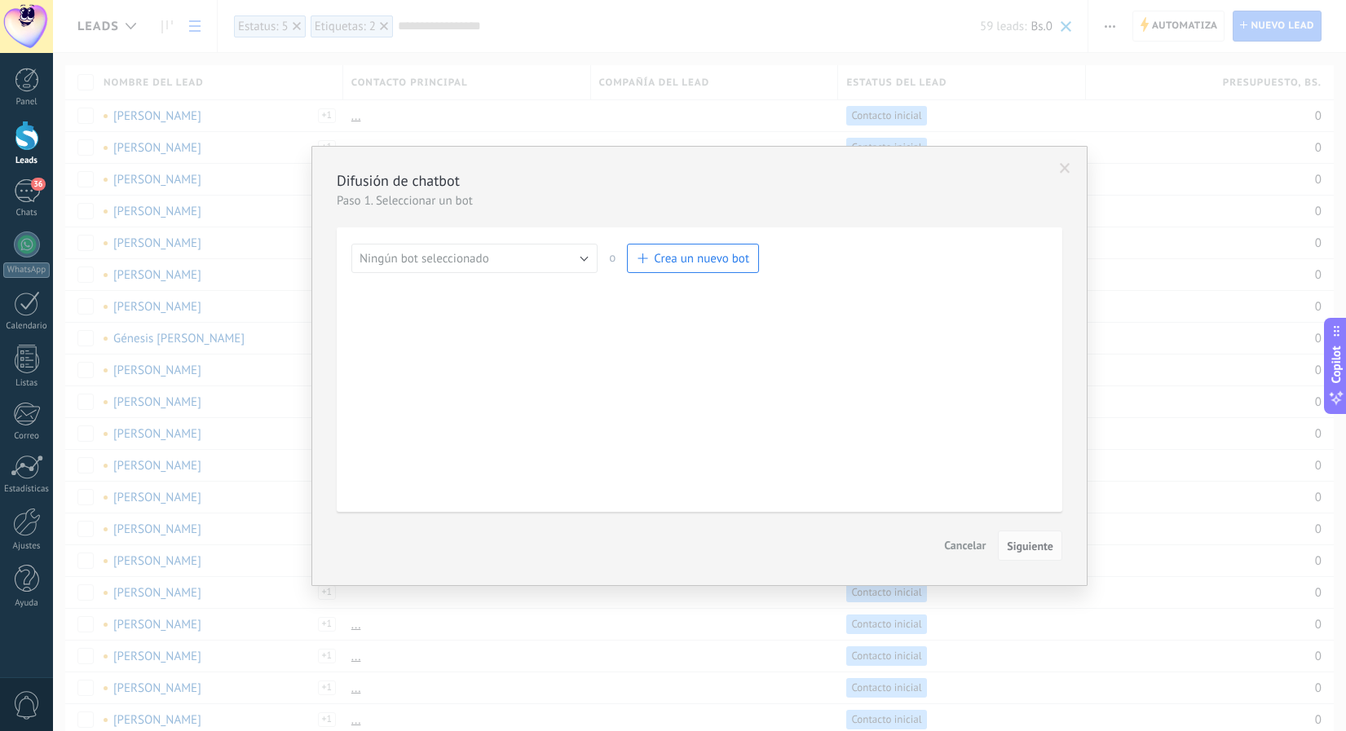
click at [586, 258] on button "Ningún bot seleccionado" at bounding box center [474, 258] width 246 height 29
click at [433, 322] on li "Neuro" at bounding box center [468, 314] width 255 height 28
click at [1044, 548] on span "Siguiente" at bounding box center [1030, 545] width 46 height 11
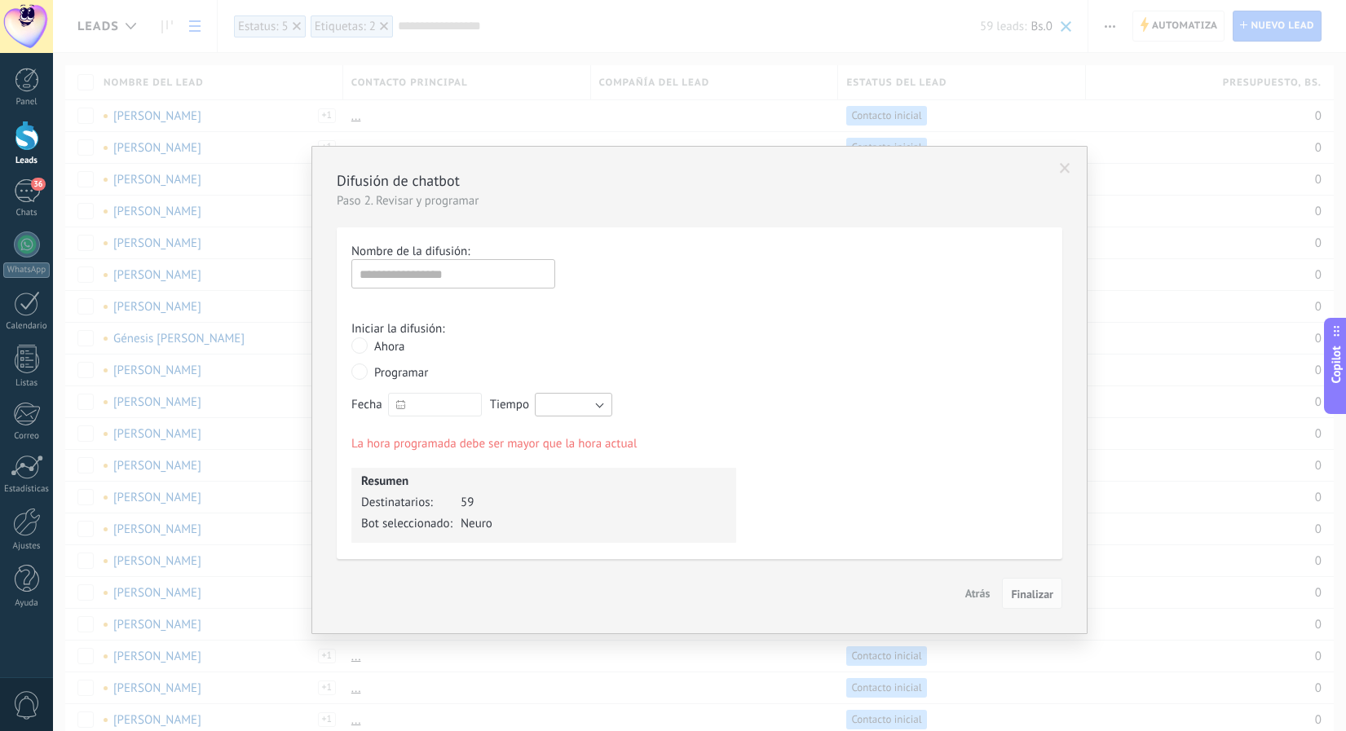
click at [427, 402] on input "text" at bounding box center [435, 405] width 94 height 24
type input "**********"
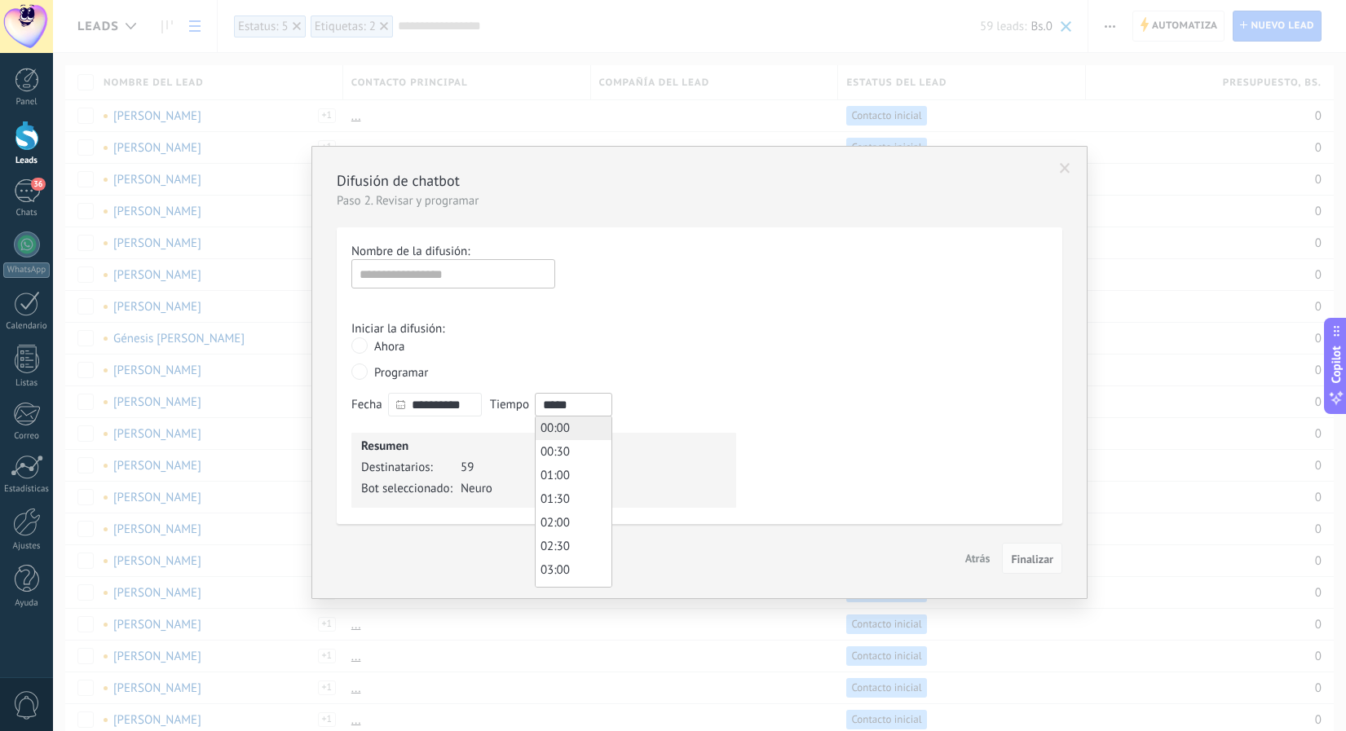
click at [585, 407] on input "*****" at bounding box center [573, 405] width 77 height 24
click at [570, 469] on li "10:30" at bounding box center [573, 464] width 76 height 24
type input "*****"
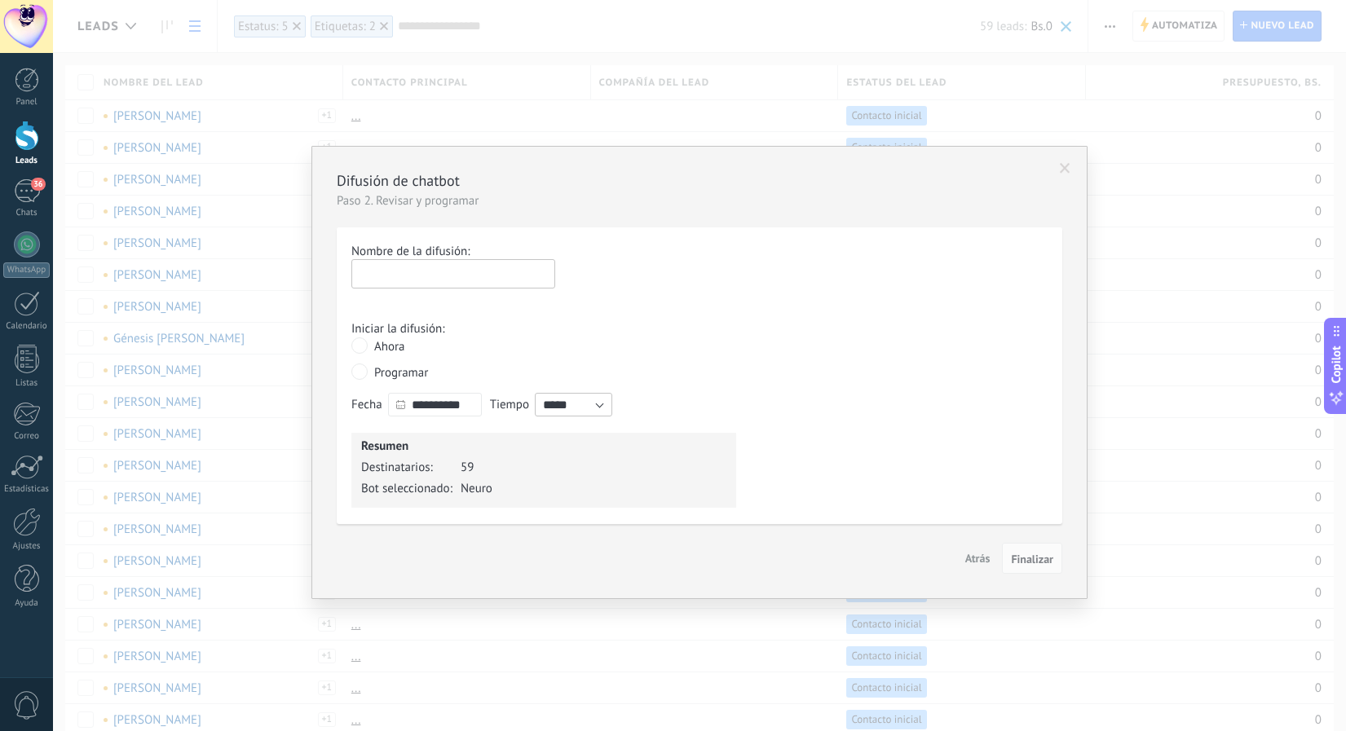
click at [387, 268] on input "text" at bounding box center [453, 273] width 204 height 29
type input "**********"
click at [1029, 567] on button "Finalizar" at bounding box center [1032, 558] width 60 height 31
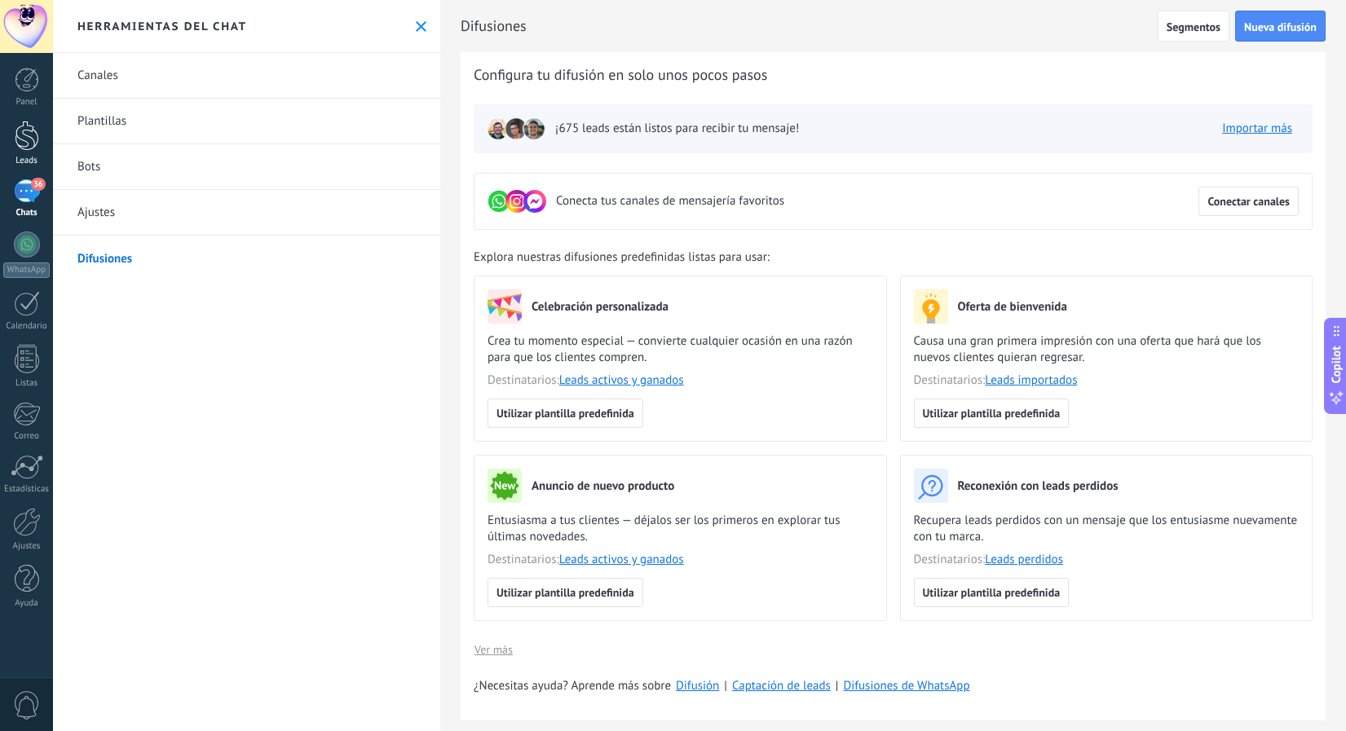
click at [24, 151] on link "Leads" at bounding box center [26, 144] width 53 height 46
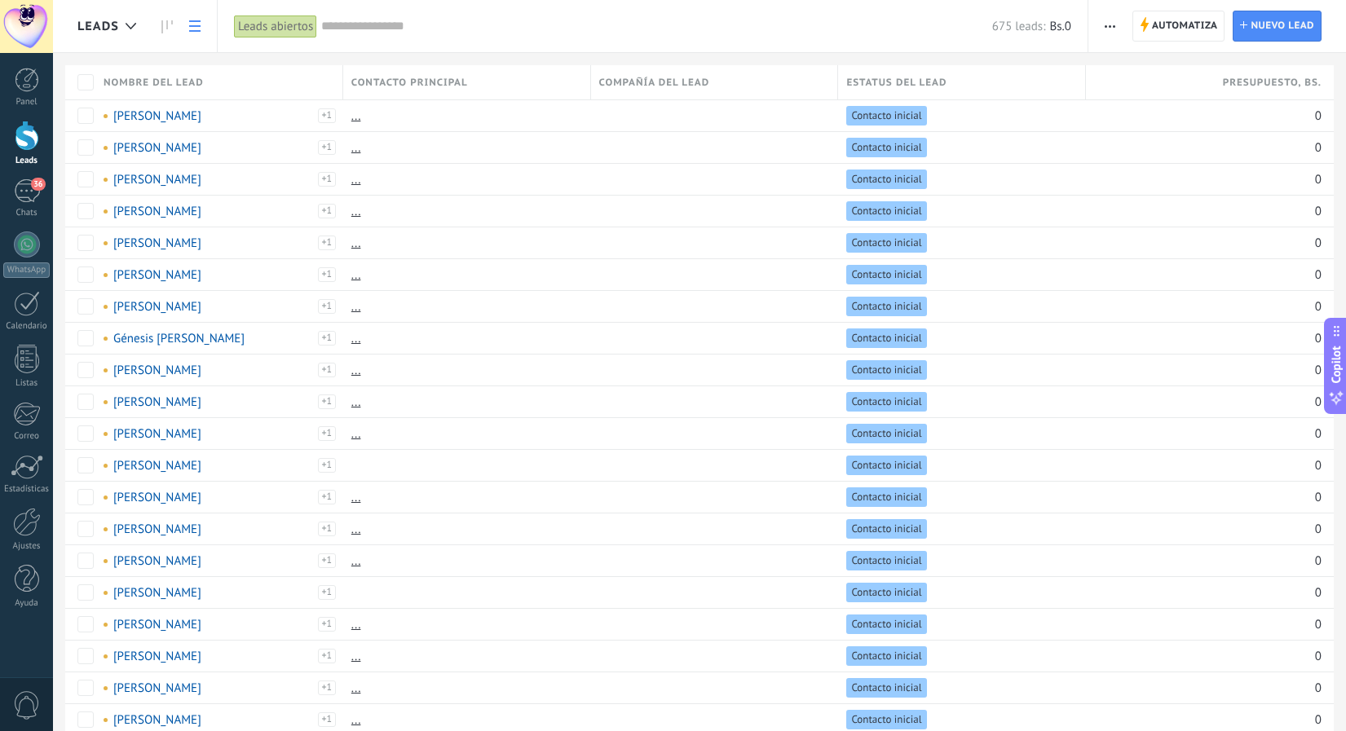
click at [348, 22] on input "text" at bounding box center [656, 26] width 671 height 17
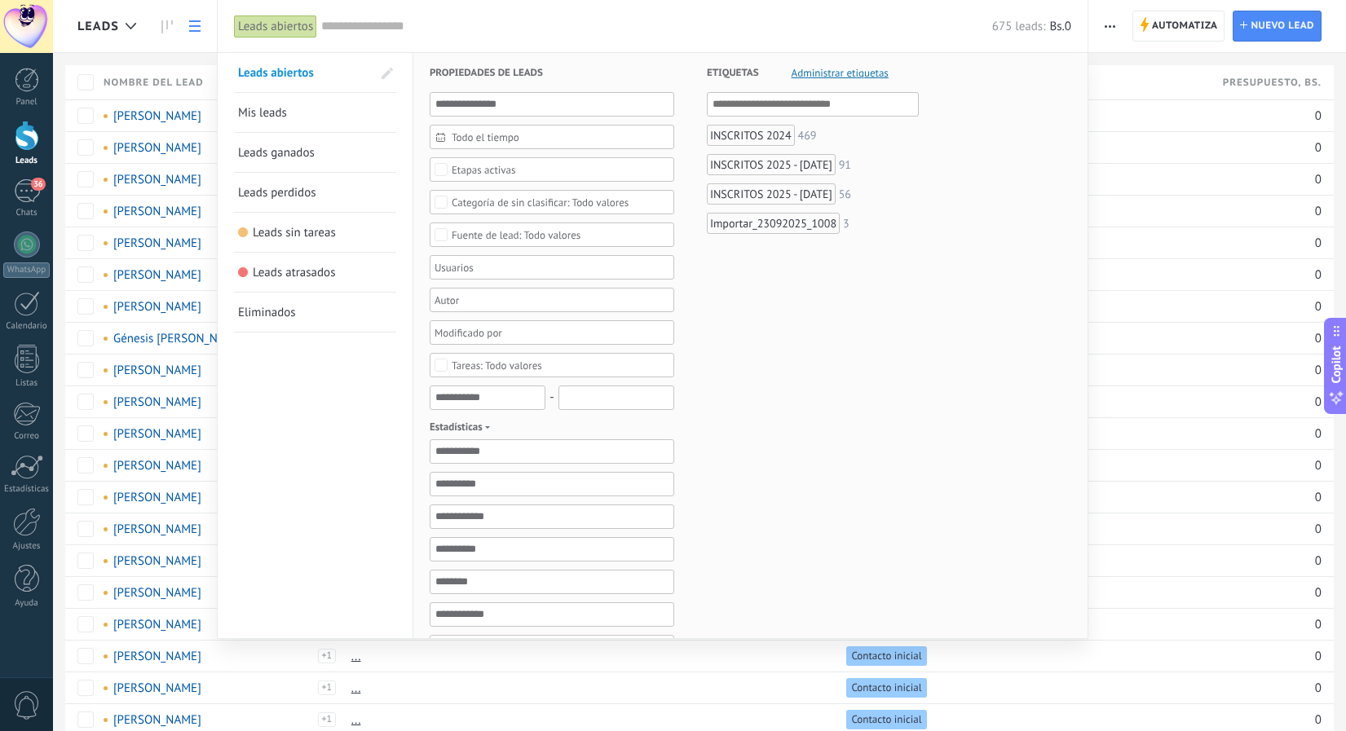
click at [752, 196] on div "INSCRITOS 2025 - [DATE]" at bounding box center [771, 193] width 129 height 21
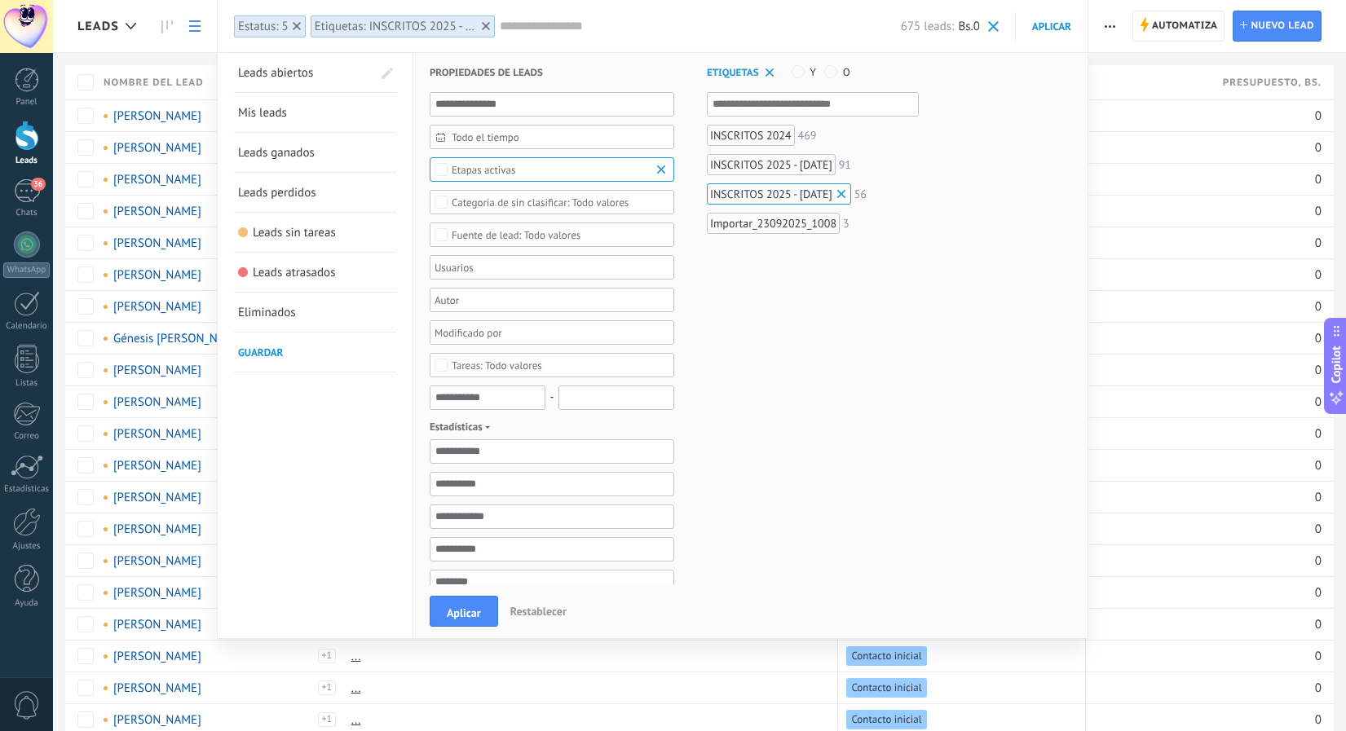
click at [751, 225] on div "Importar_23092025_1008" at bounding box center [773, 223] width 133 height 21
click at [458, 621] on button "Aplicar" at bounding box center [464, 611] width 68 height 31
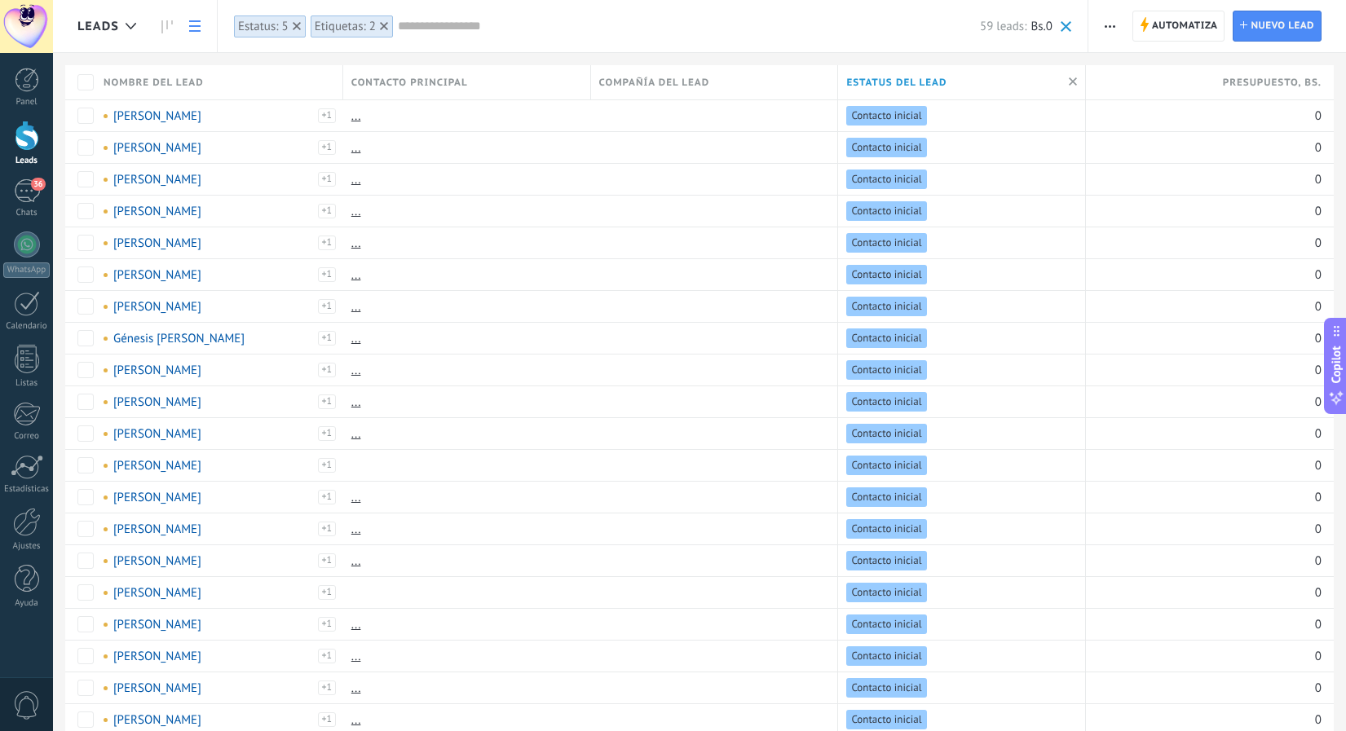
click at [528, 30] on input "text" at bounding box center [689, 26] width 582 height 17
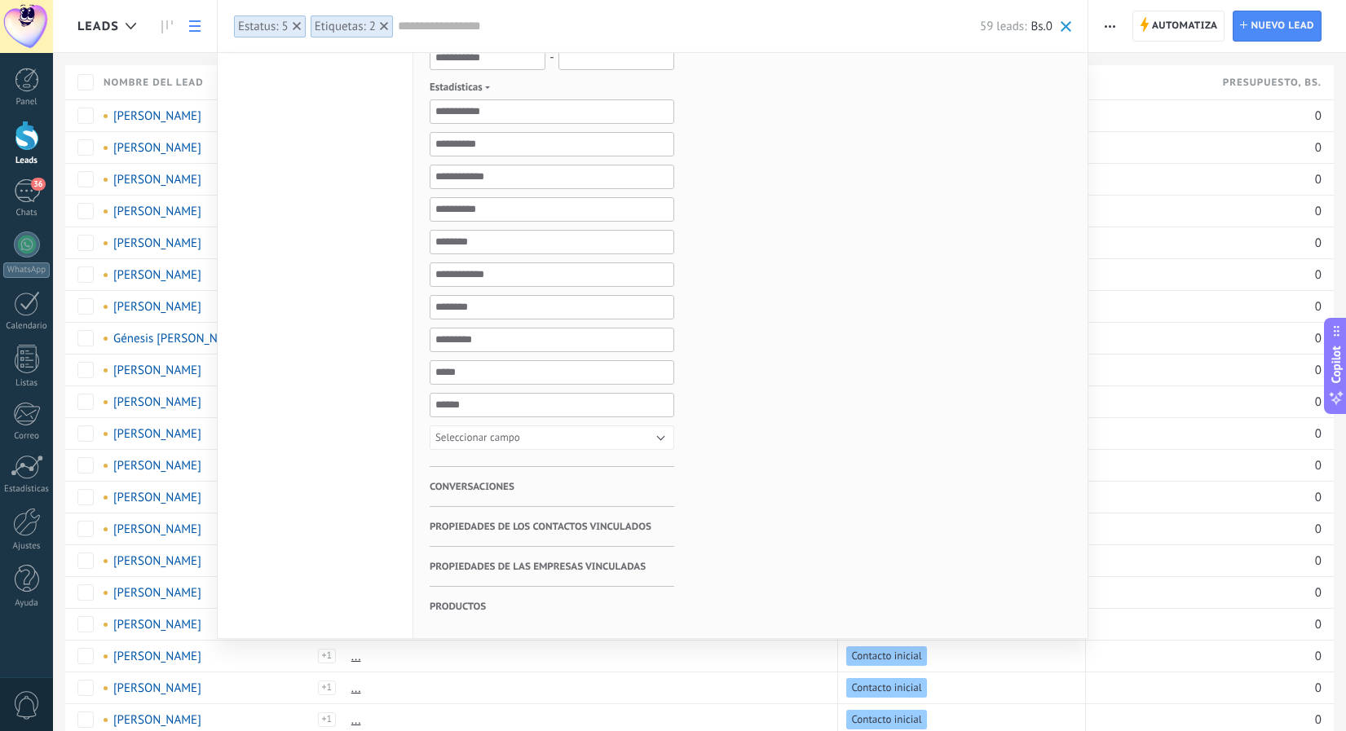
scroll to position [340, 0]
click at [1119, 24] on div at bounding box center [673, 365] width 1346 height 731
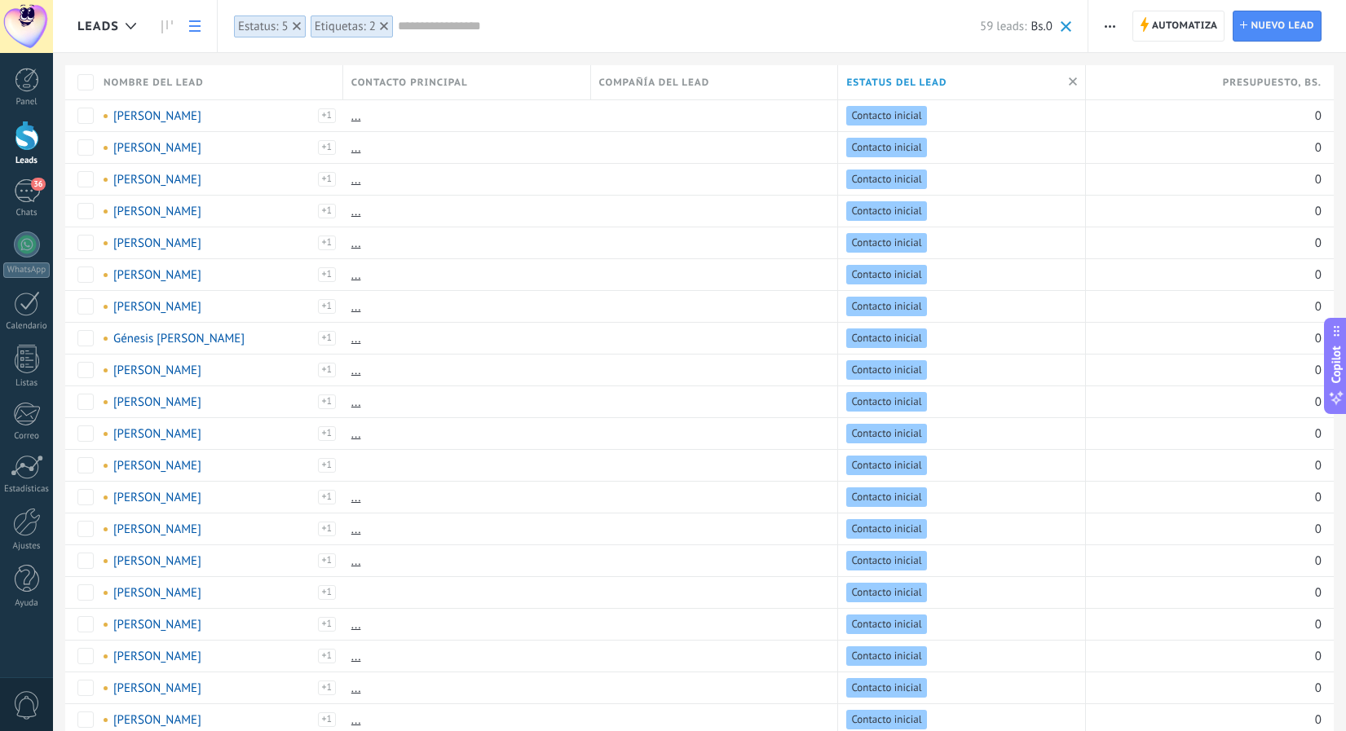
click at [1104, 29] on span "button" at bounding box center [1109, 26] width 11 height 31
click at [1112, 79] on div "Nueva difusión" at bounding box center [1157, 69] width 138 height 33
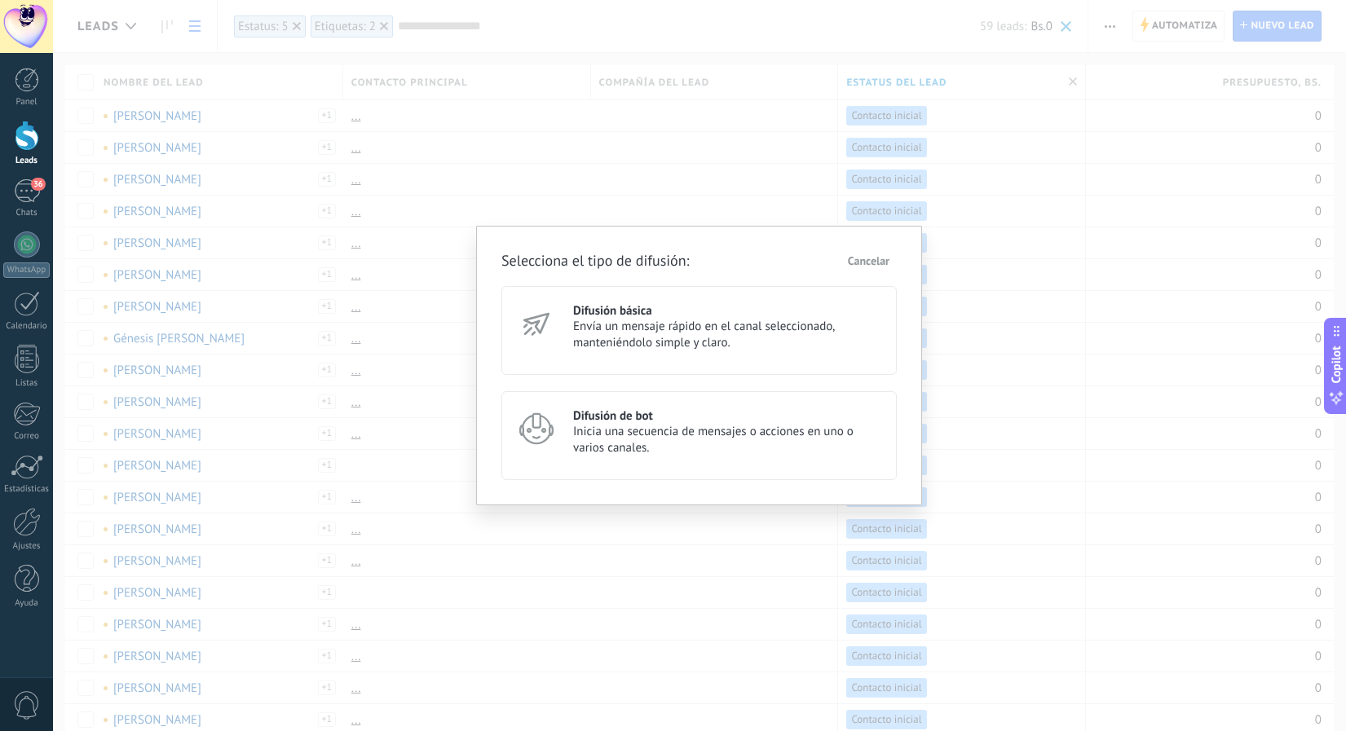
click at [742, 464] on div "Difusión de bot Inicia una secuencia de mensajes o acciones en uno o varios can…" at bounding box center [698, 435] width 395 height 89
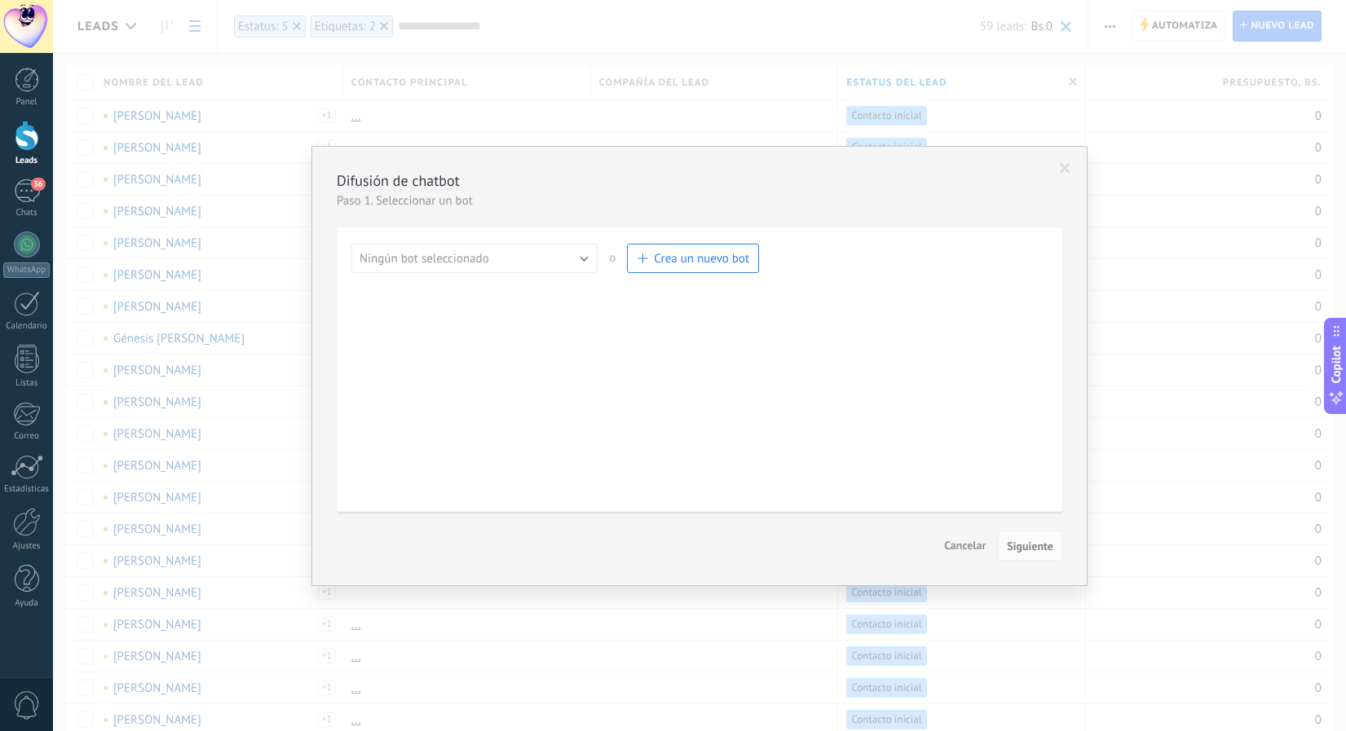
click at [572, 255] on button "Ningún bot seleccionado" at bounding box center [474, 258] width 246 height 29
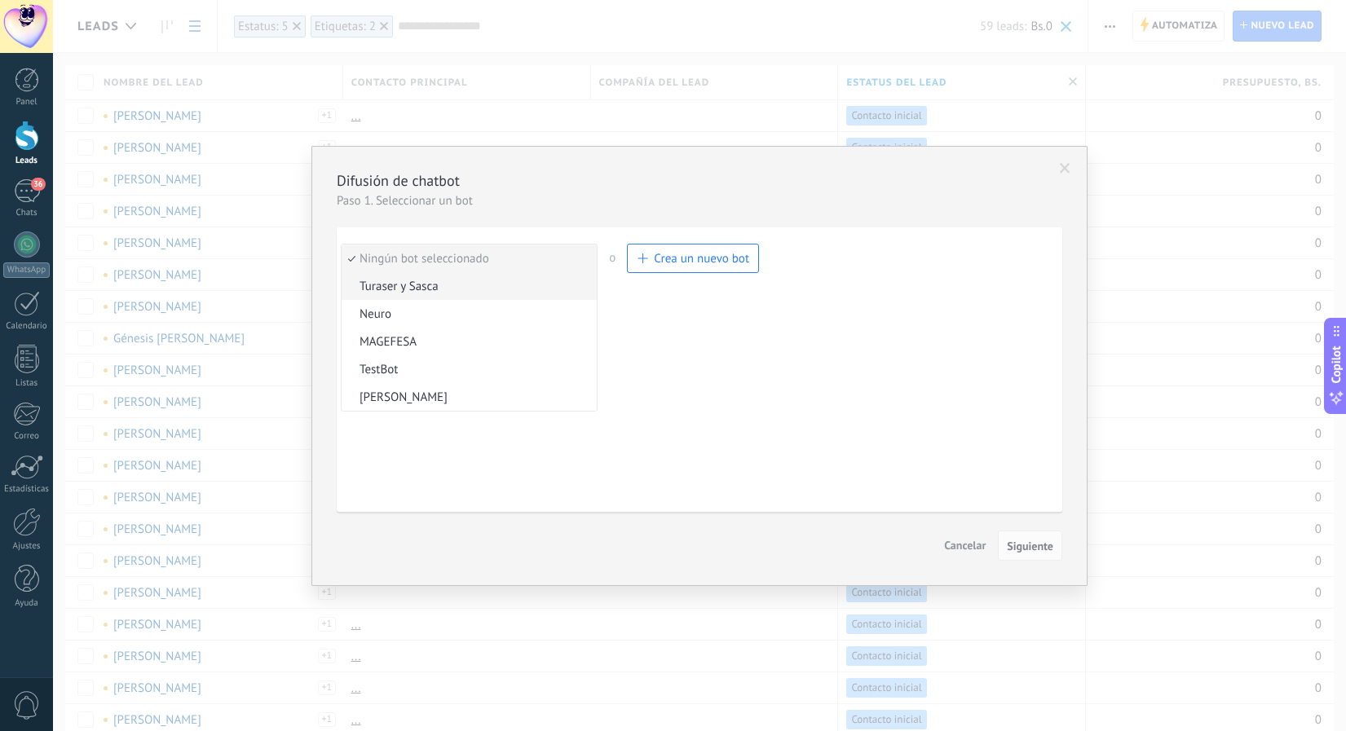
click at [443, 289] on span "Turaser y Sasca" at bounding box center [466, 286] width 250 height 15
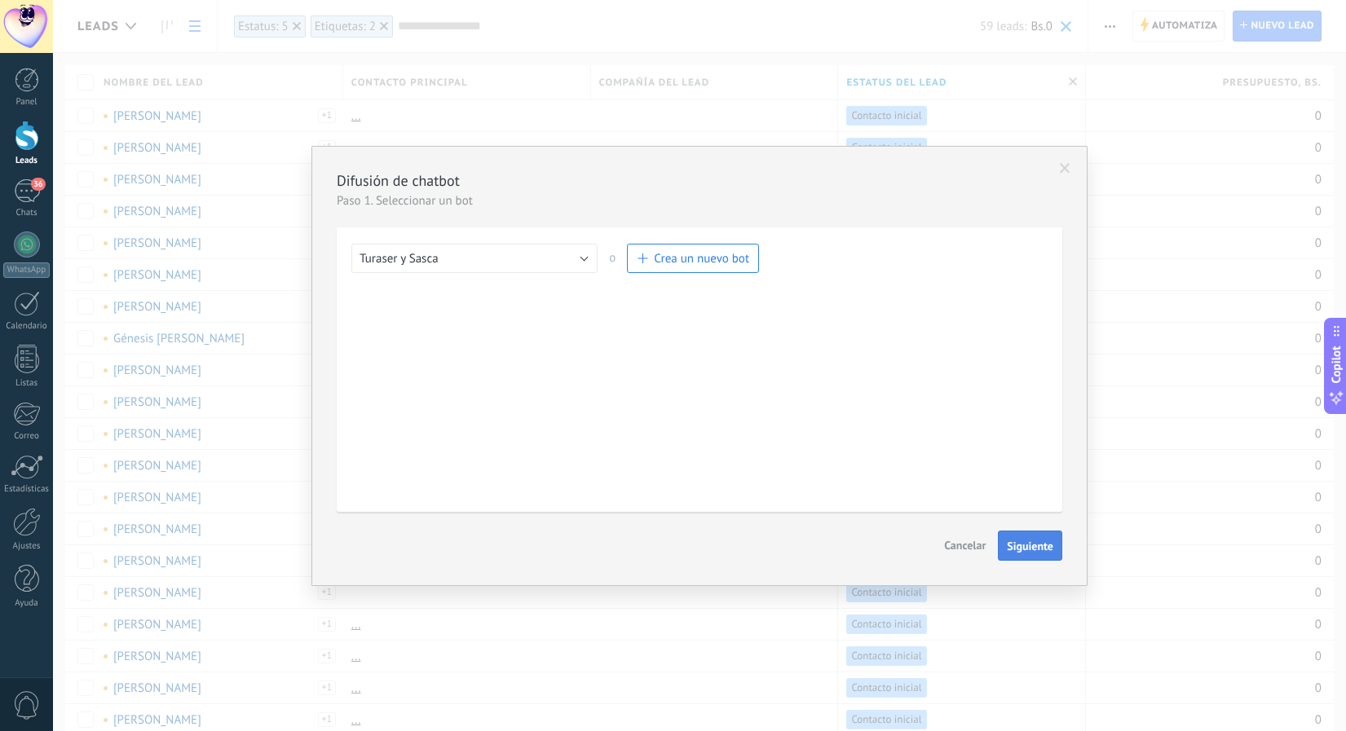
click at [1011, 538] on button "Siguiente" at bounding box center [1030, 546] width 64 height 31
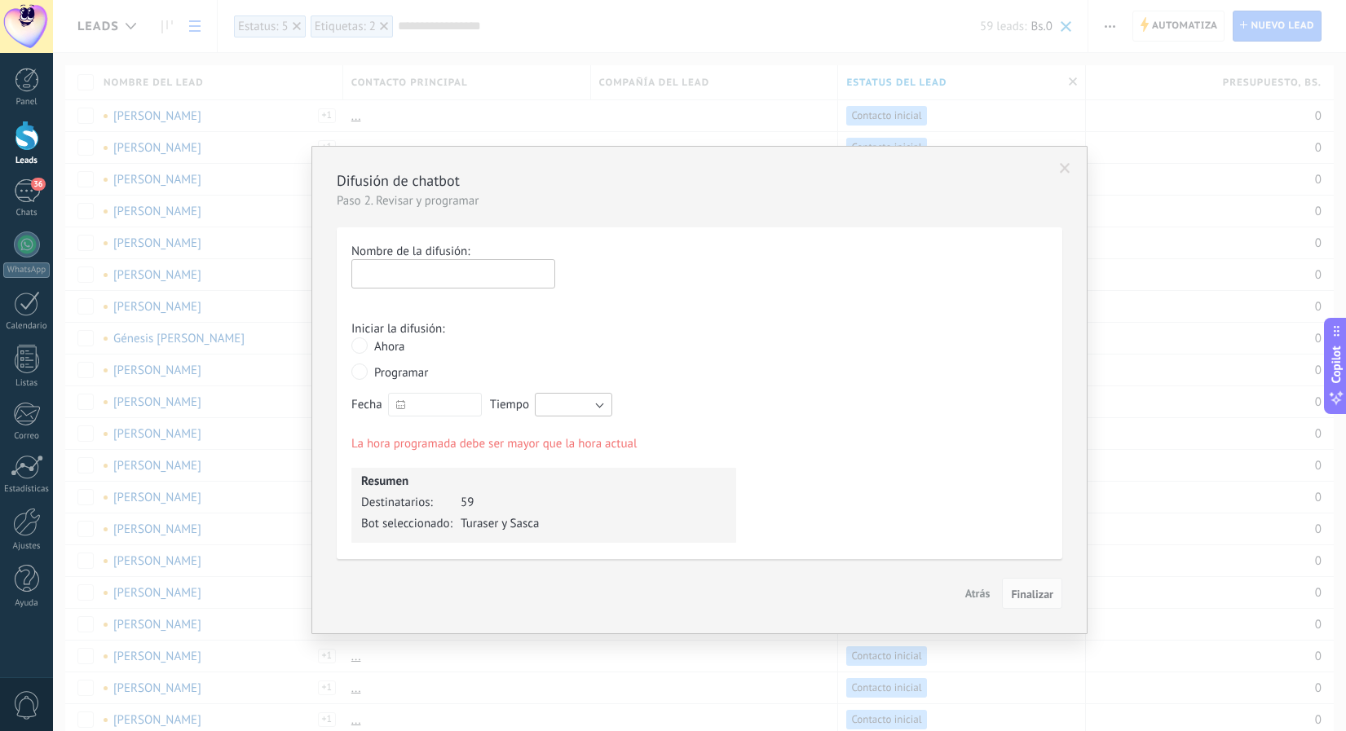
click at [407, 273] on input "text" at bounding box center [453, 273] width 204 height 29
type input "**********"
click at [415, 399] on input "text" at bounding box center [435, 405] width 94 height 24
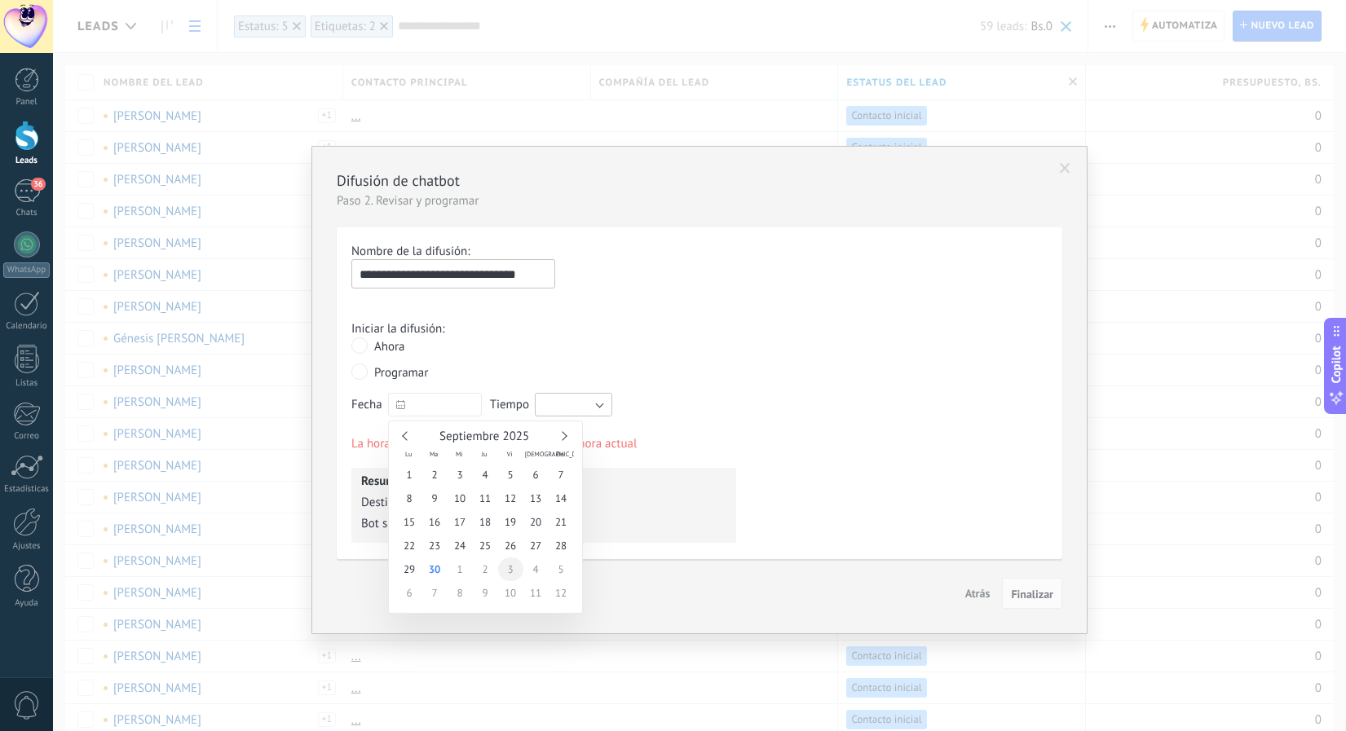
type input "**********"
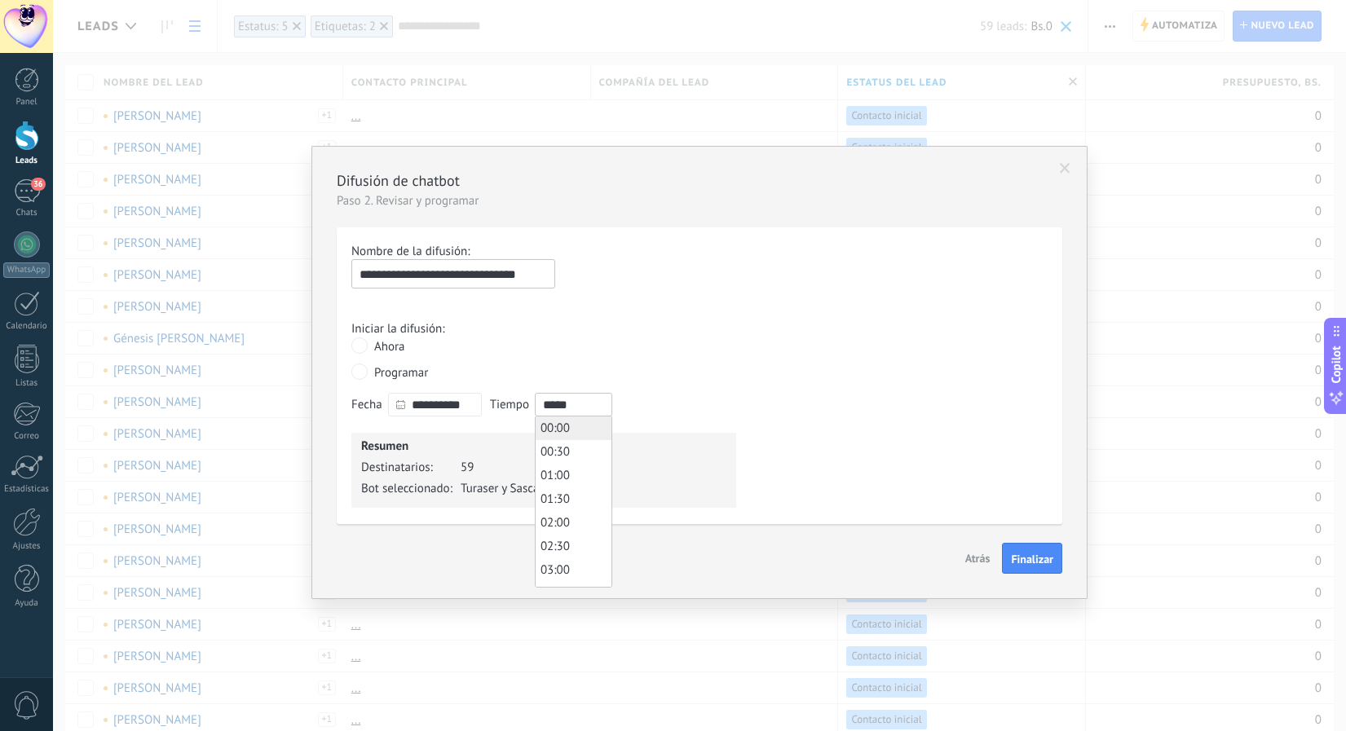
click at [593, 402] on input "*****" at bounding box center [573, 405] width 77 height 24
click at [558, 527] on span "12:00" at bounding box center [554, 529] width 29 height 15
type input "*****"
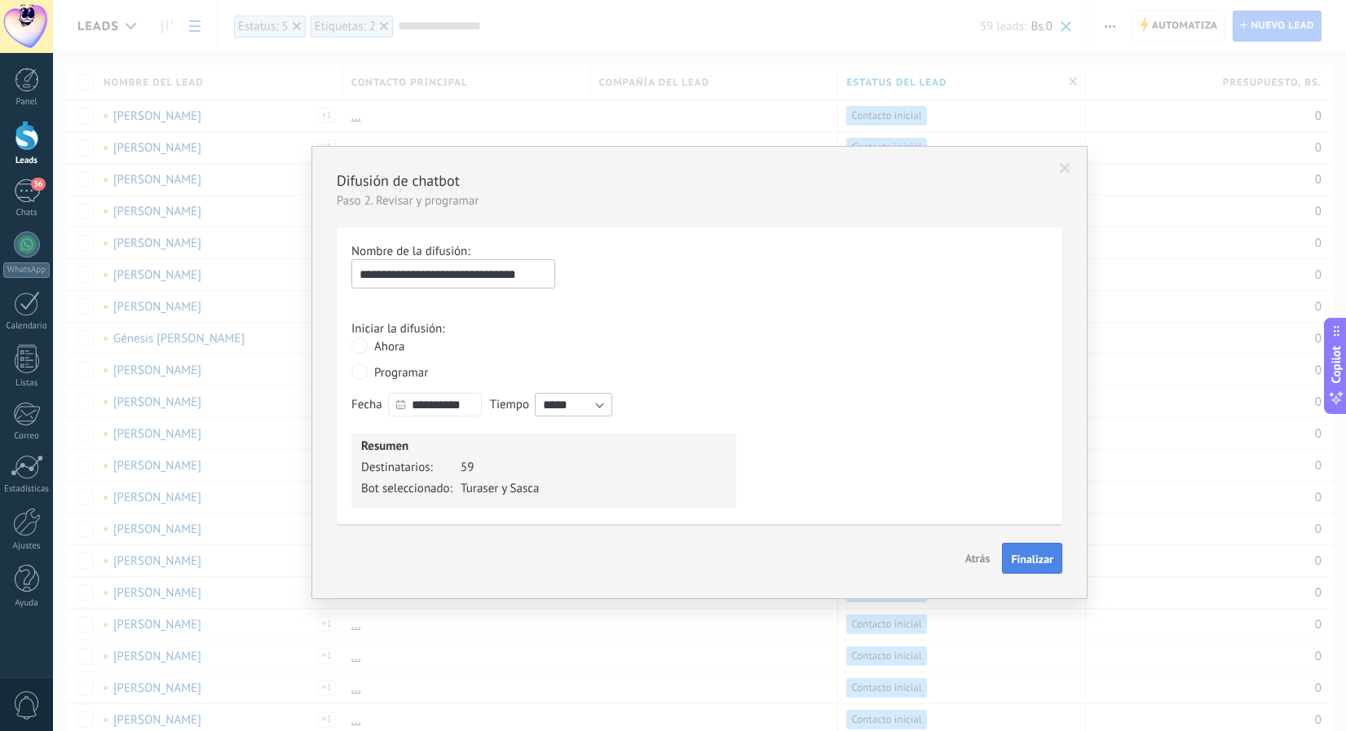
click at [1040, 551] on button "Finalizar" at bounding box center [1032, 558] width 60 height 31
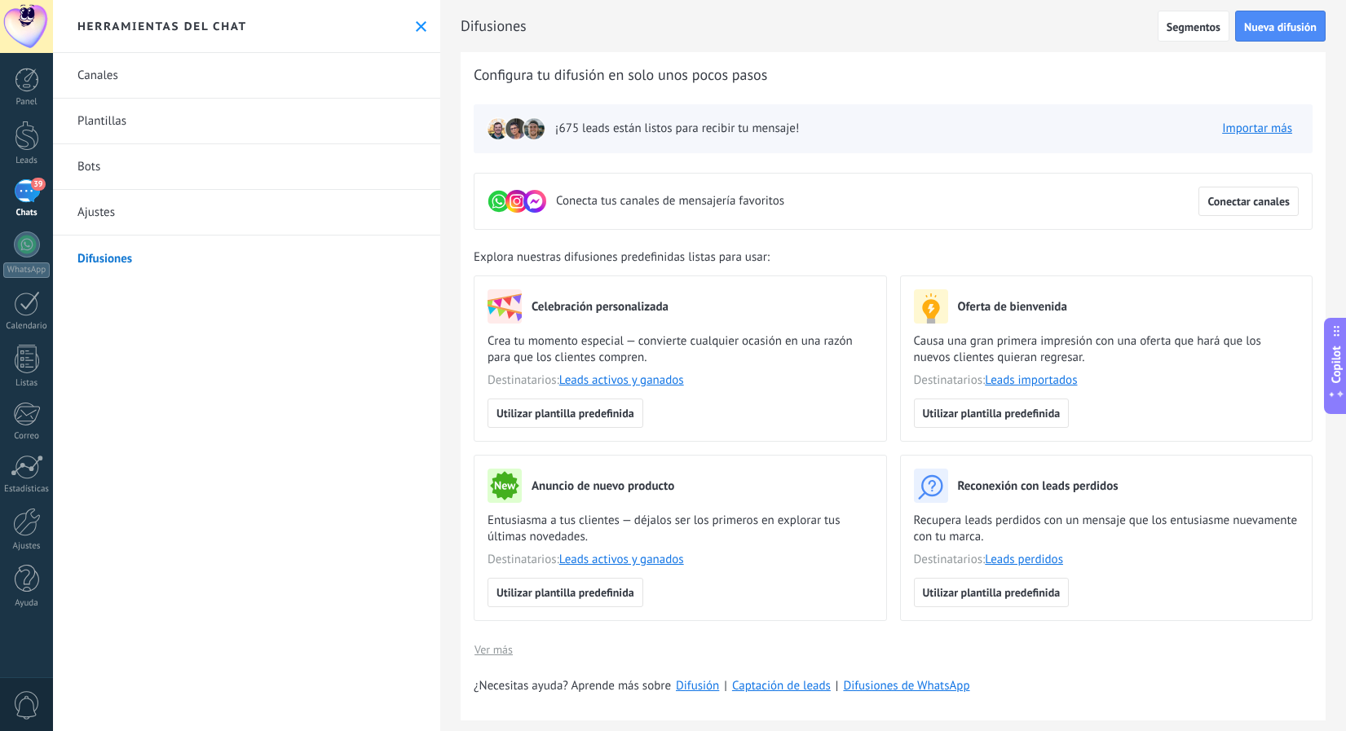
click at [31, 195] on div "39" at bounding box center [27, 191] width 26 height 24
